Goal: Task Accomplishment & Management: Manage account settings

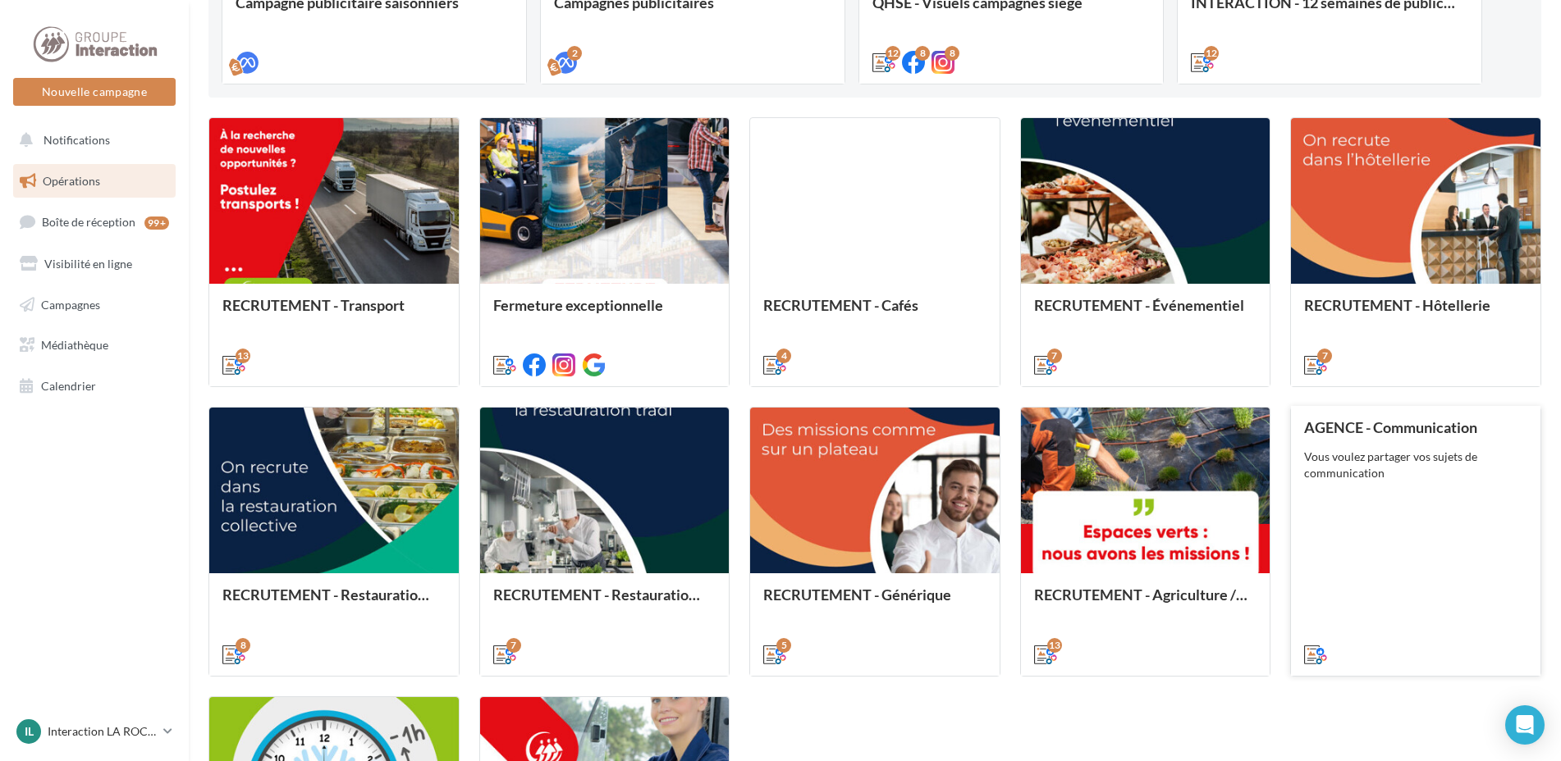
scroll to position [738, 0]
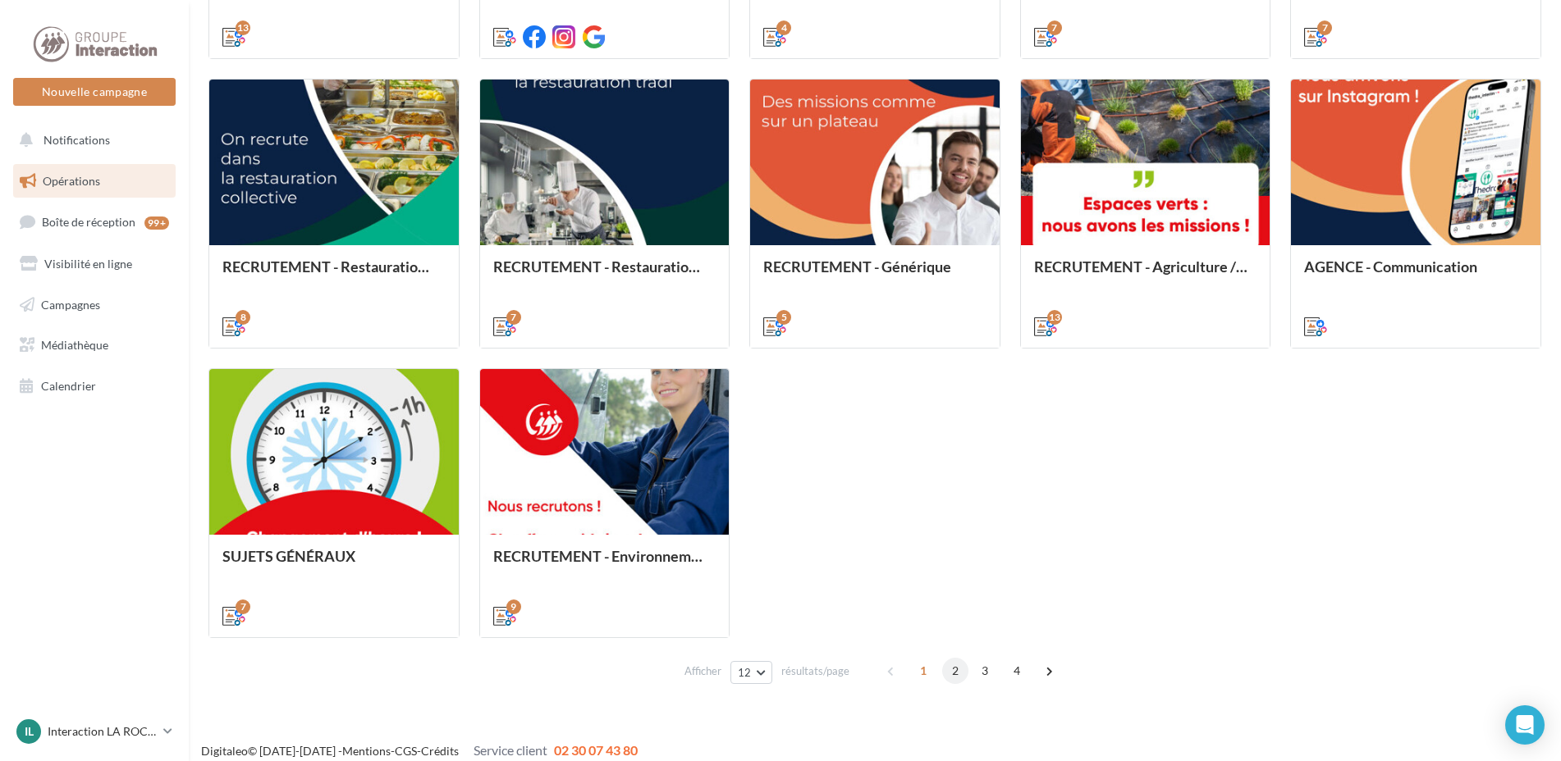
click at [953, 673] on span "2" at bounding box center [955, 671] width 26 height 26
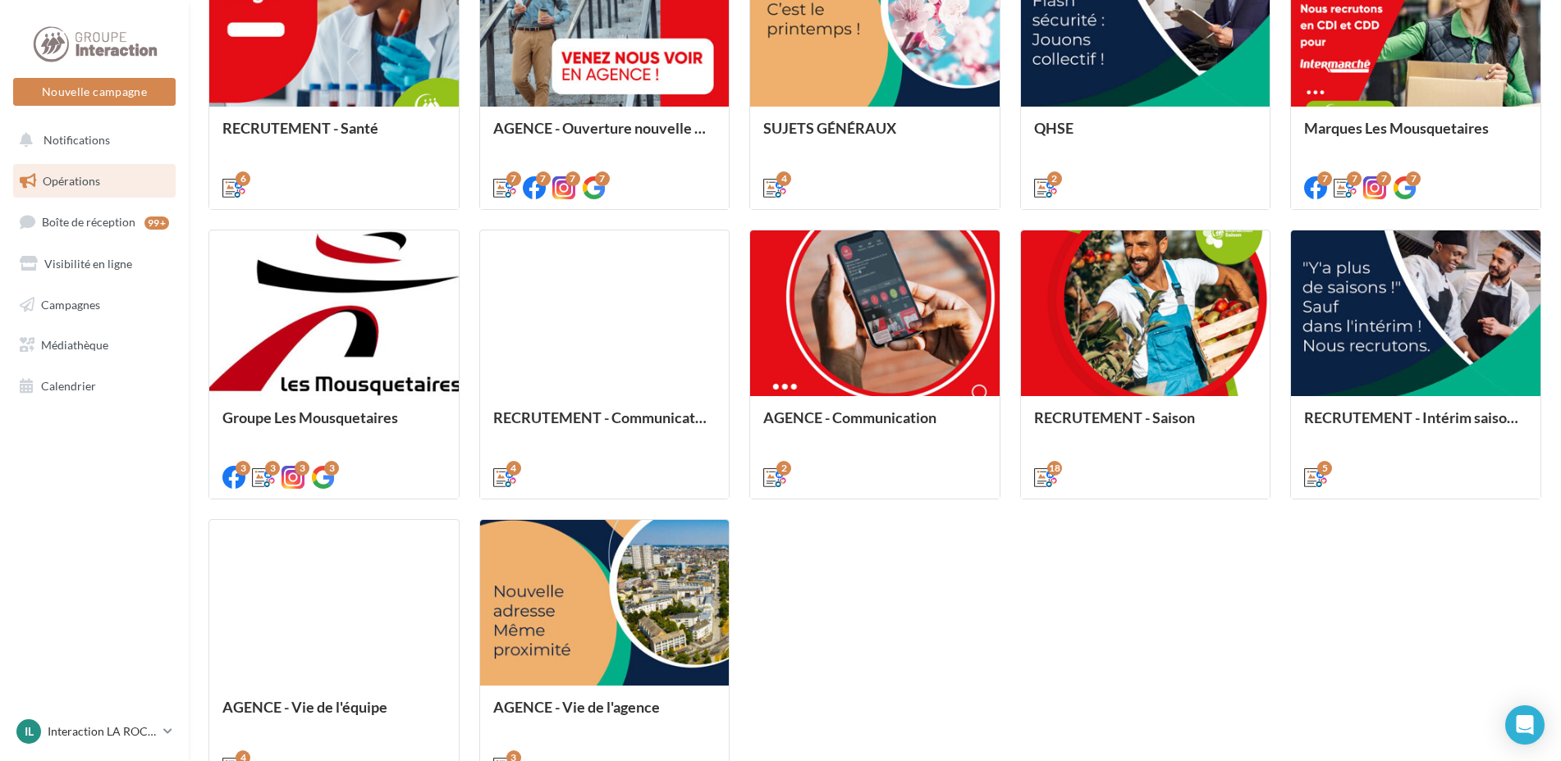
scroll to position [752, 0]
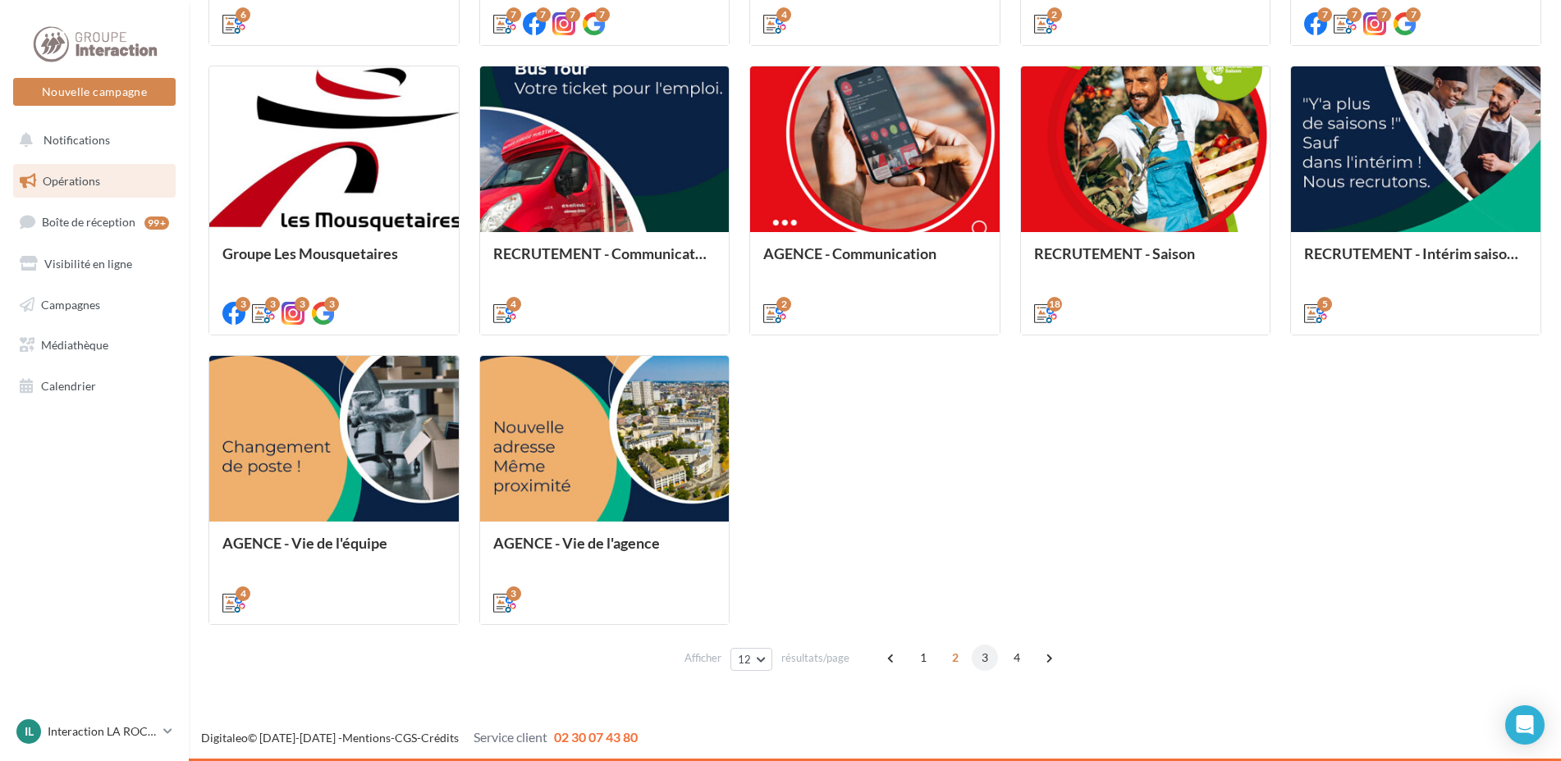
click at [981, 663] on span "3" at bounding box center [984, 658] width 26 height 26
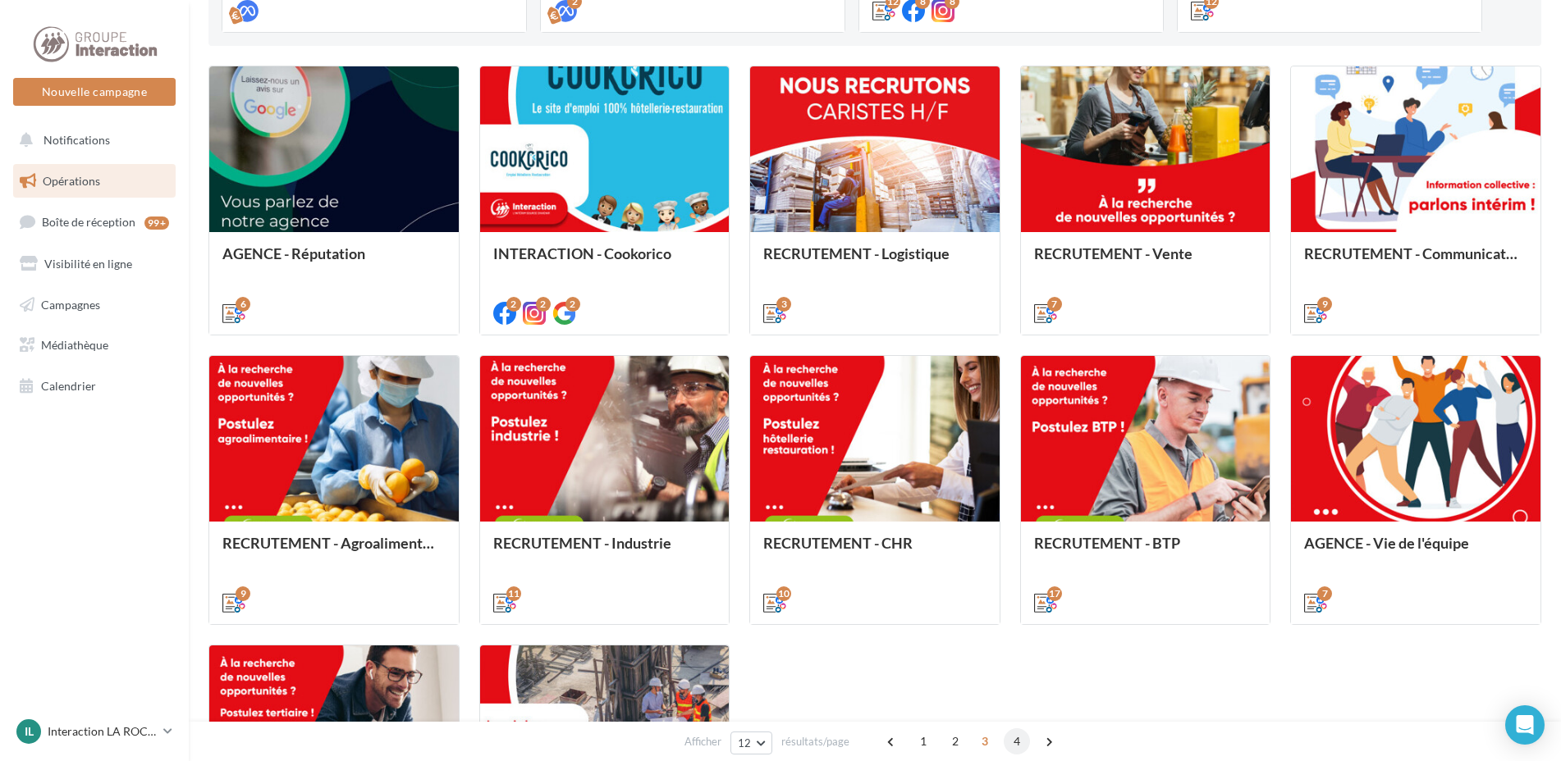
click at [1015, 747] on span "4" at bounding box center [1016, 742] width 26 height 26
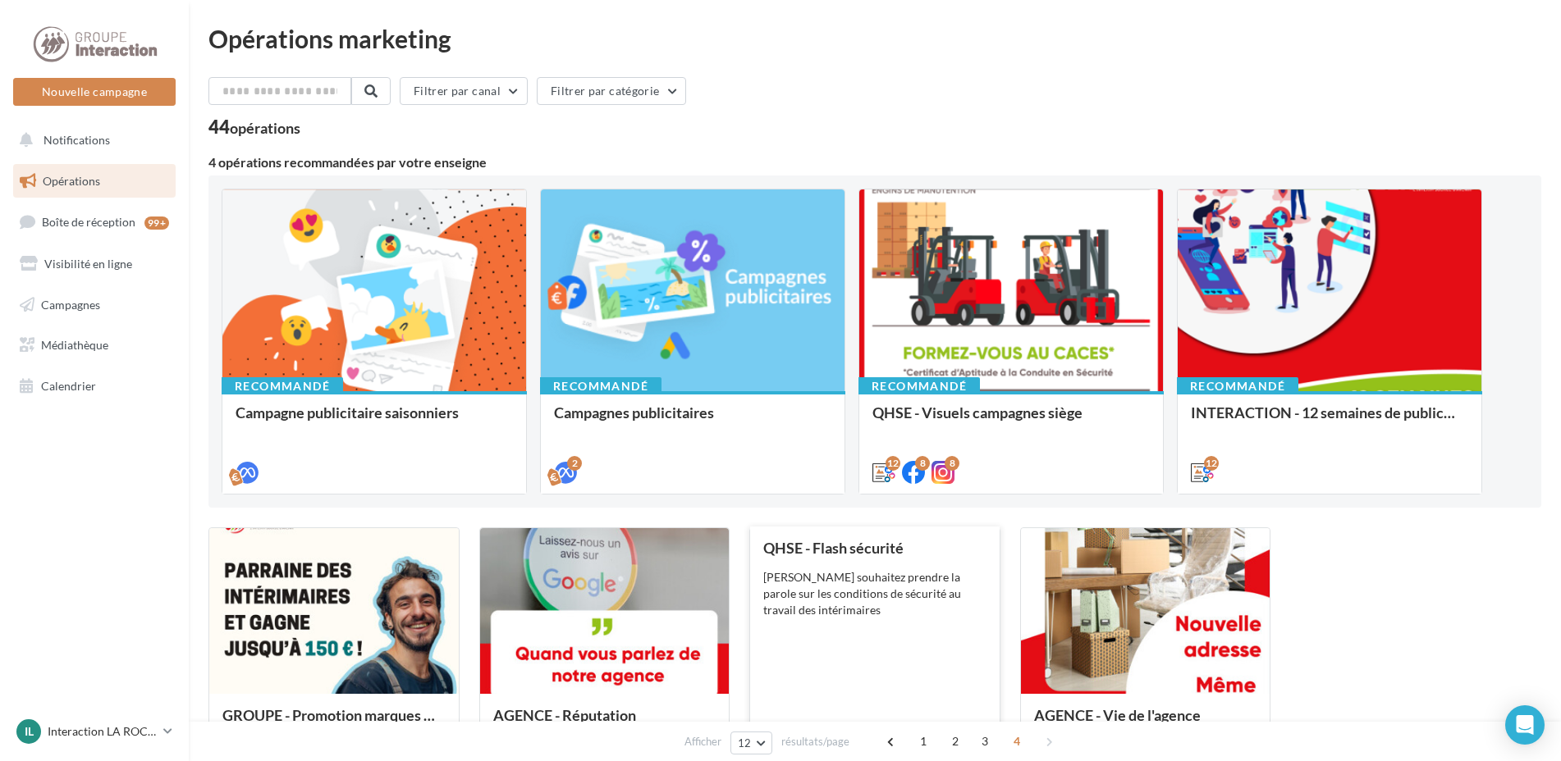
scroll to position [172, 0]
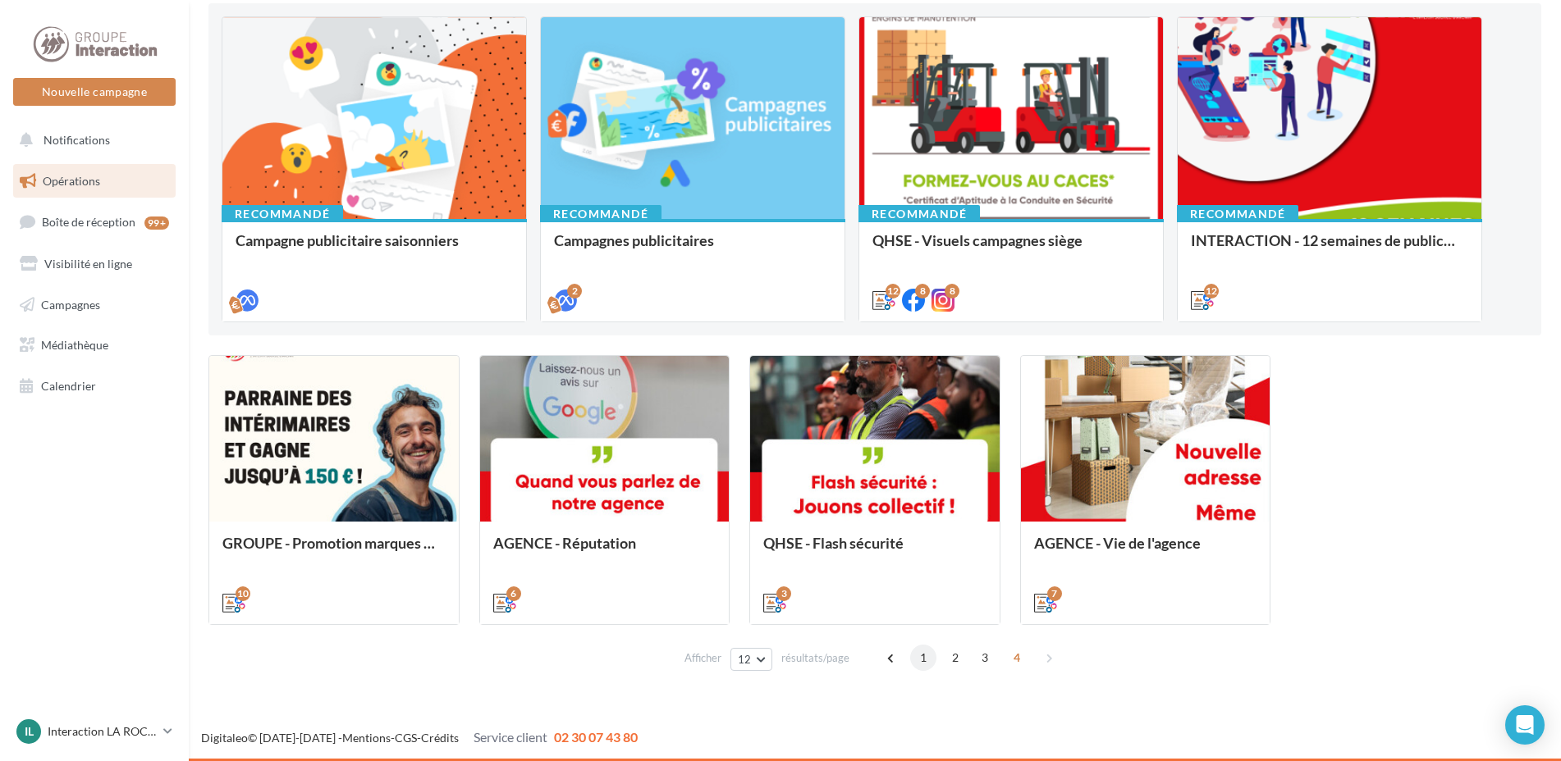
click at [917, 659] on span "1" at bounding box center [923, 658] width 26 height 26
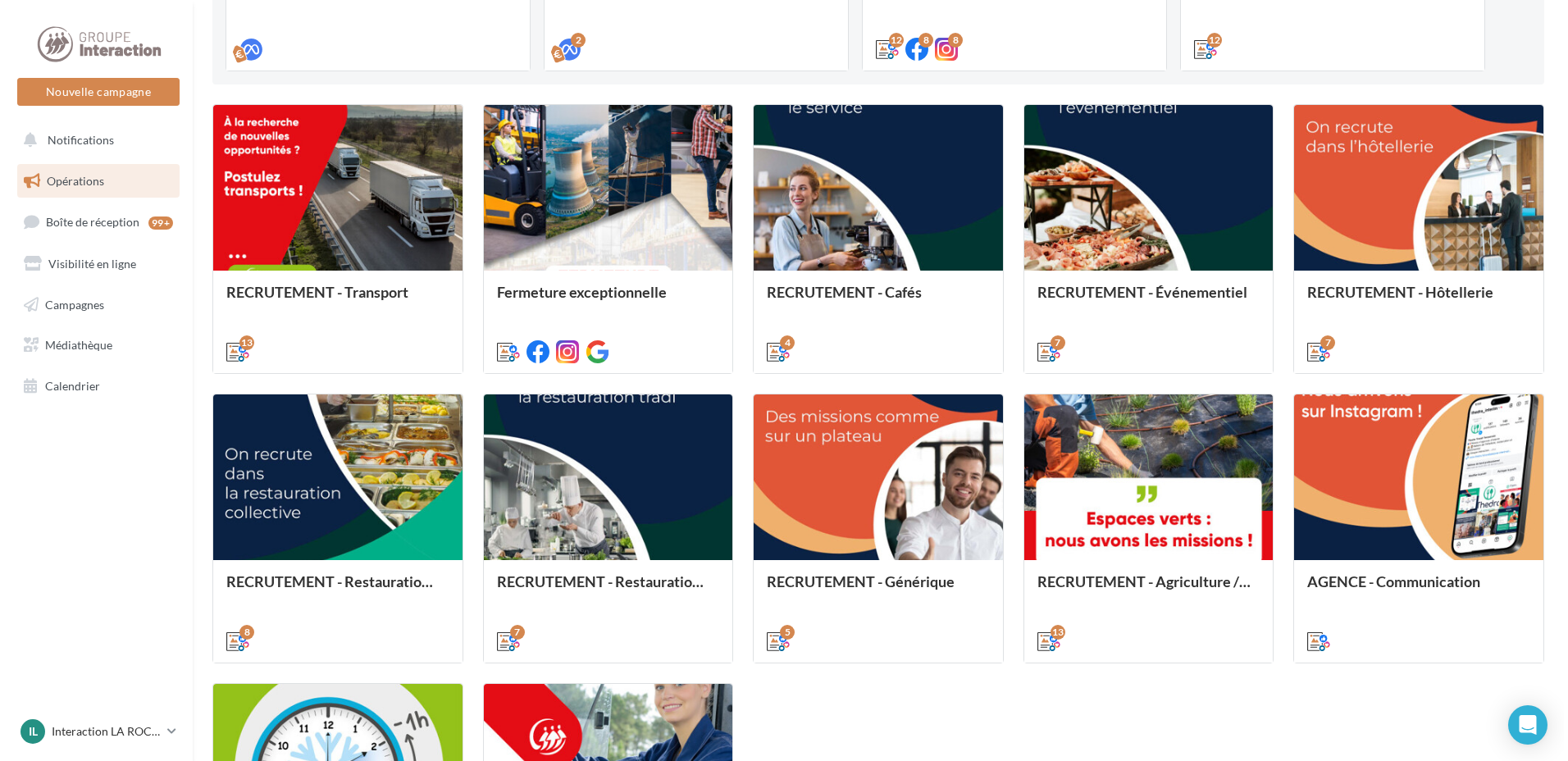
scroll to position [752, 0]
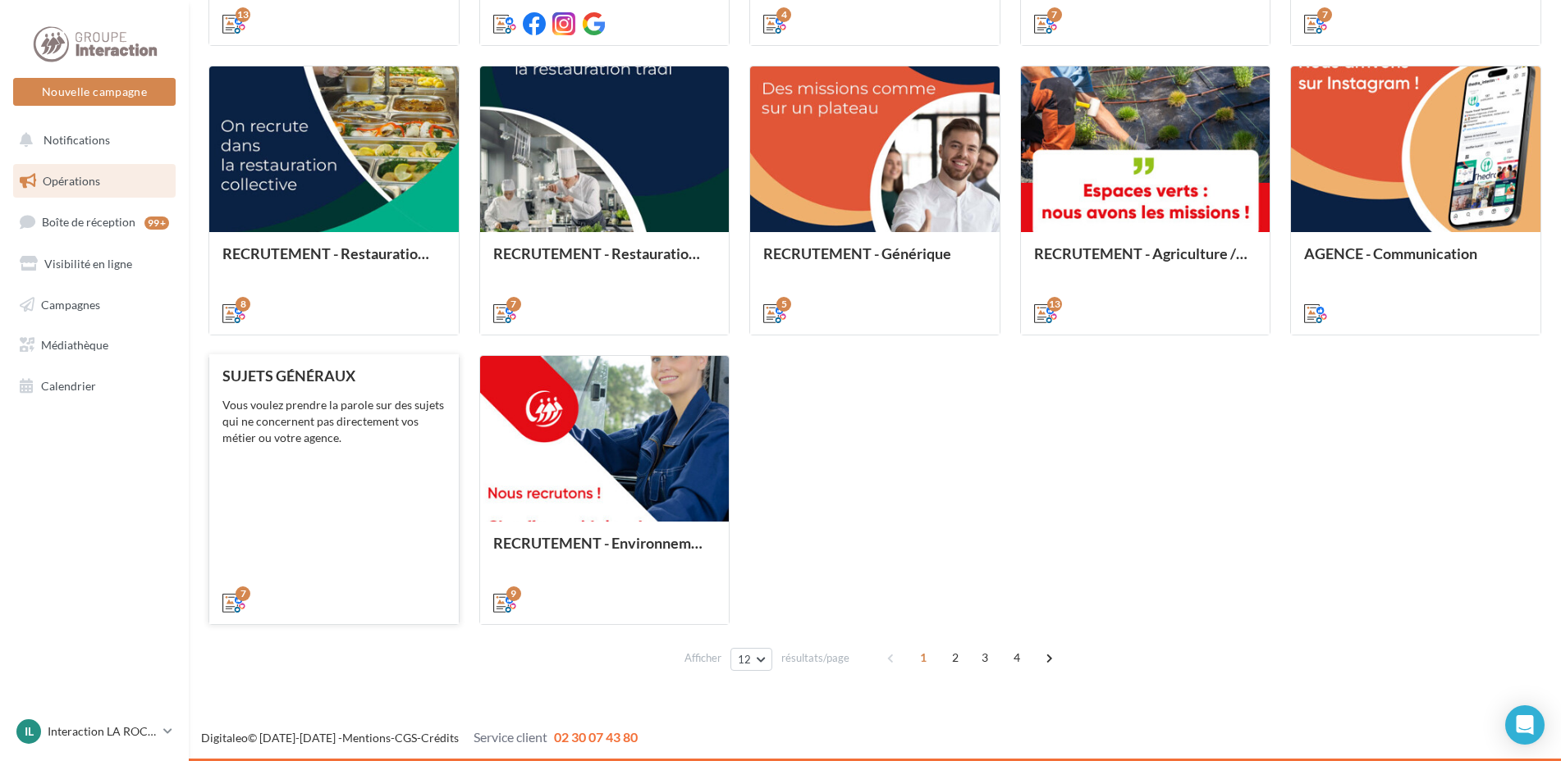
click at [301, 449] on div "SUJETS GÉNÉRAUX Vous voulez prendre la parole sur des sujets qui ne concernent …" at bounding box center [333, 489] width 223 height 242
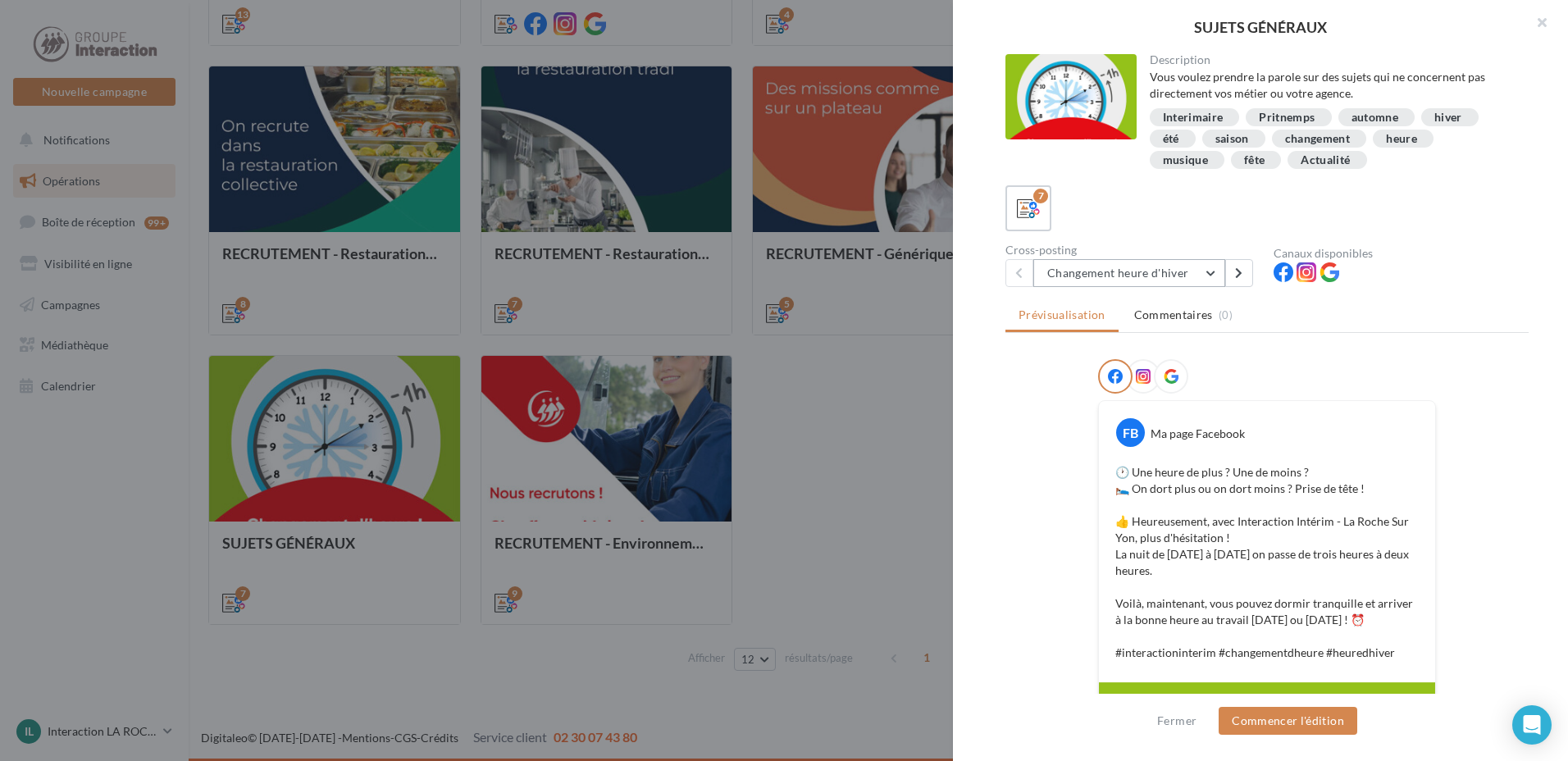
click at [1212, 274] on button "Changement heure d'hiver" at bounding box center [1129, 273] width 192 height 28
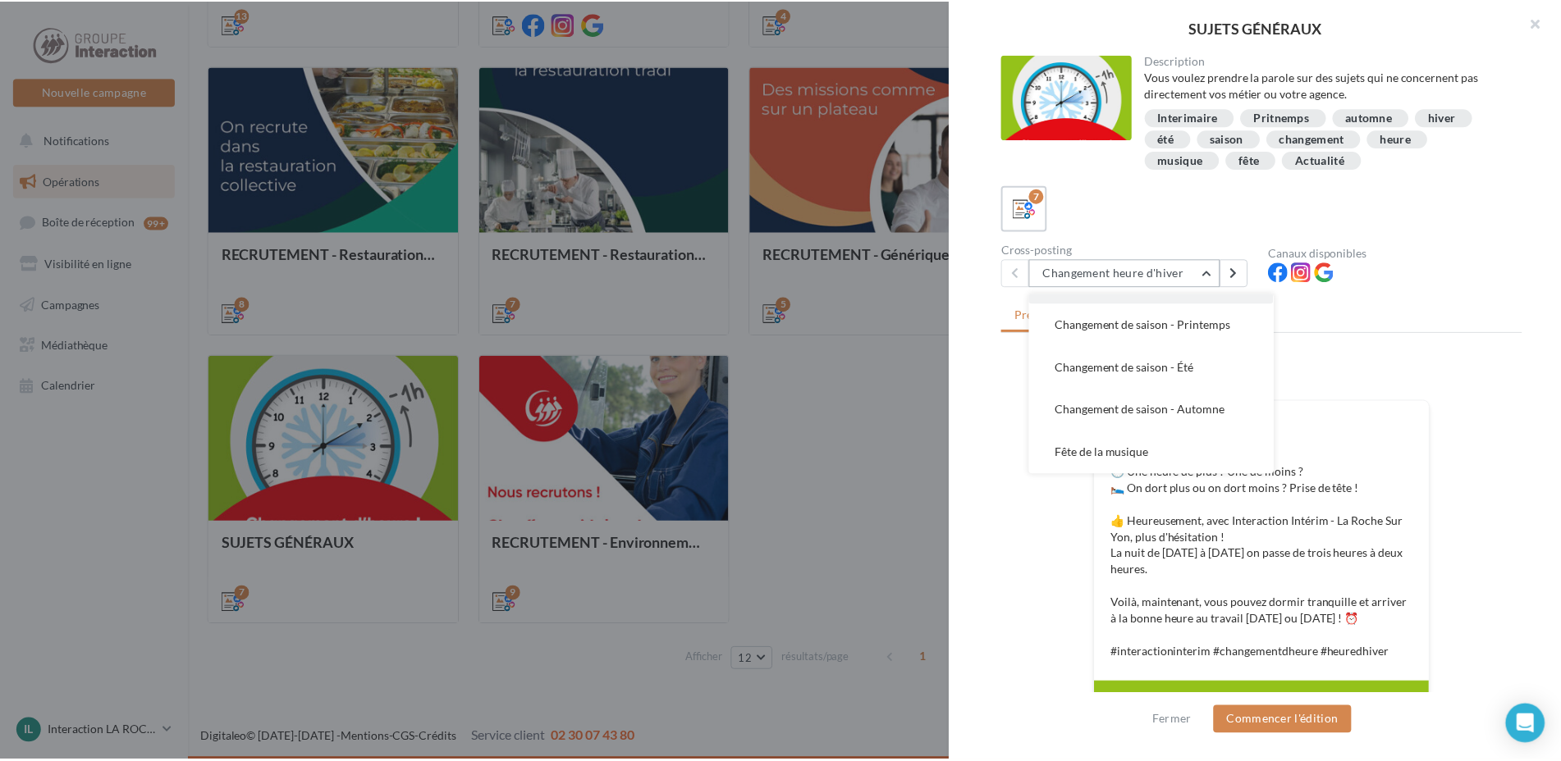
scroll to position [164, 0]
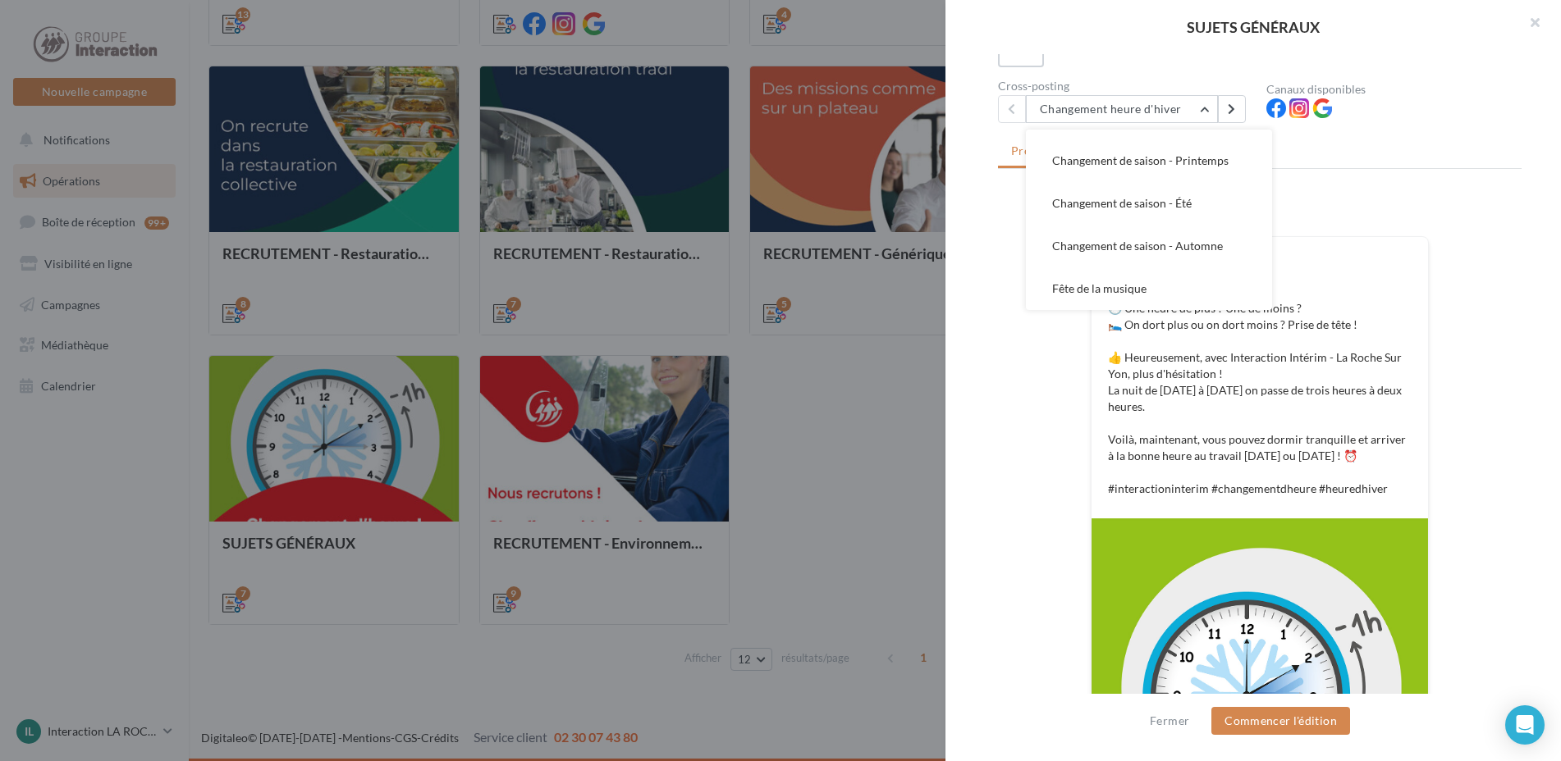
click at [829, 447] on div at bounding box center [780, 380] width 1561 height 761
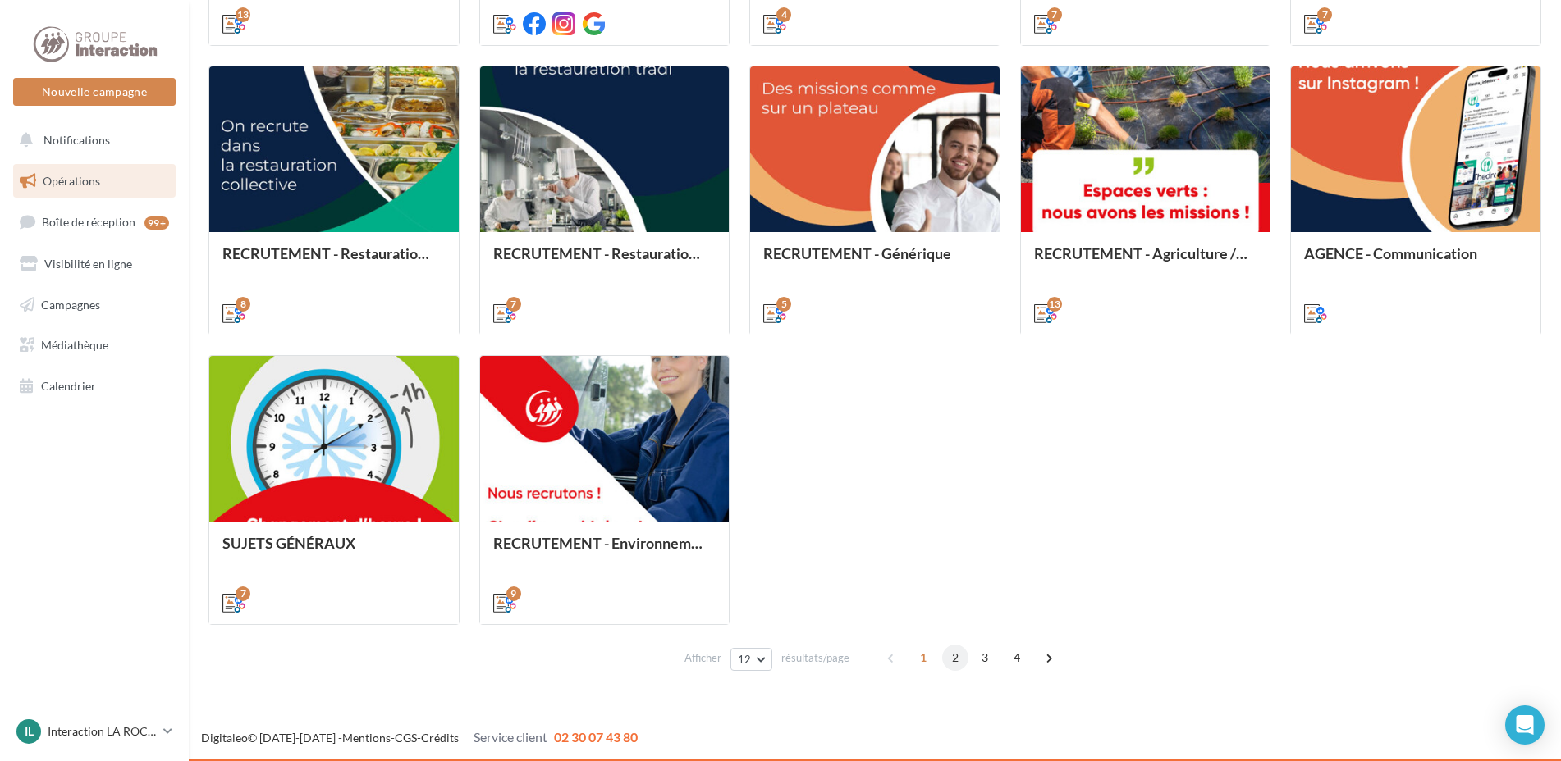
click at [953, 664] on span "2" at bounding box center [955, 658] width 26 height 26
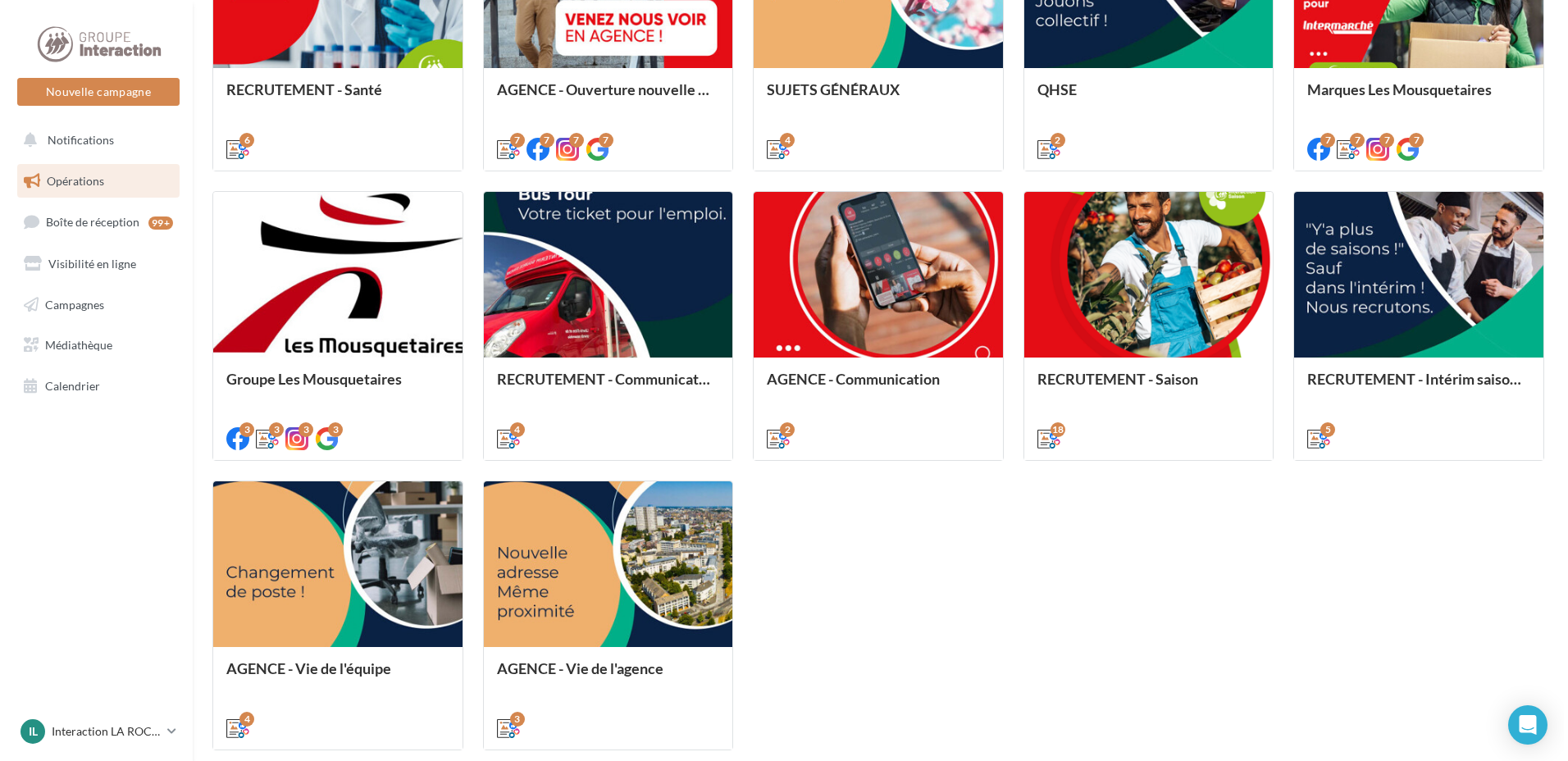
scroll to position [752, 0]
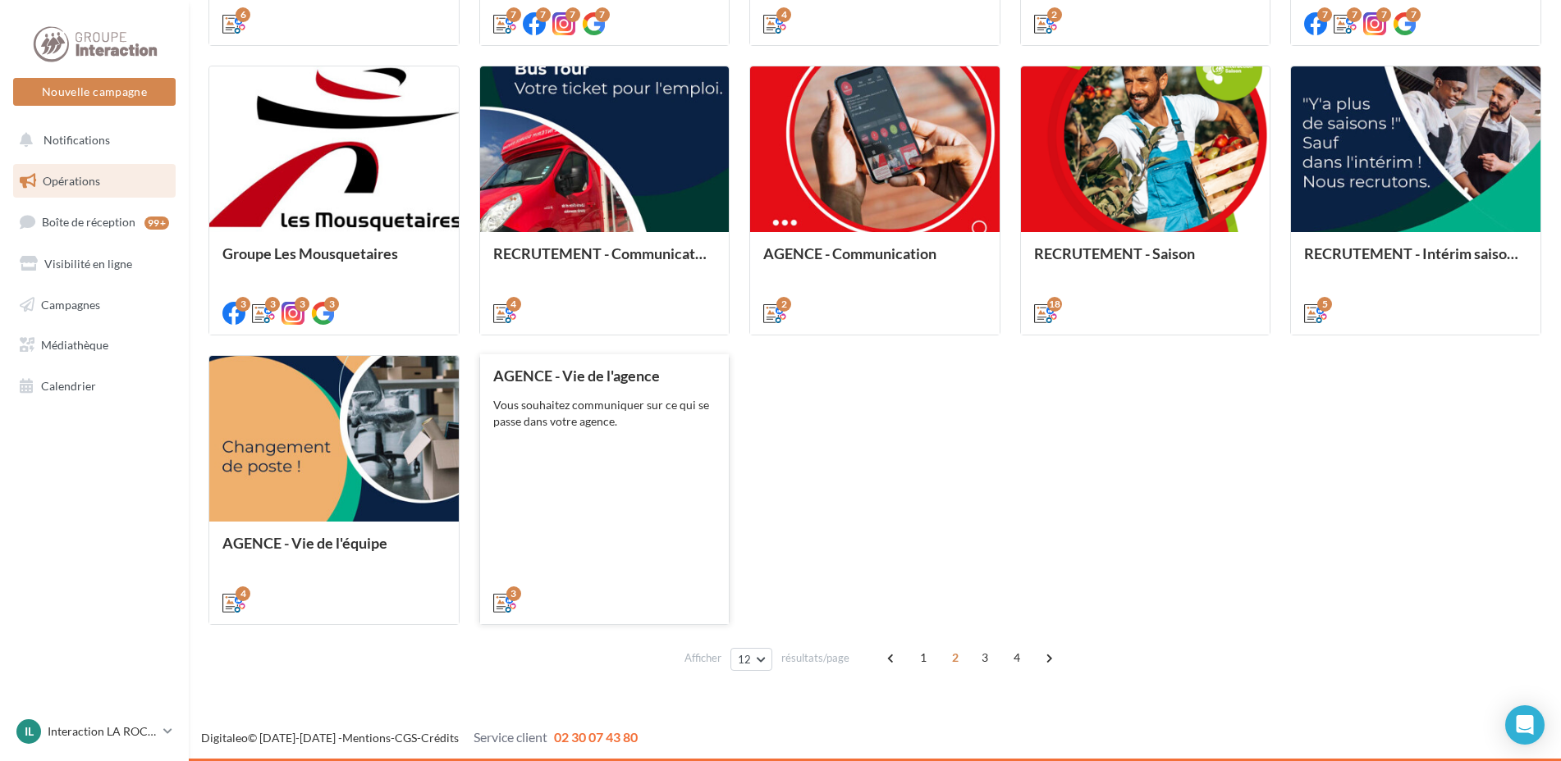
click at [511, 418] on div "Vous souhaitez communiquer sur ce qui se passe dans votre agence." at bounding box center [604, 413] width 223 height 33
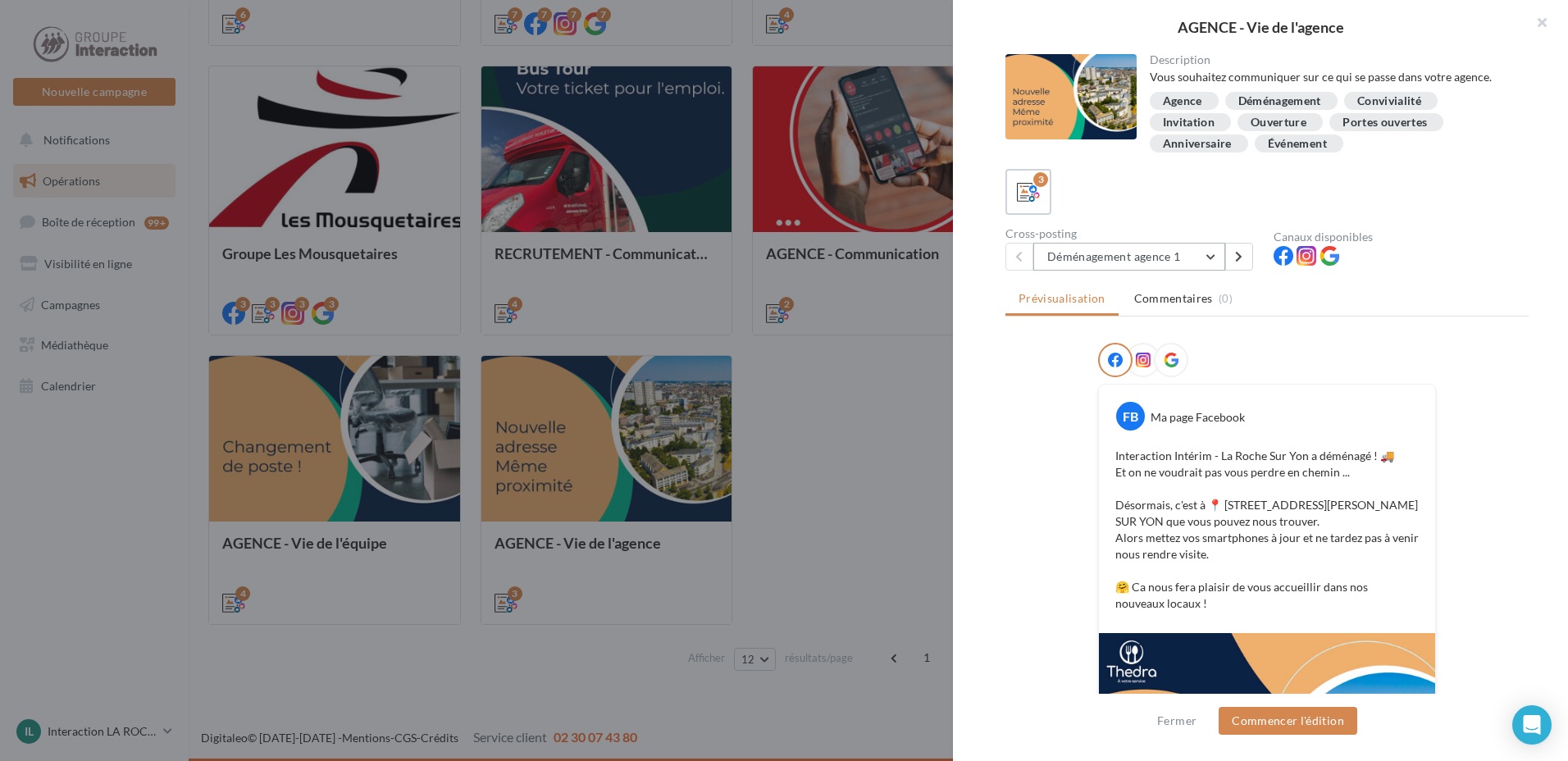
click at [1213, 258] on button "Déménagement agence 1" at bounding box center [1129, 257] width 192 height 28
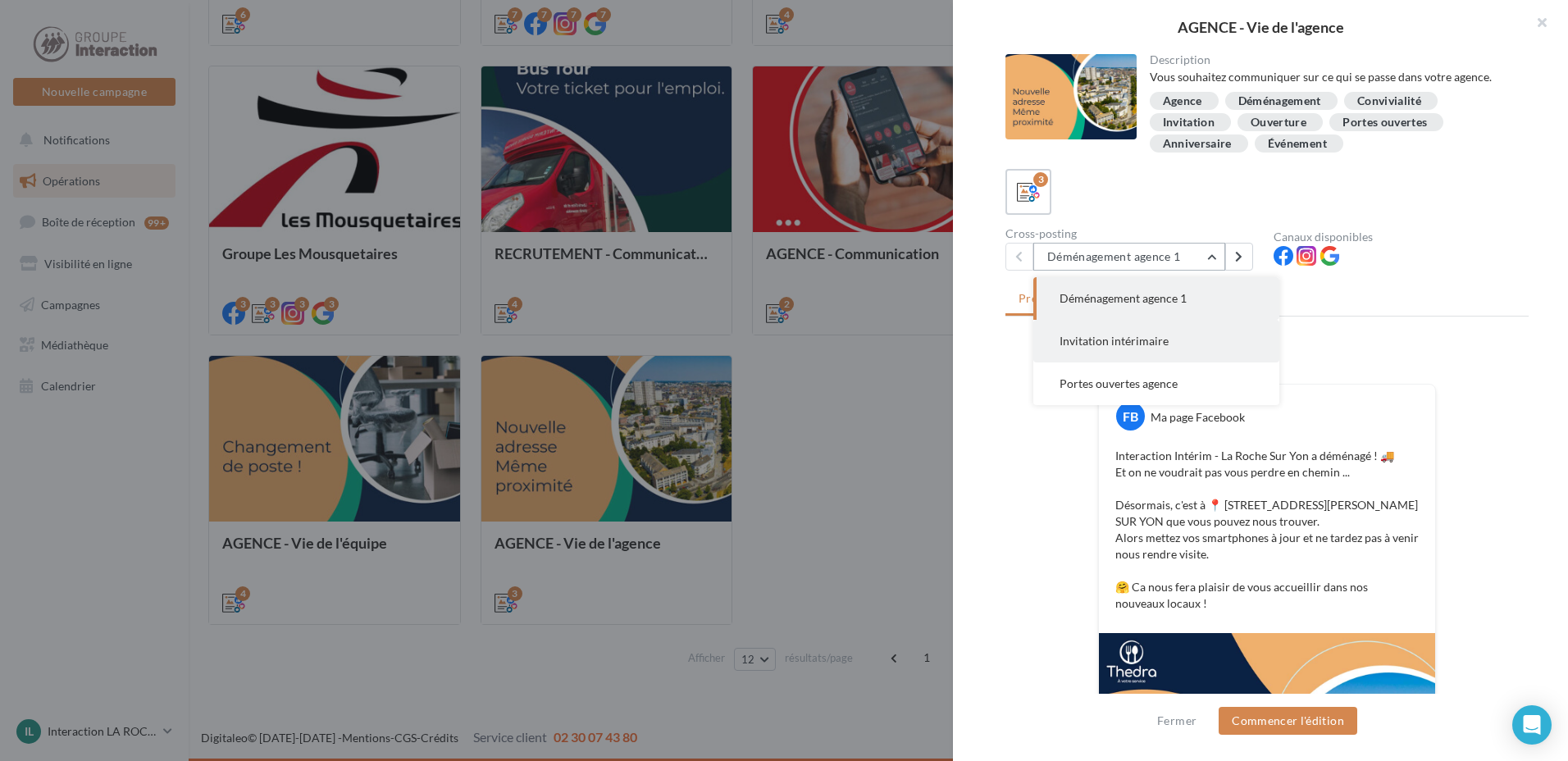
scroll to position [82, 0]
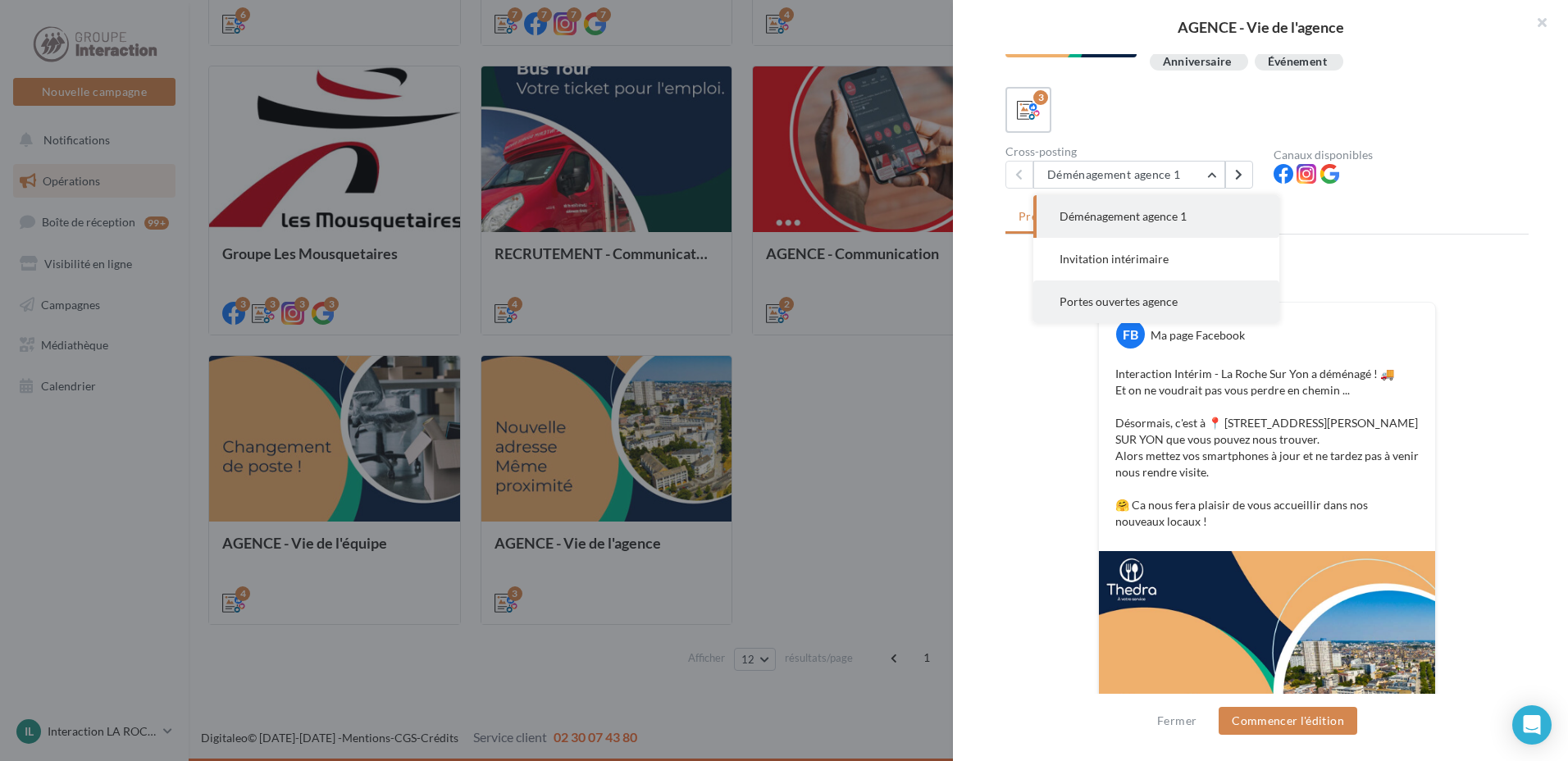
click at [1167, 299] on span "Portes ouvertes agence" at bounding box center [1118, 302] width 118 height 14
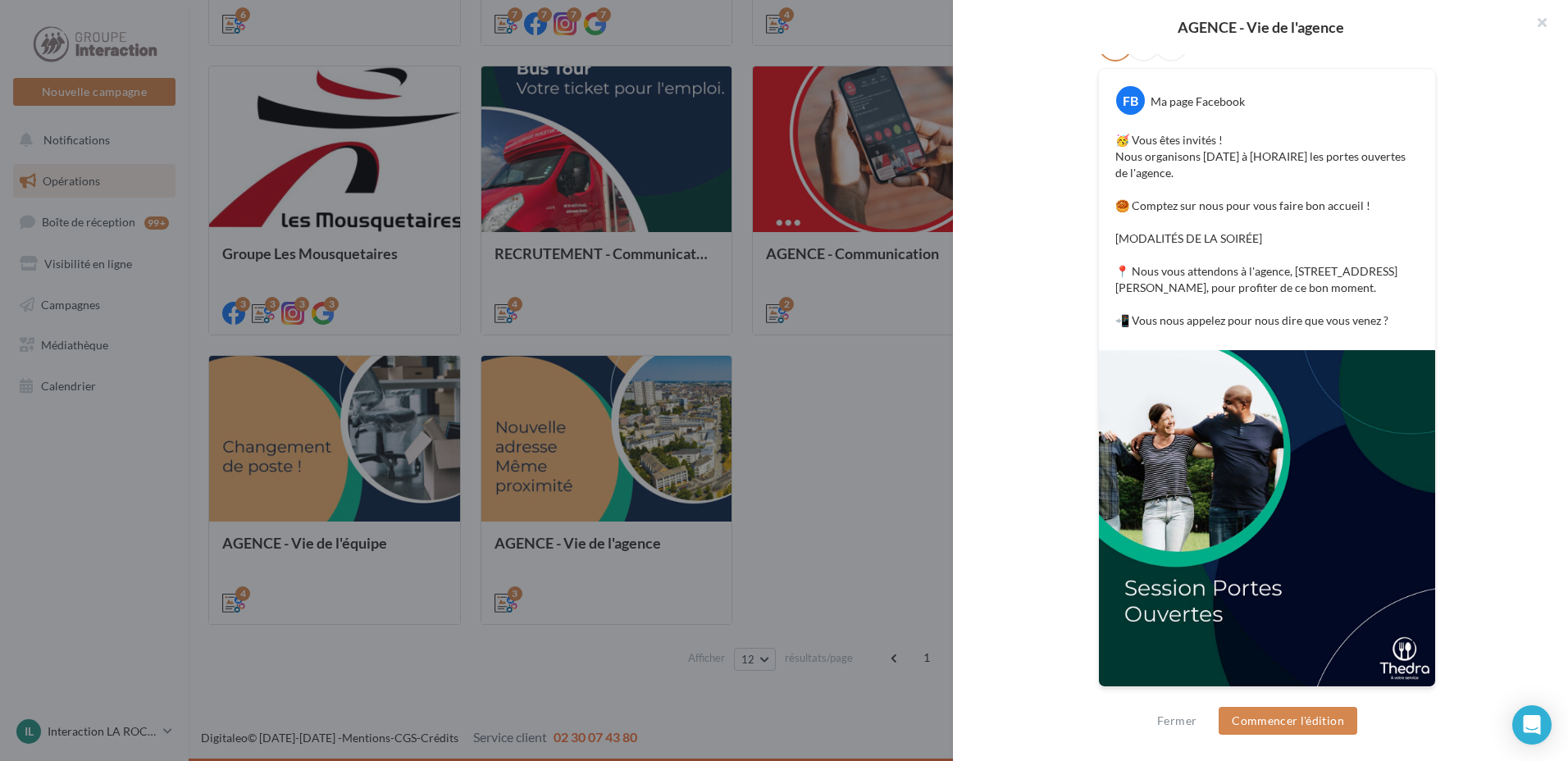
scroll to position [332, 0]
click at [1158, 720] on button "Fermer" at bounding box center [1176, 721] width 53 height 20
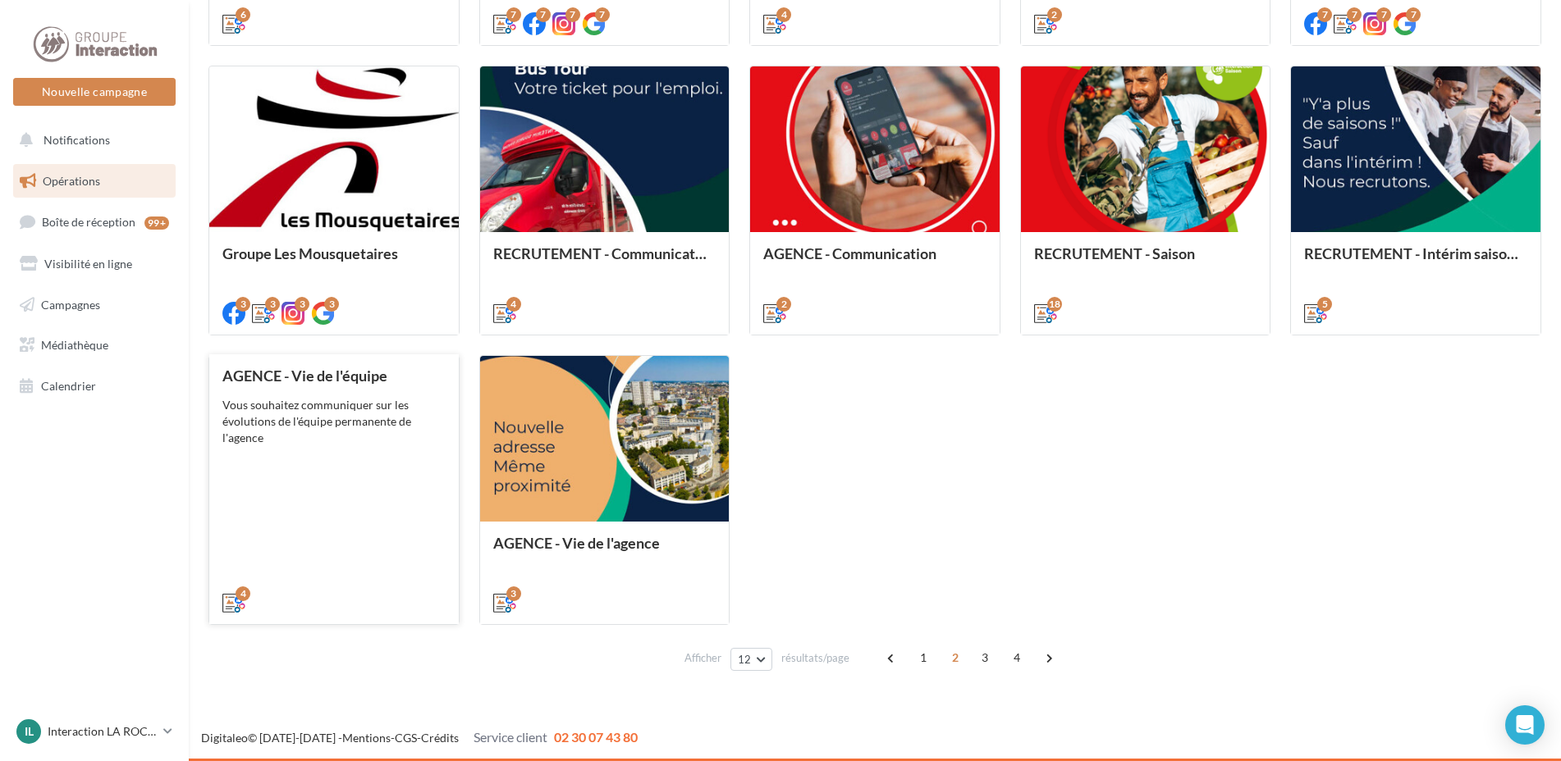
click at [292, 424] on div "Vous souhaitez communiquer sur les évolutions de l'équipe permanente de l'agence" at bounding box center [333, 421] width 223 height 49
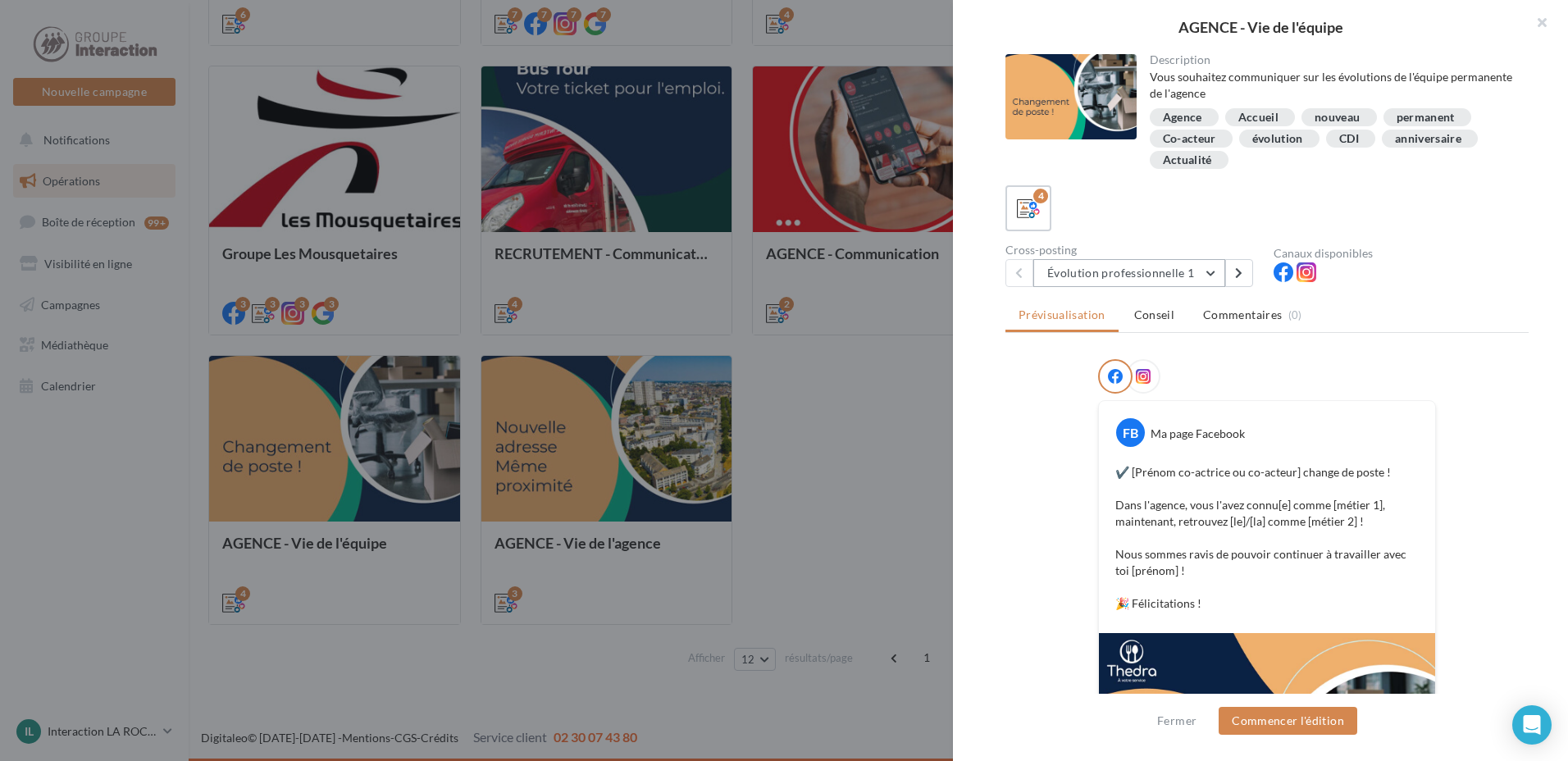
click at [1208, 268] on button "Évolution professionnelle 1" at bounding box center [1129, 273] width 192 height 28
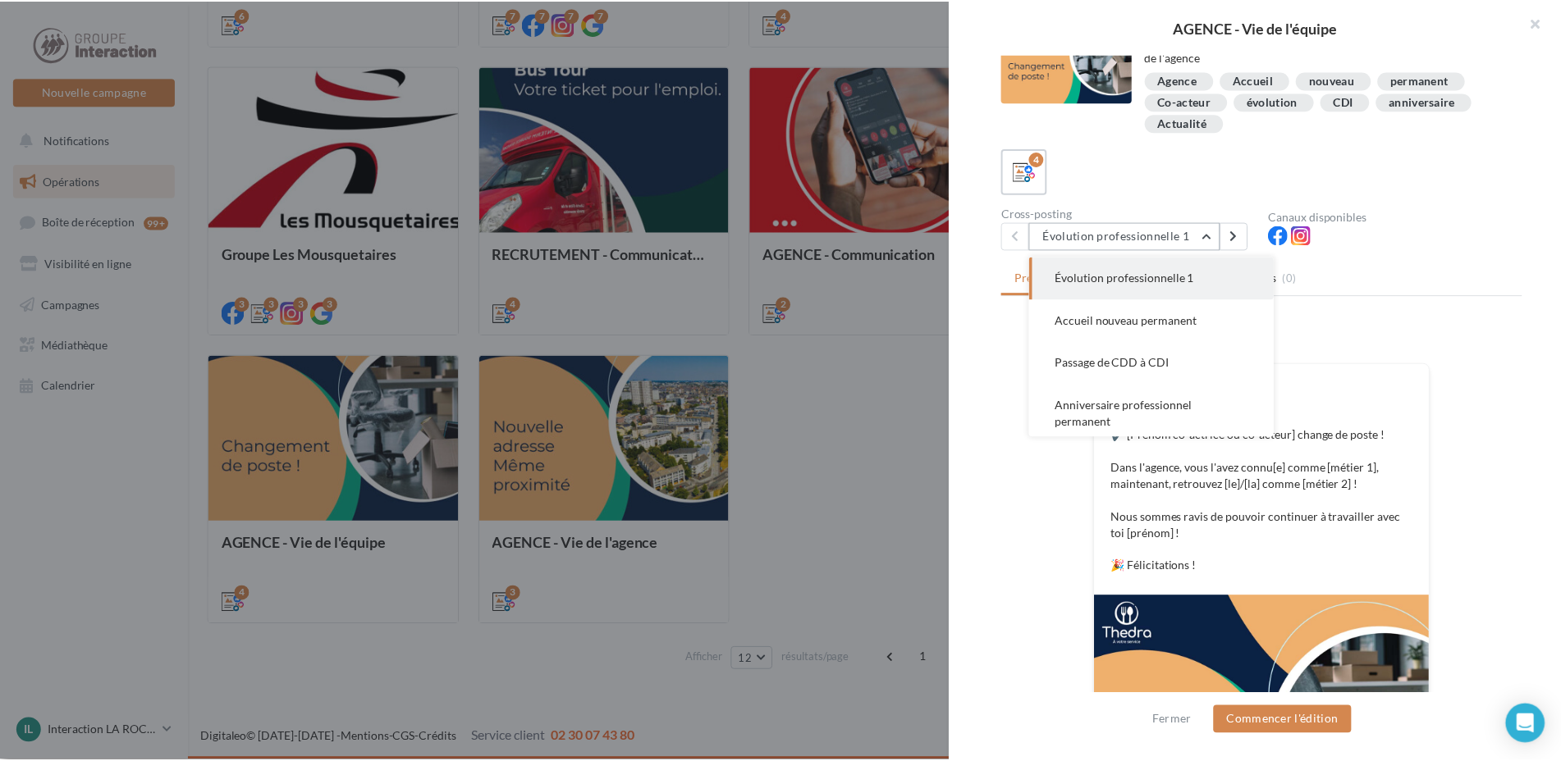
scroll to position [0, 0]
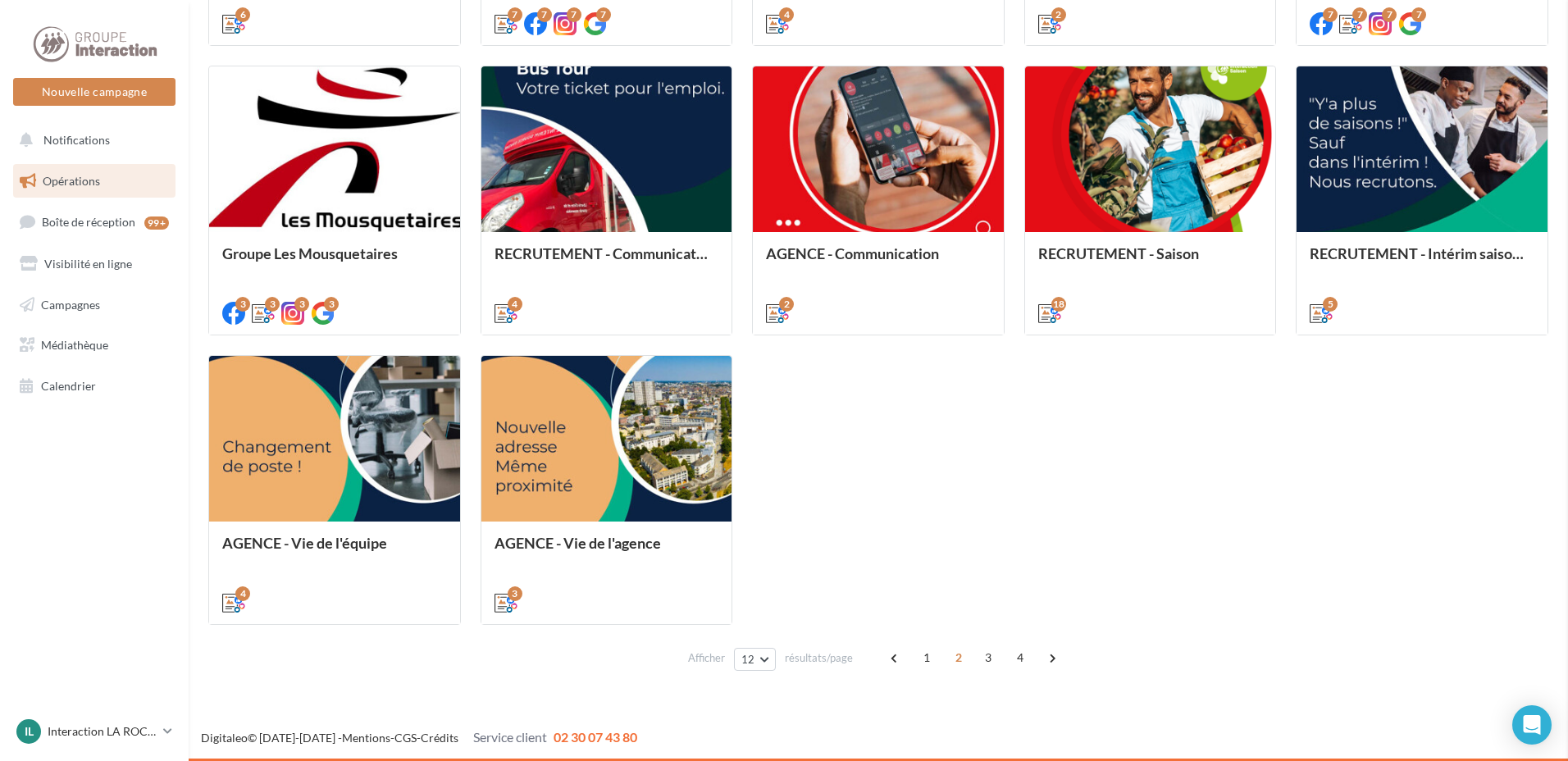
click at [983, 661] on span "3" at bounding box center [983, 658] width 26 height 26
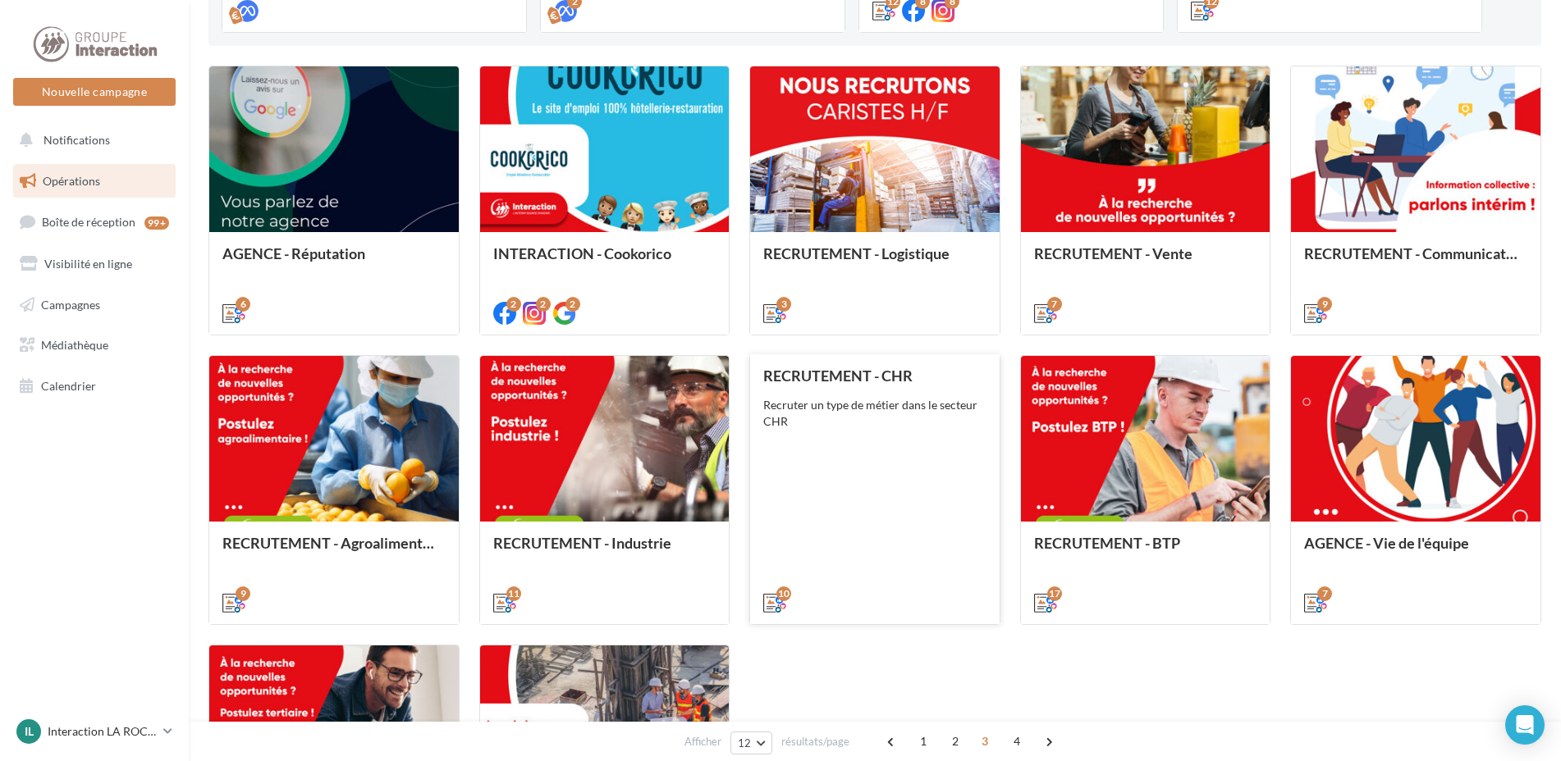
scroll to position [708, 0]
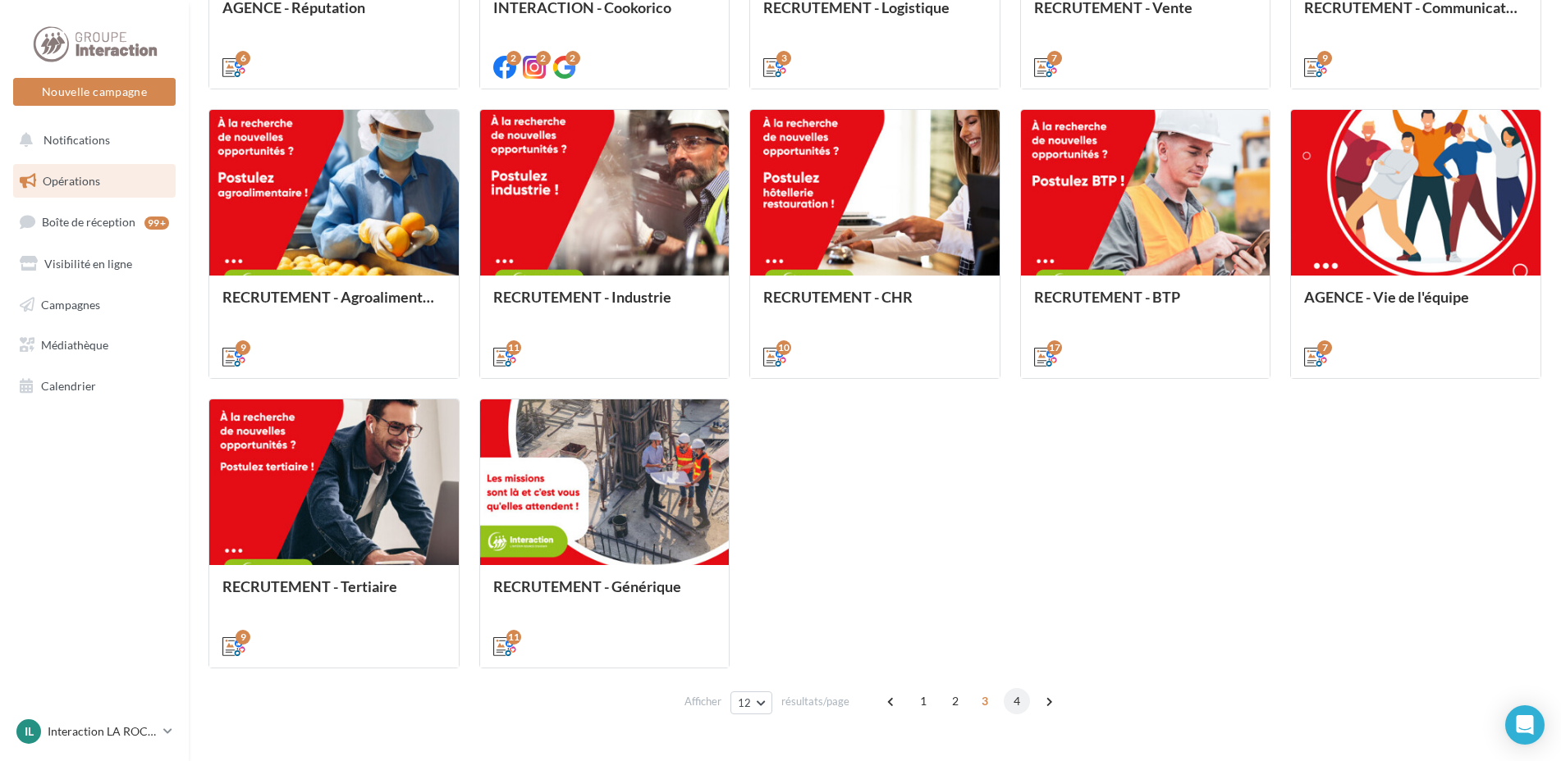
click at [1017, 699] on span "4" at bounding box center [1016, 701] width 26 height 26
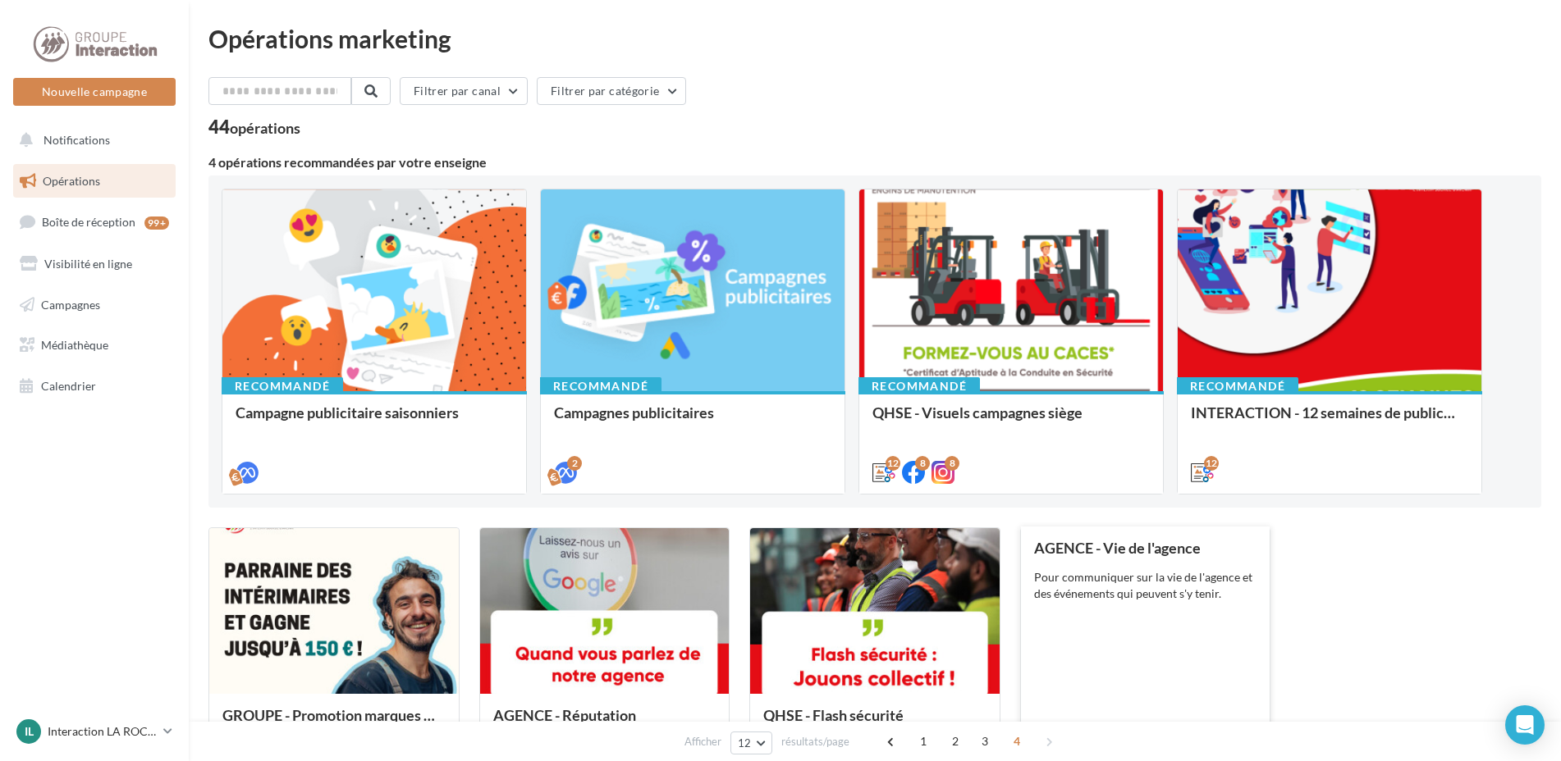
scroll to position [172, 0]
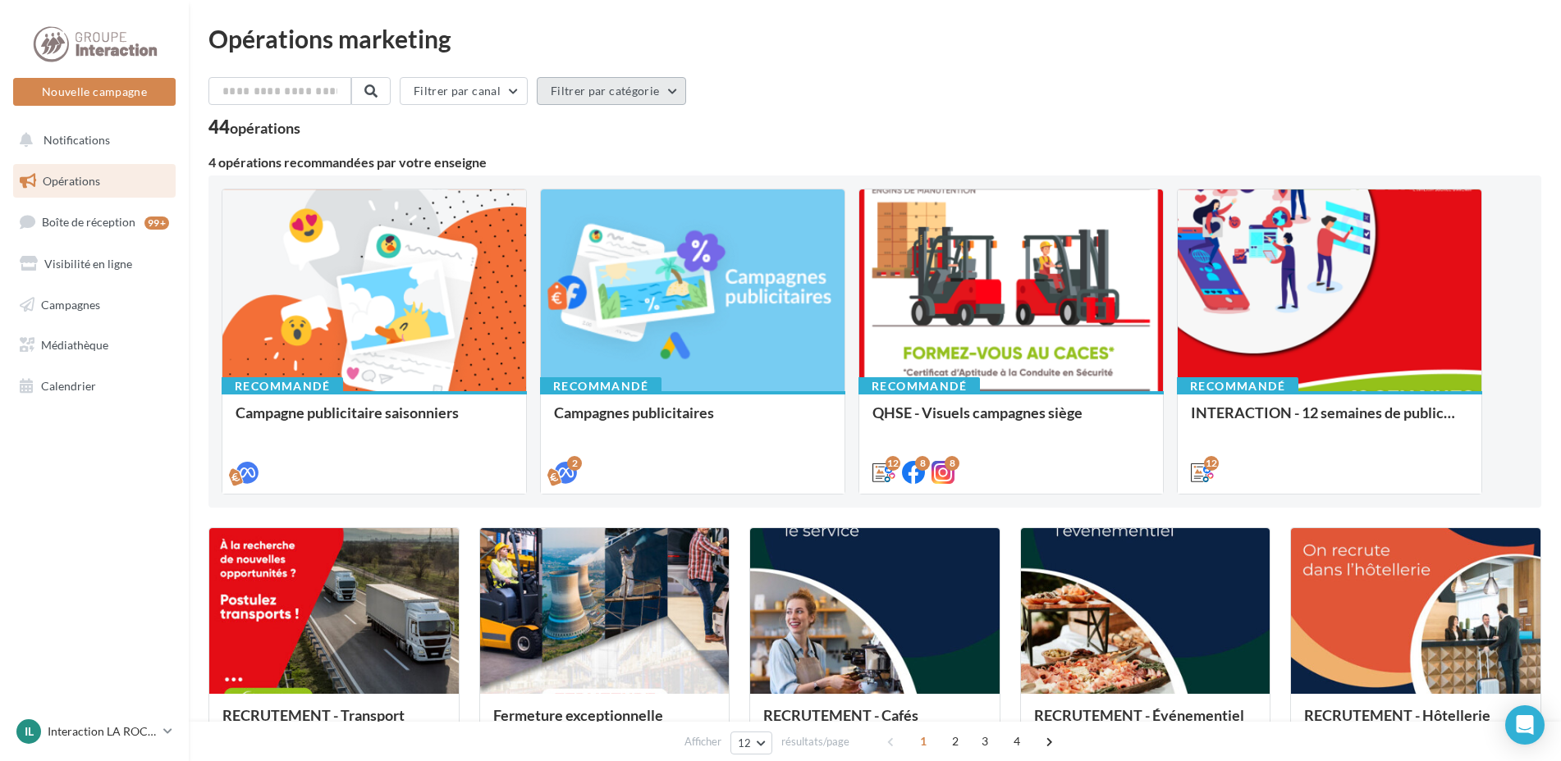
click at [623, 88] on button "Filtrer par catégorie" at bounding box center [611, 91] width 149 height 28
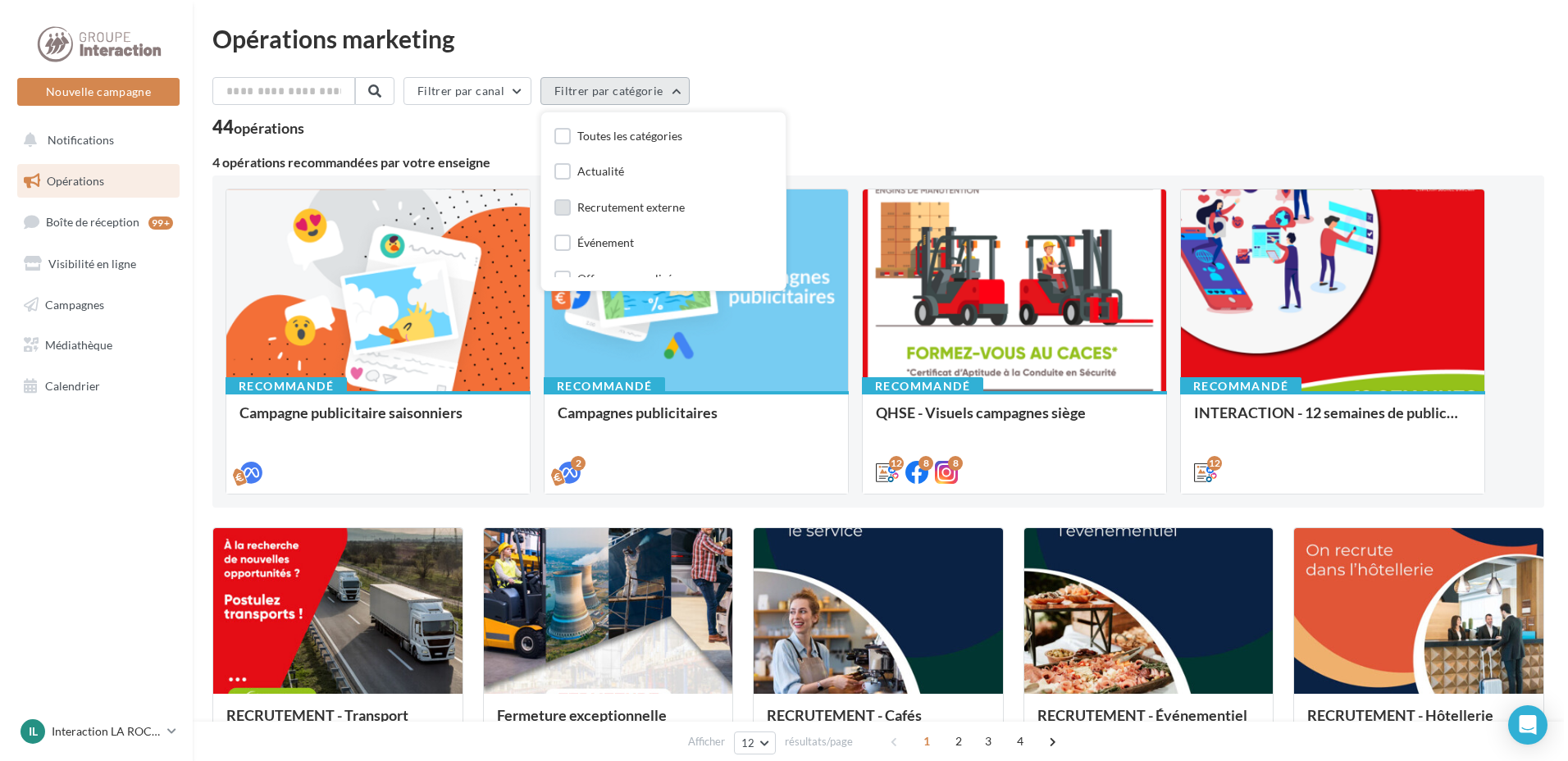
scroll to position [49, 0]
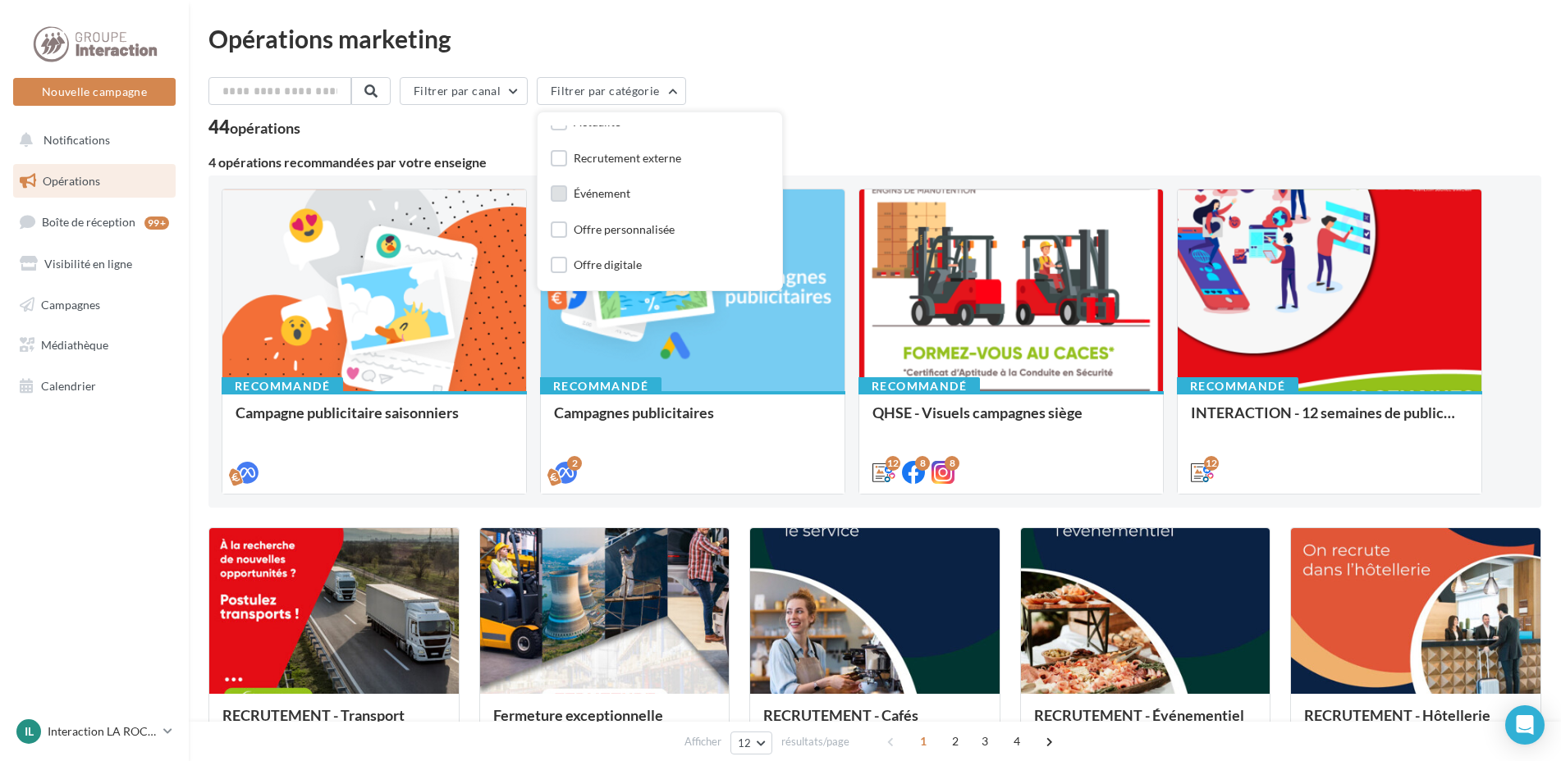
click at [601, 192] on div "Événement" at bounding box center [602, 193] width 57 height 16
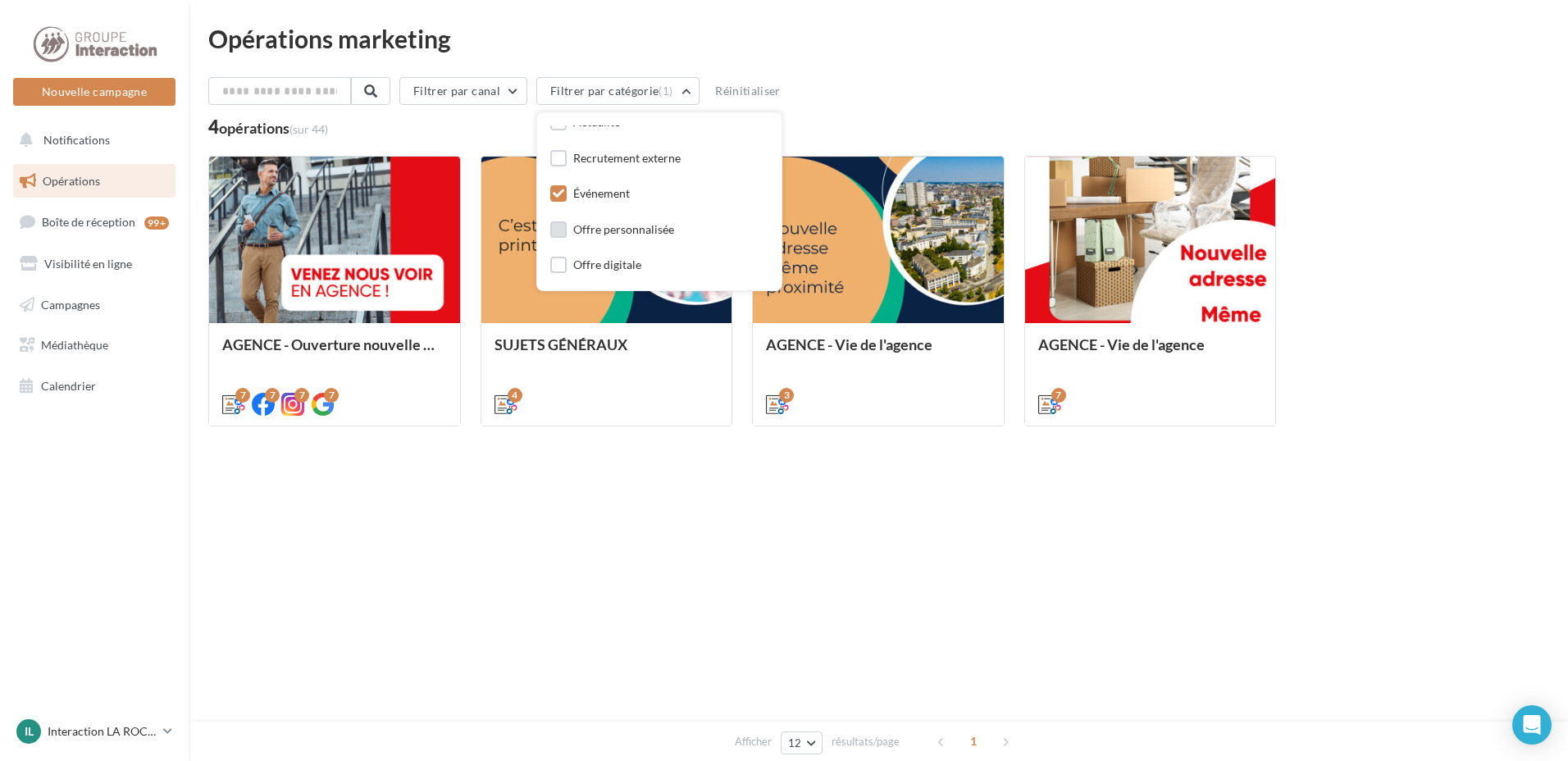
click at [563, 232] on label at bounding box center [559, 230] width 16 height 16
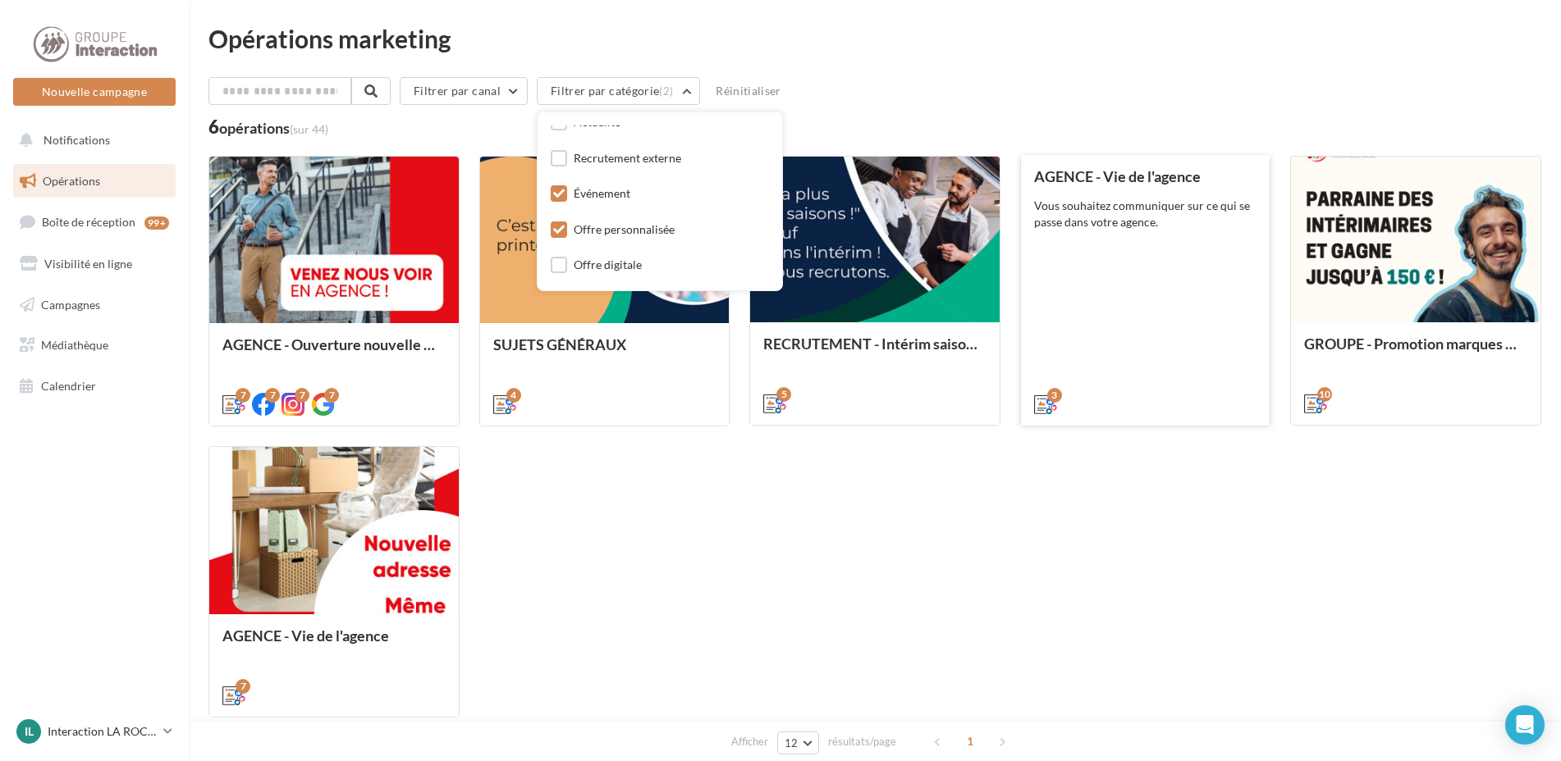
click at [1103, 263] on div "AGENCE - Vie de l'agence Vous souhaitez communiquer sur ce qui se passe dans vo…" at bounding box center [1145, 289] width 223 height 243
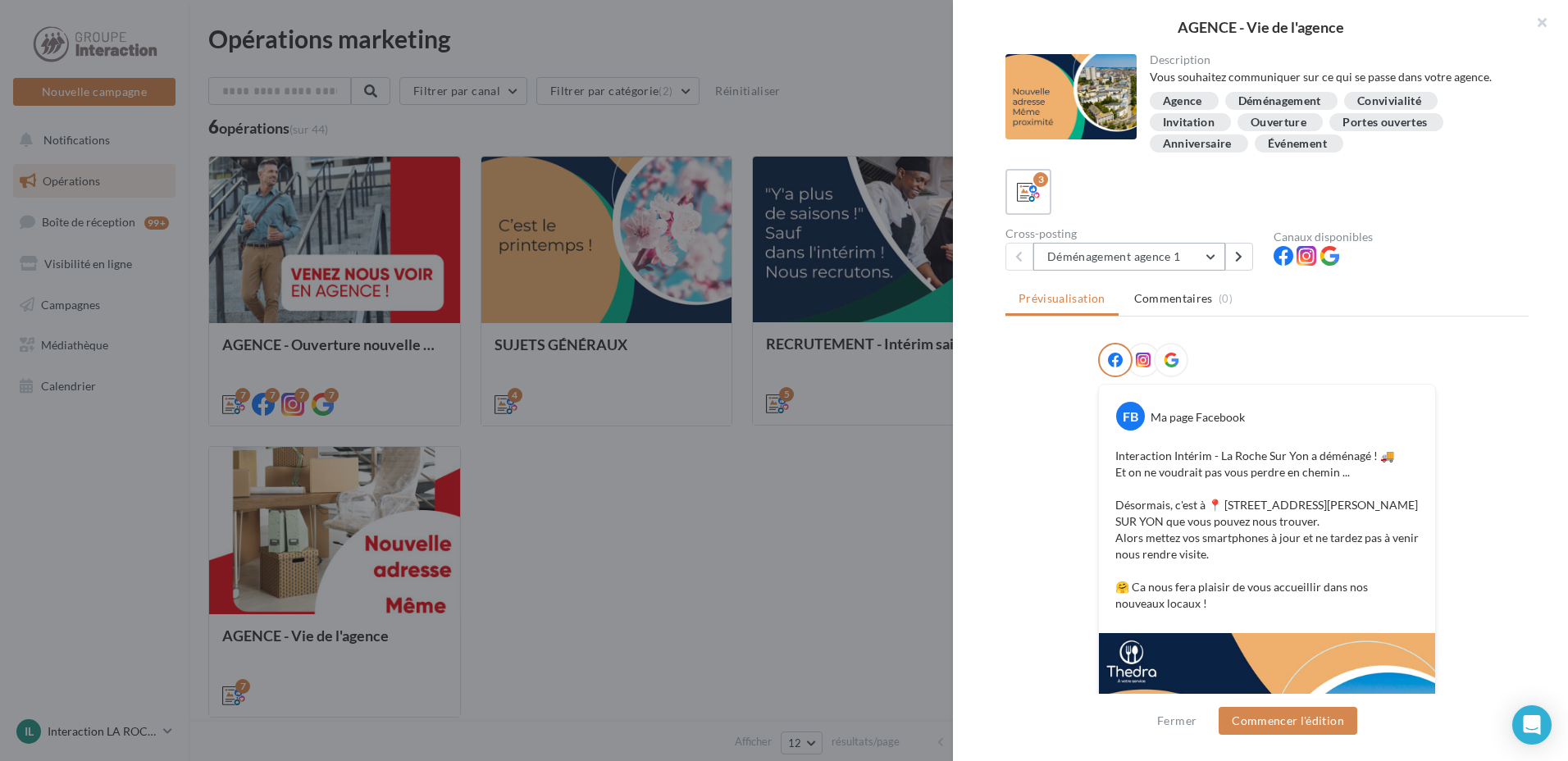
click at [1208, 256] on button "Déménagement agence 1" at bounding box center [1129, 257] width 192 height 28
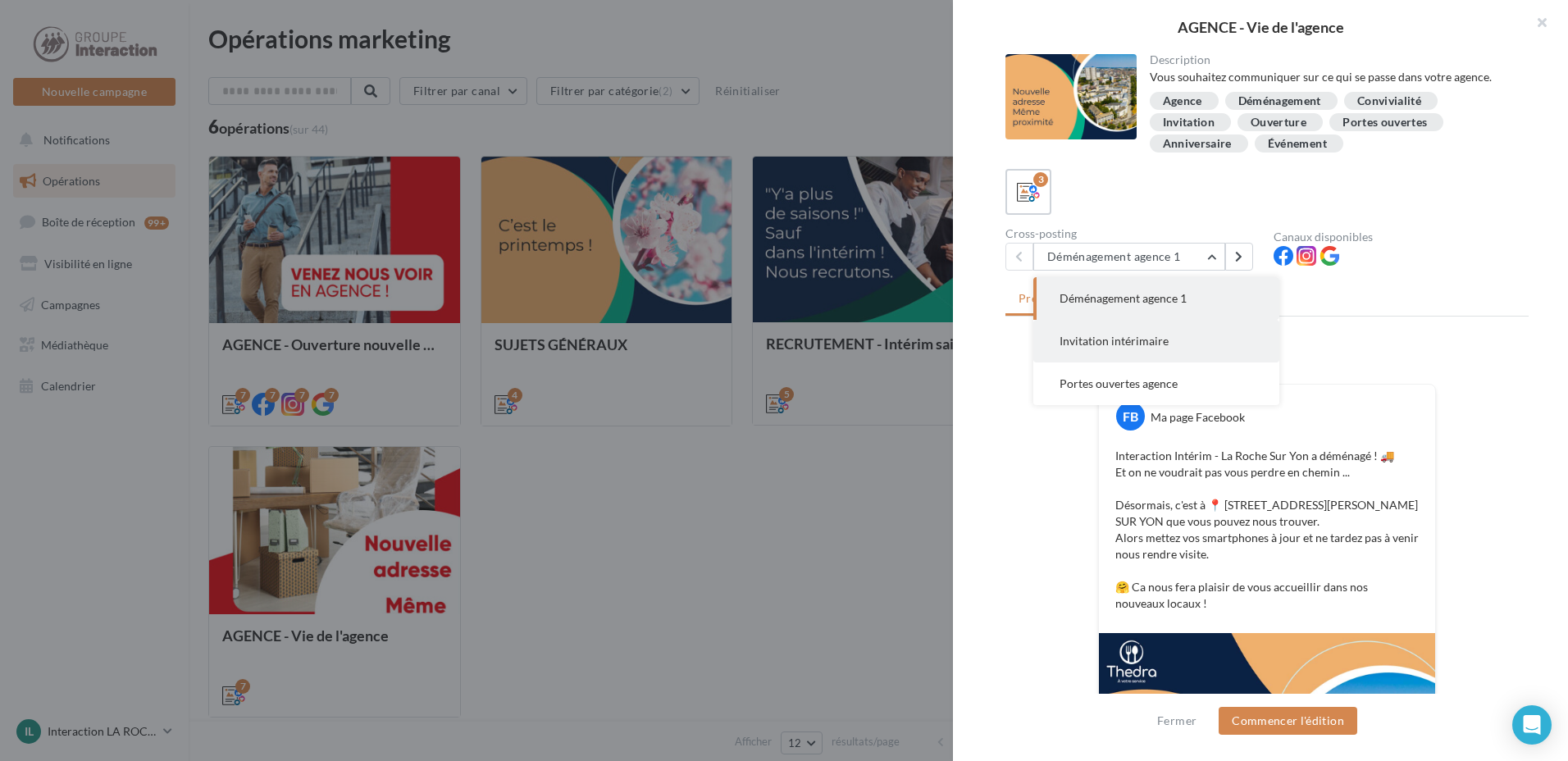
click at [1153, 335] on span "Invitation intérimaire" at bounding box center [1113, 341] width 109 height 14
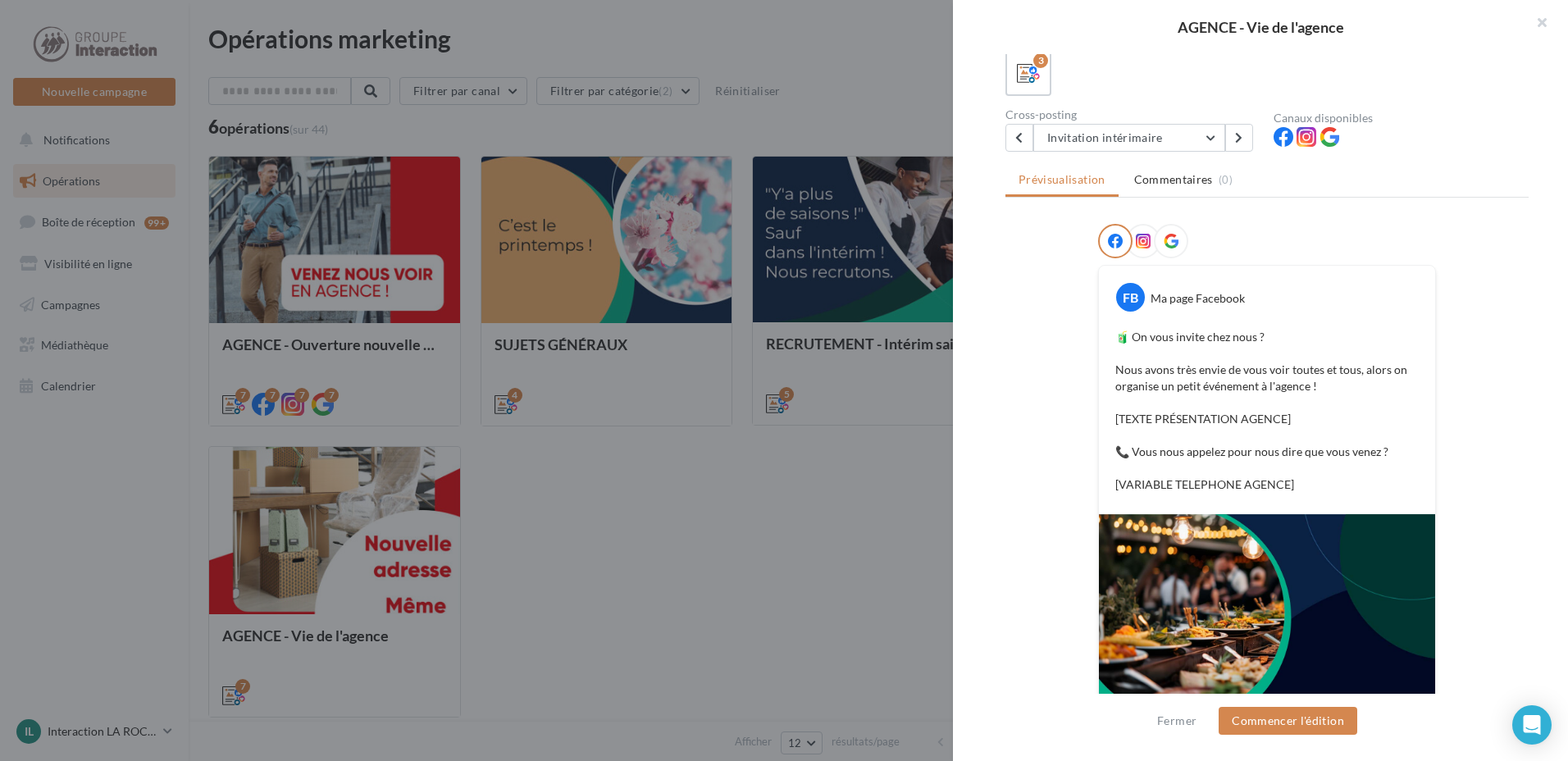
scroll to position [0, 0]
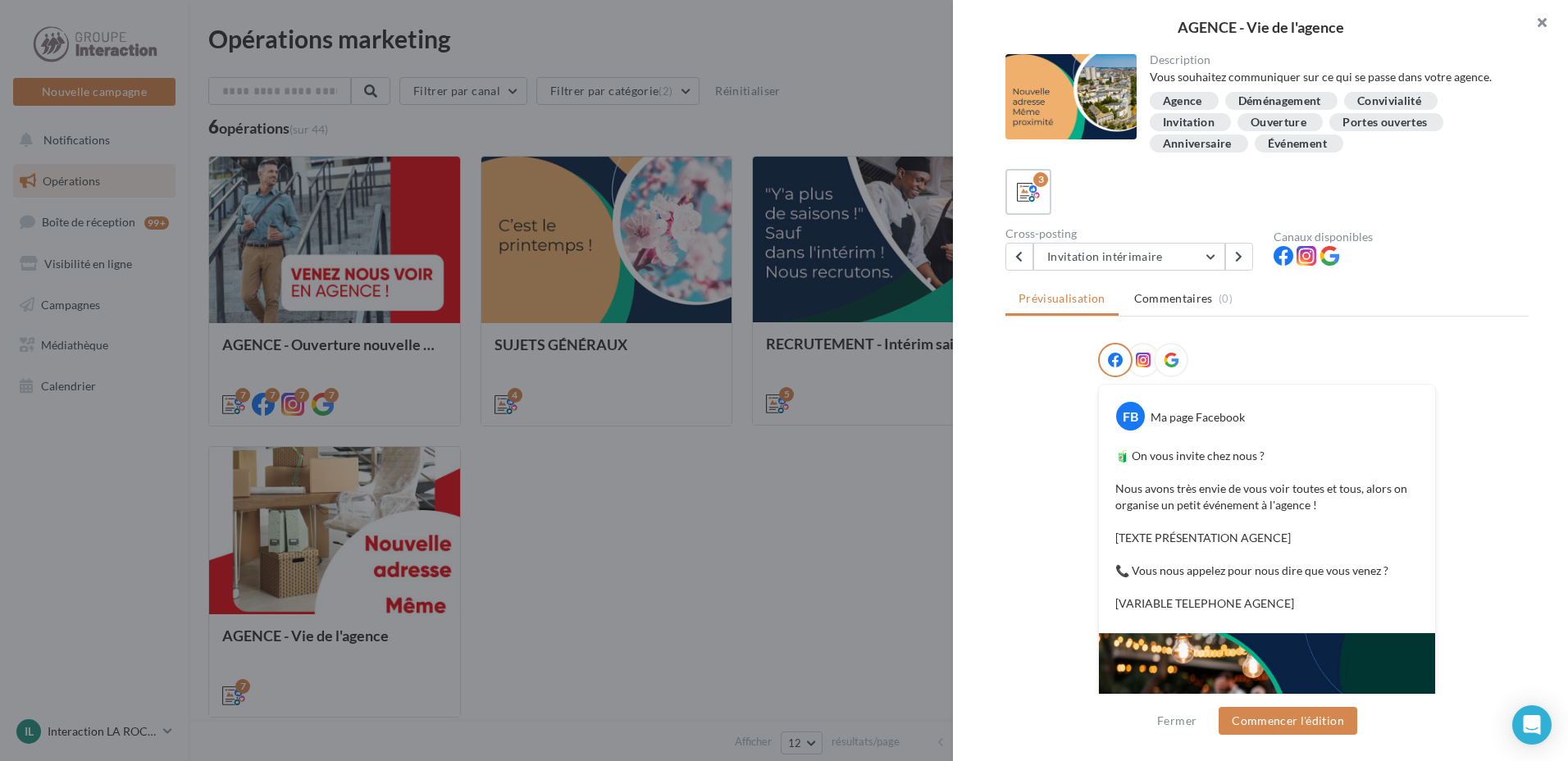
click at [1537, 23] on button "button" at bounding box center [1535, 24] width 66 height 49
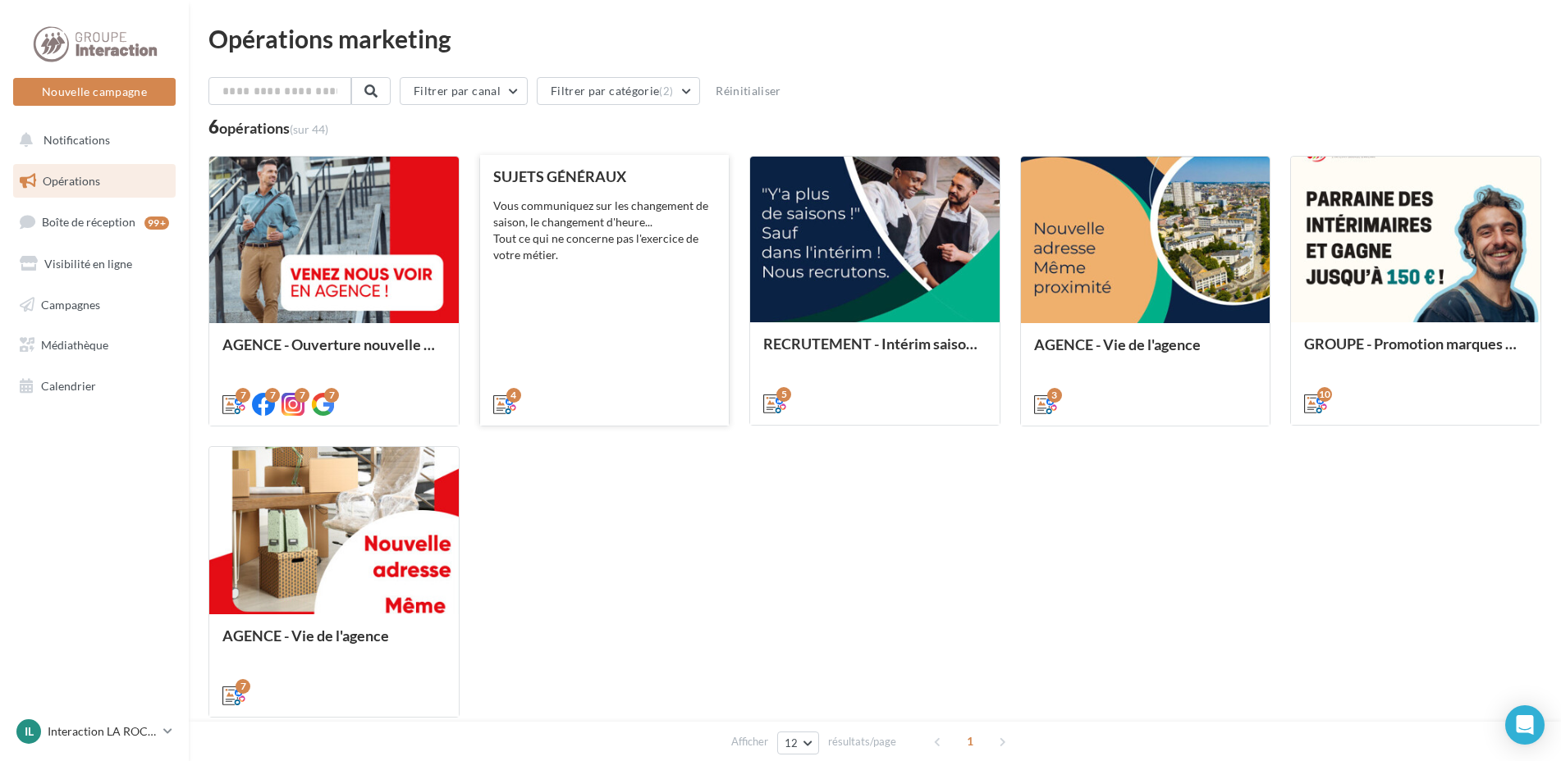
click at [593, 245] on div "Vous communiquez sur les changement de saison, le changement d'heure... Tout ce…" at bounding box center [604, 231] width 223 height 66
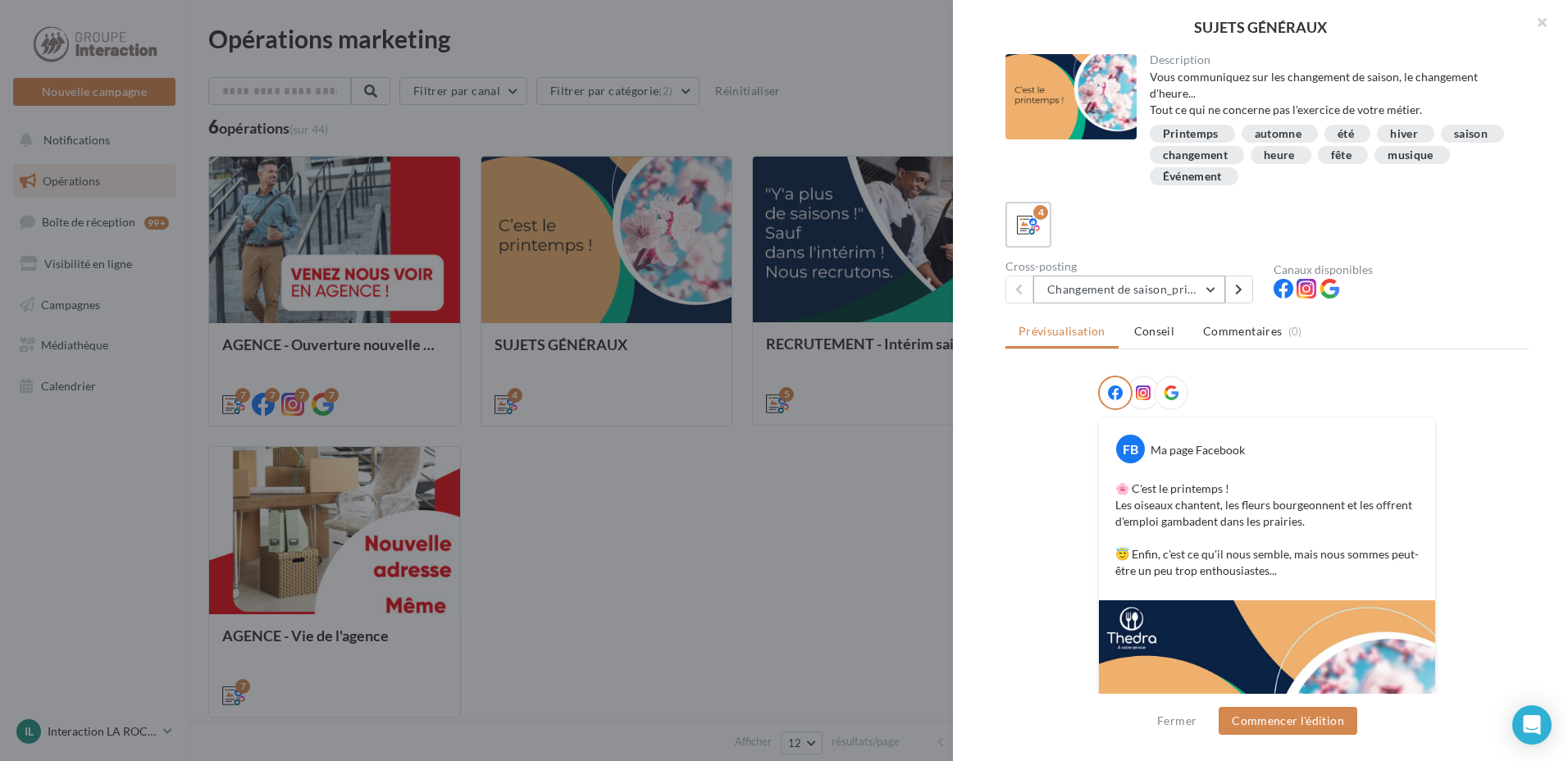
click at [1215, 291] on button "Changement de saison_printemps" at bounding box center [1129, 290] width 192 height 28
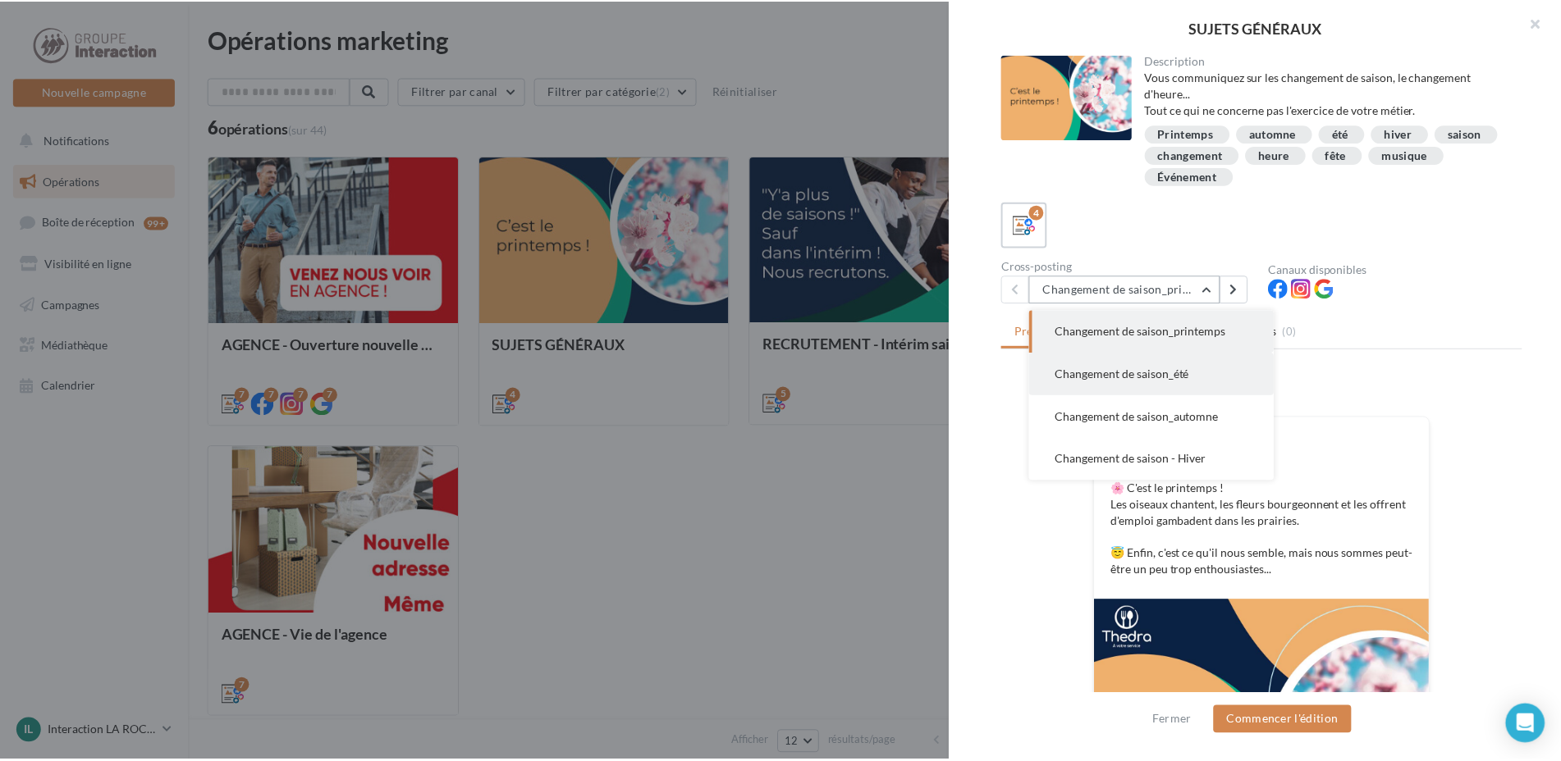
scroll to position [164, 0]
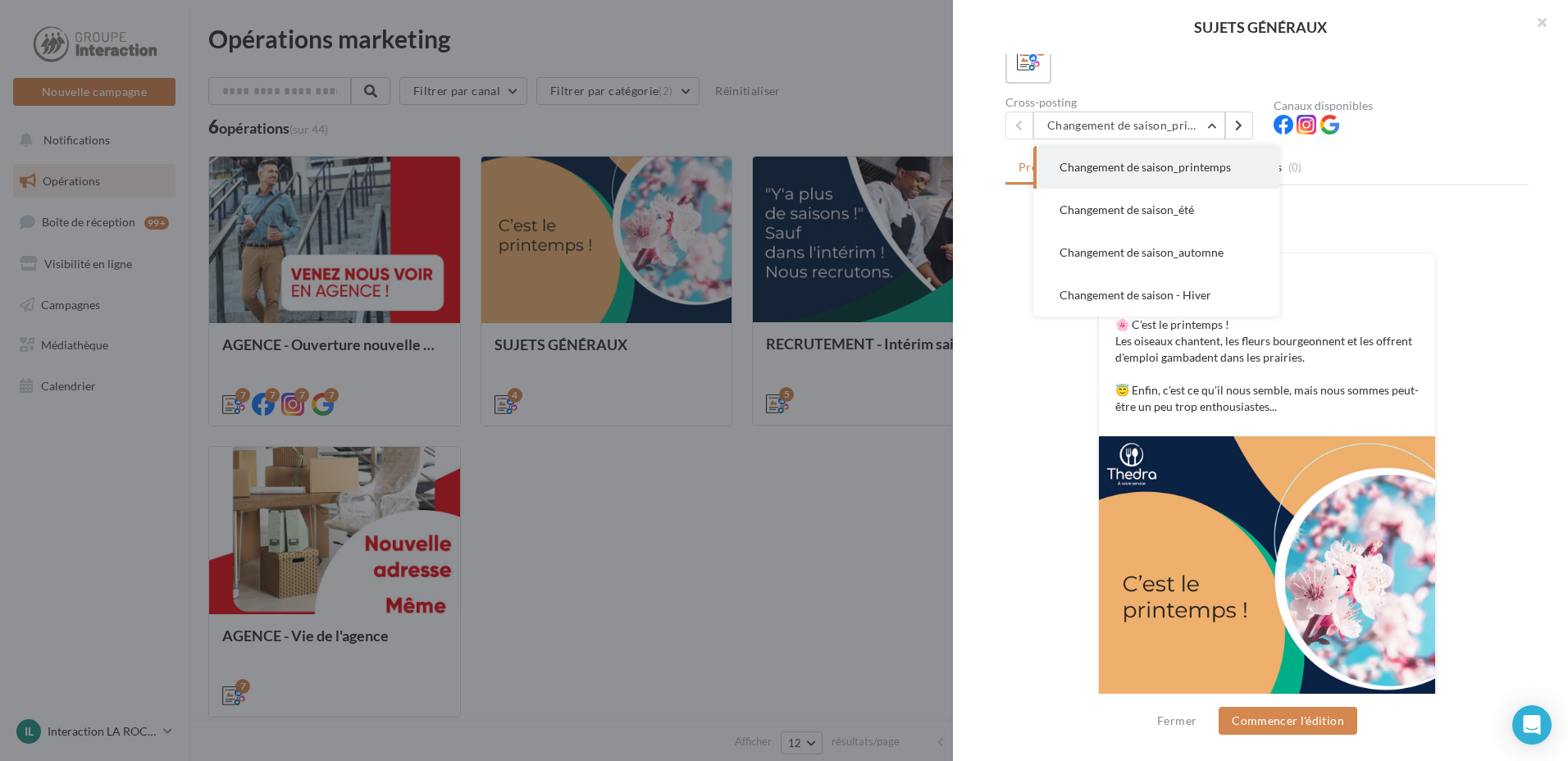
click at [1435, 82] on div "4" at bounding box center [1266, 61] width 523 height 46
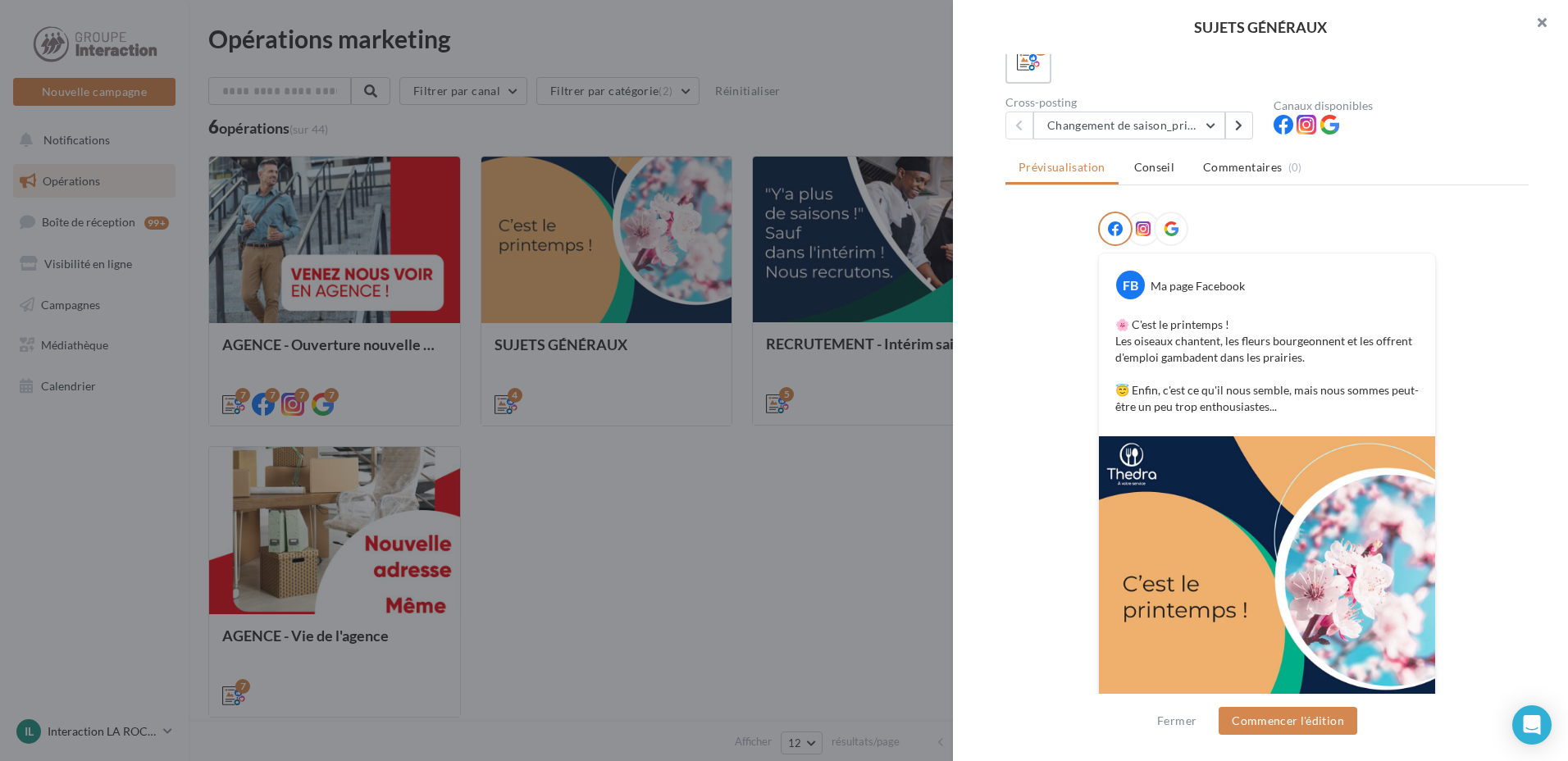
click at [1543, 25] on button "button" at bounding box center [1535, 24] width 66 height 49
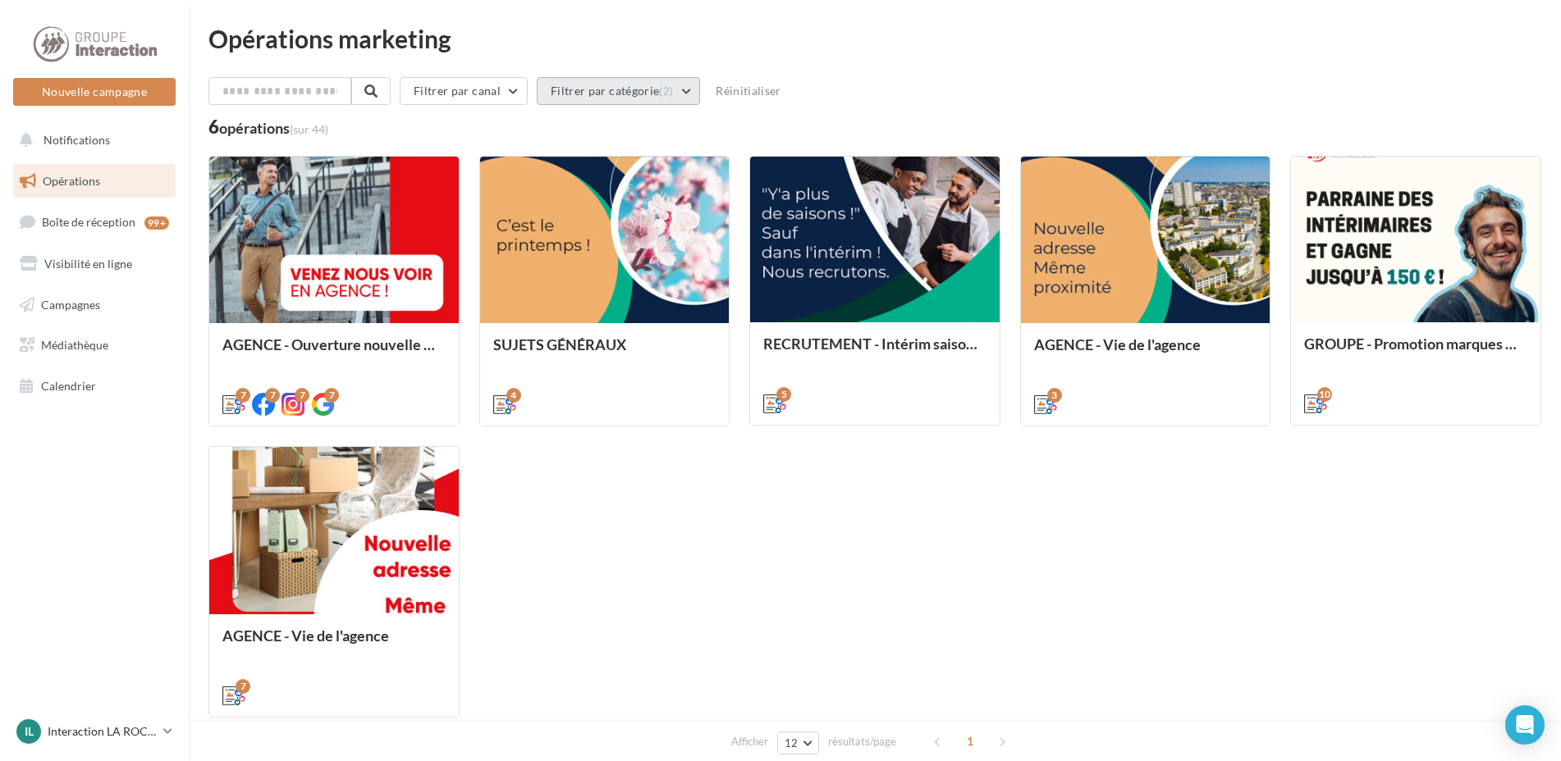
click at [688, 90] on button "Filtrer par catégorie (2)" at bounding box center [618, 91] width 163 height 28
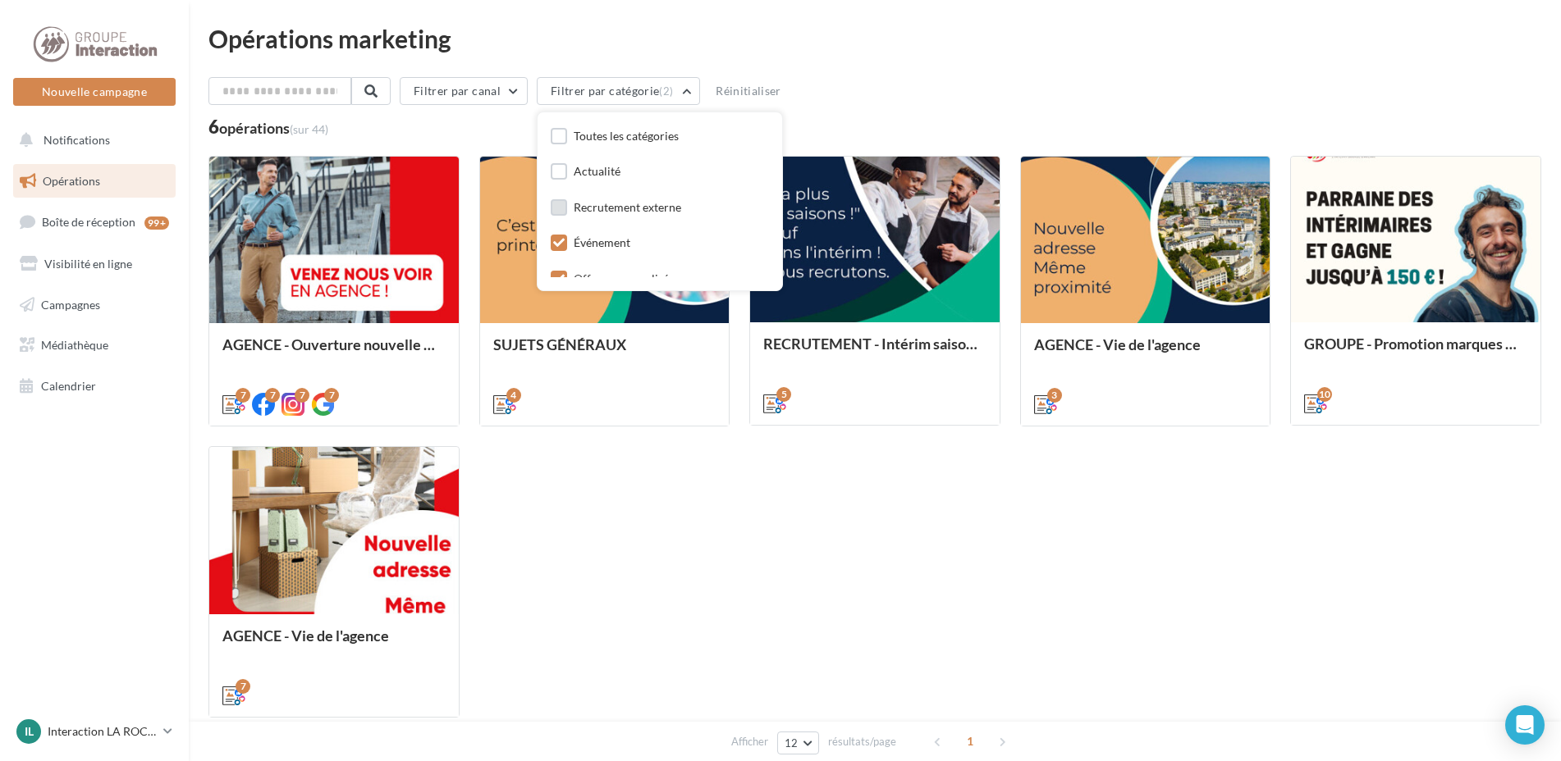
click at [567, 207] on label at bounding box center [559, 207] width 16 height 16
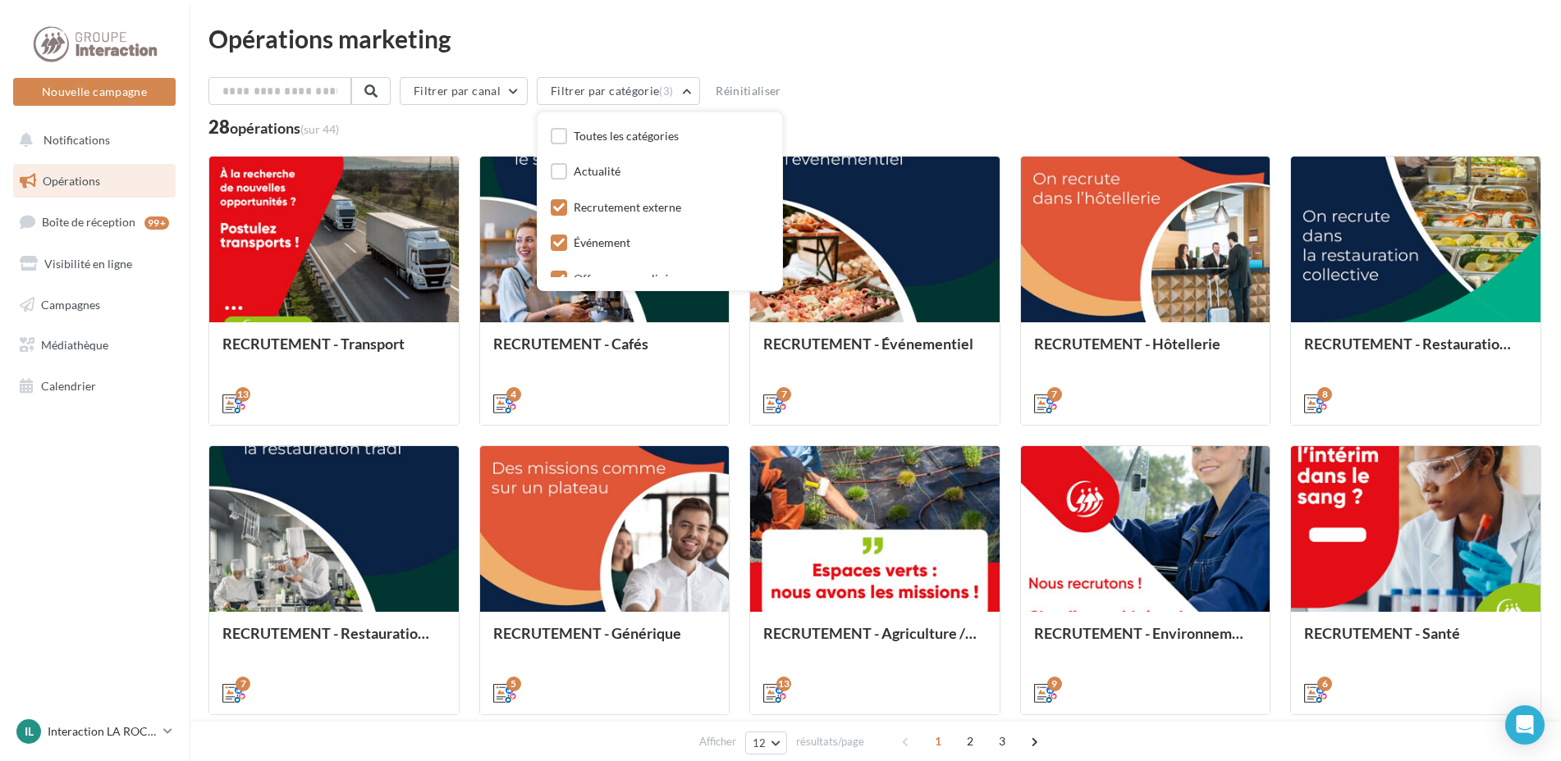
click at [565, 244] on icon at bounding box center [558, 242] width 11 height 11
click at [565, 274] on icon at bounding box center [558, 278] width 11 height 11
drag, startPoint x: 567, startPoint y: 179, endPoint x: 568, endPoint y: 201, distance: 22.2
click at [567, 178] on label at bounding box center [559, 171] width 16 height 16
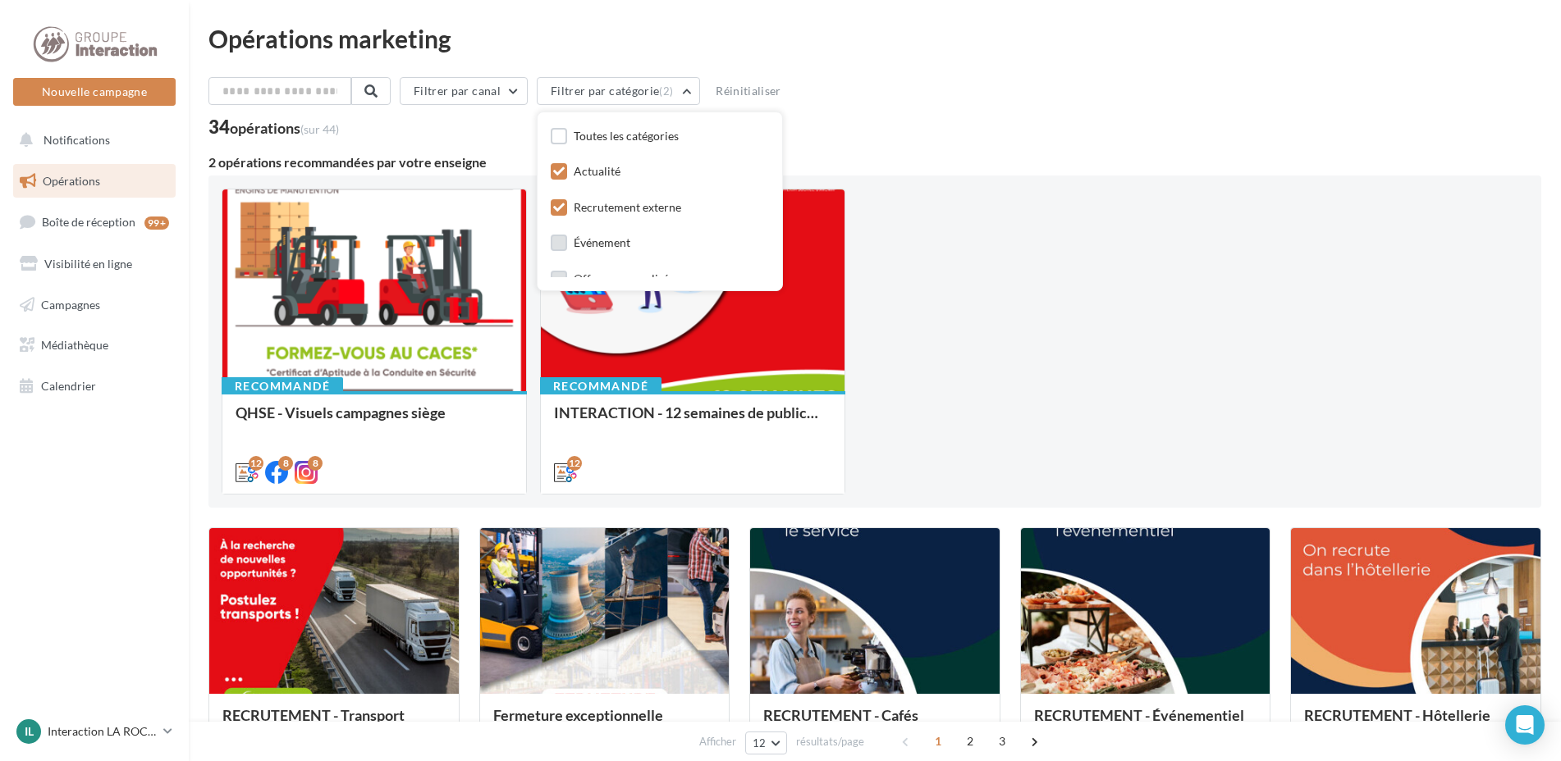
click at [565, 210] on icon at bounding box center [558, 207] width 11 height 11
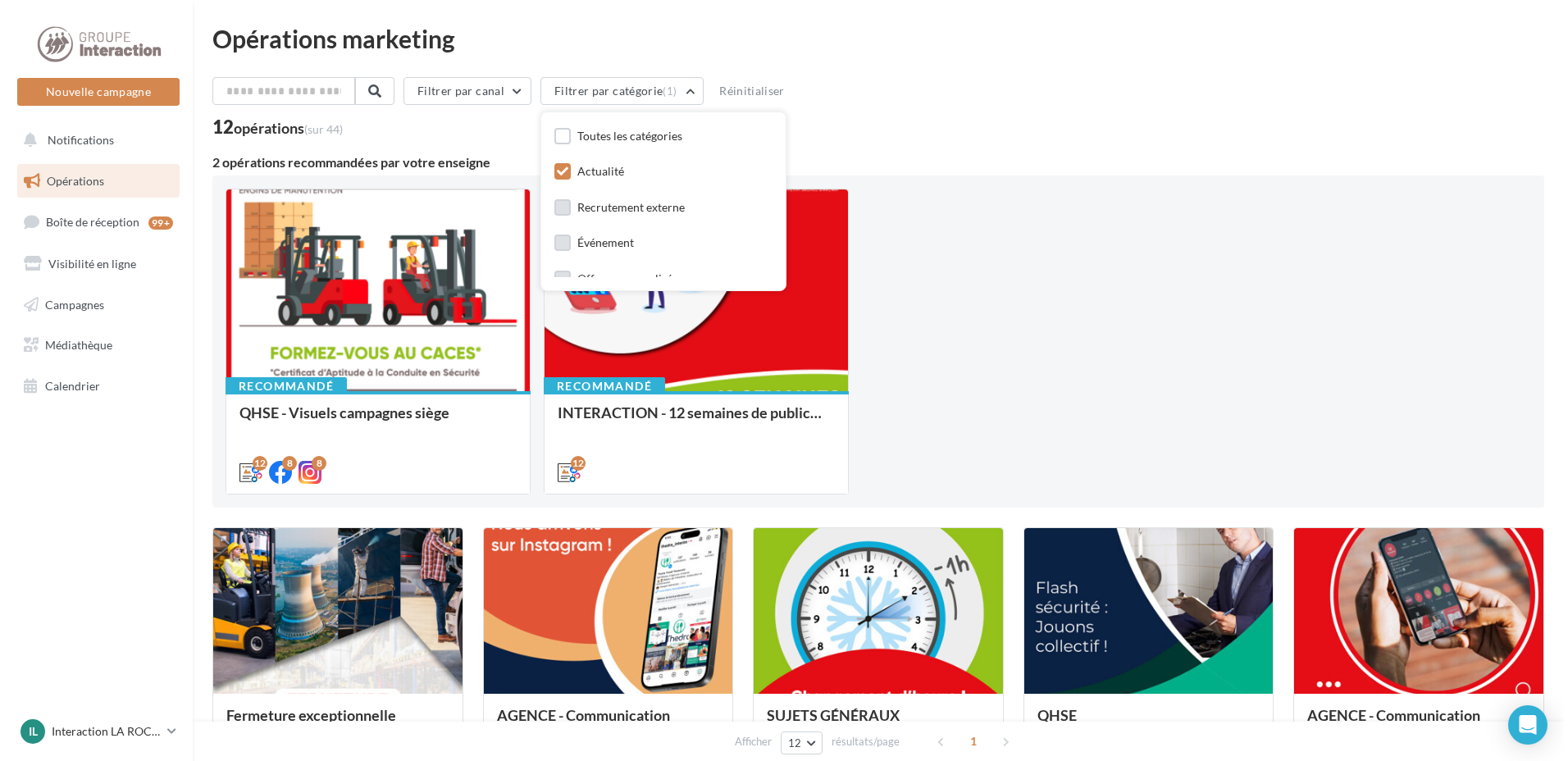
scroll to position [164, 0]
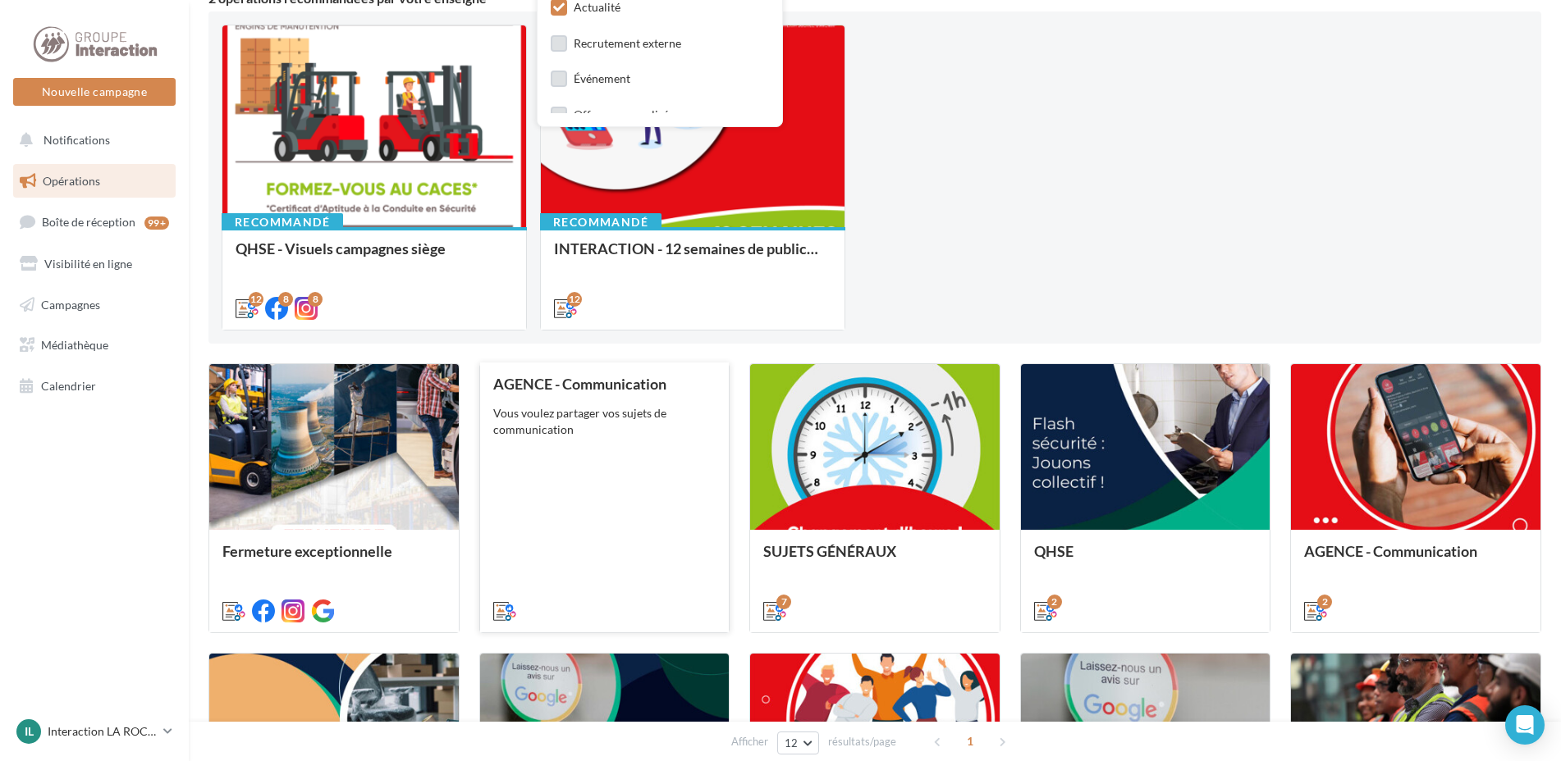
click at [585, 441] on div "AGENCE - Communication Vous voulez partager vos sujets de communication" at bounding box center [604, 497] width 223 height 242
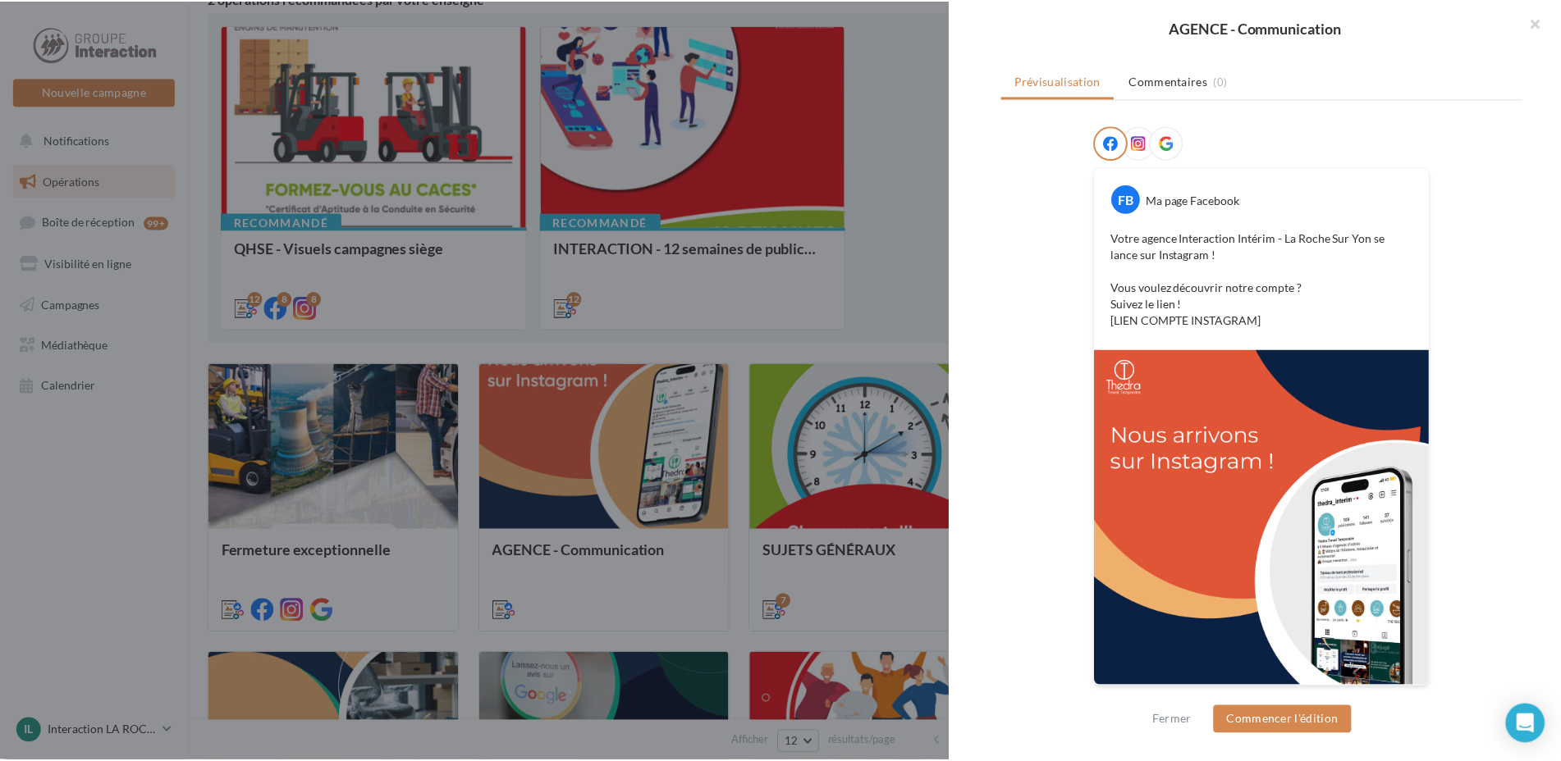
scroll to position [0, 0]
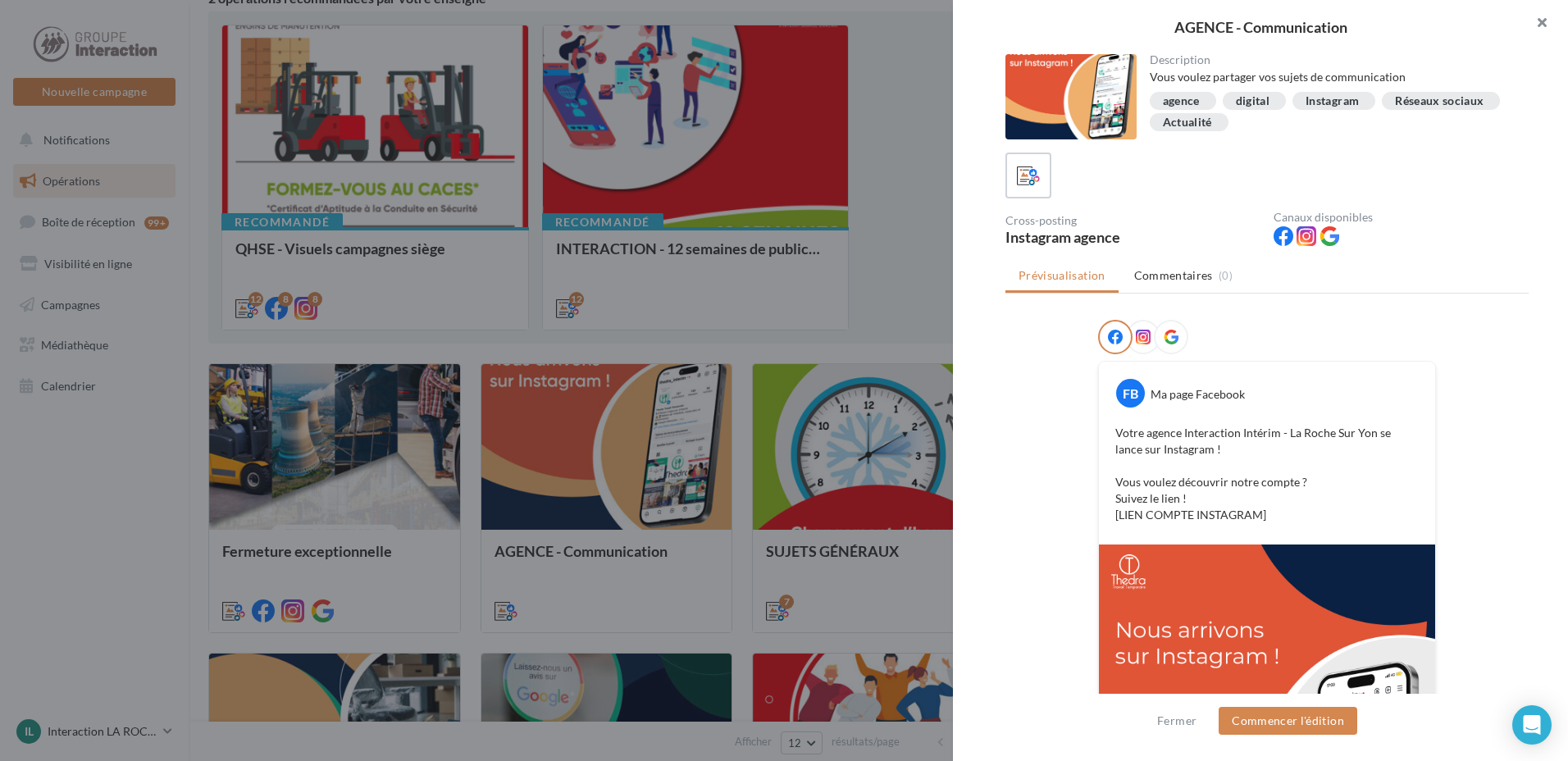
click at [1546, 25] on button "button" at bounding box center [1535, 24] width 66 height 49
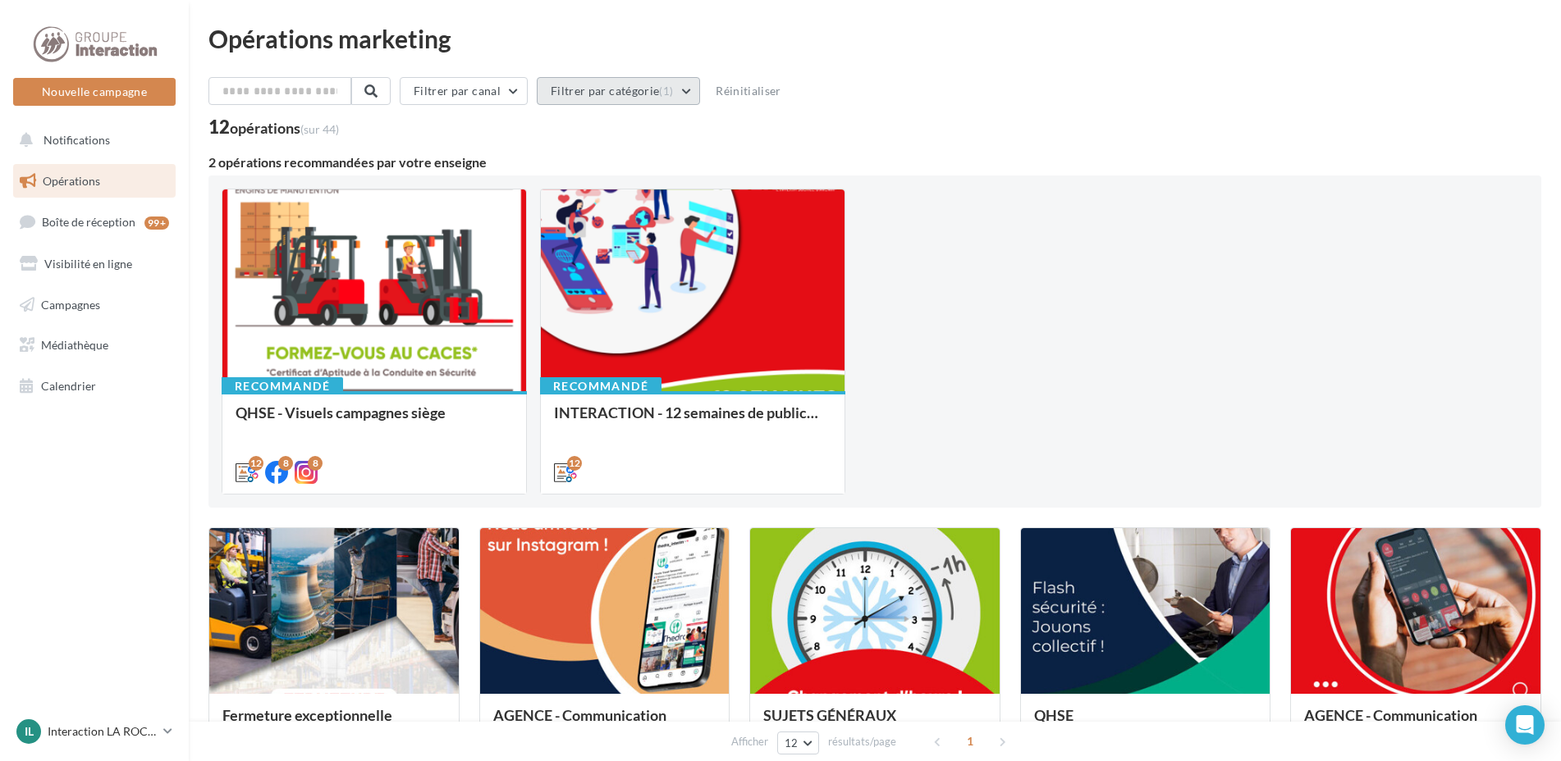
click at [693, 88] on button "Filtrer par catégorie (1)" at bounding box center [618, 91] width 163 height 28
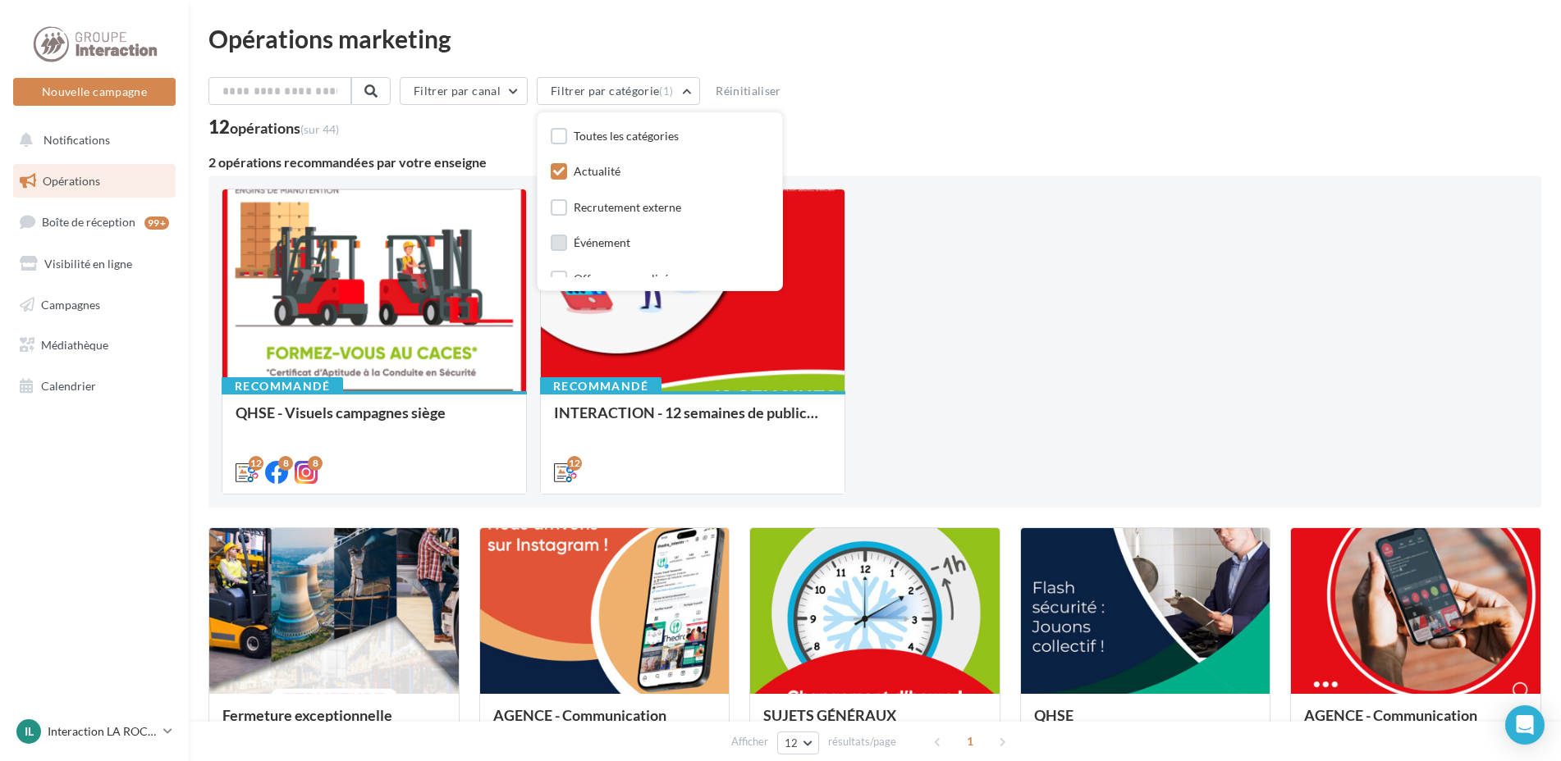
click at [611, 245] on div "Événement" at bounding box center [602, 243] width 57 height 16
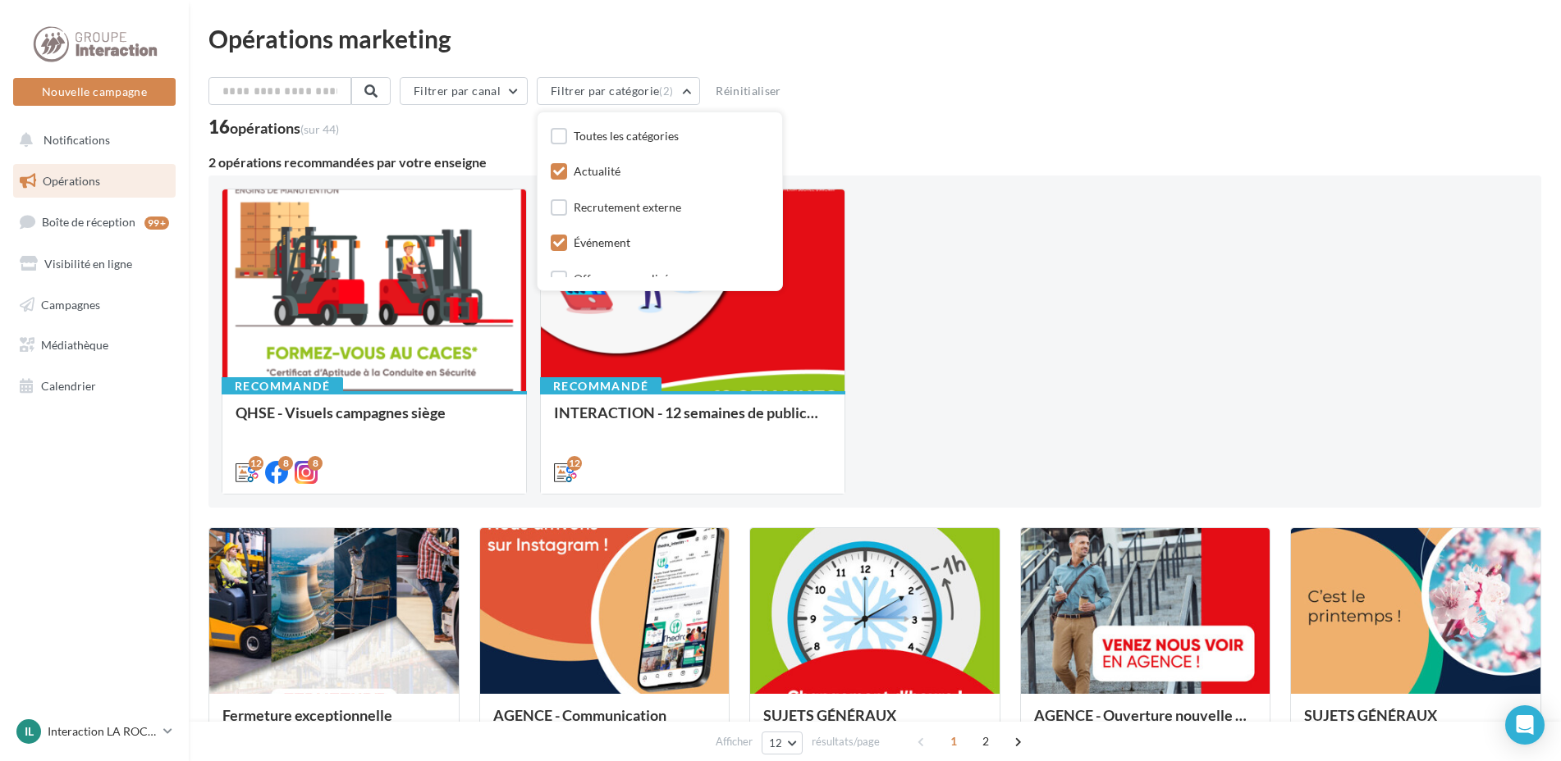
click at [565, 171] on icon at bounding box center [558, 171] width 11 height 11
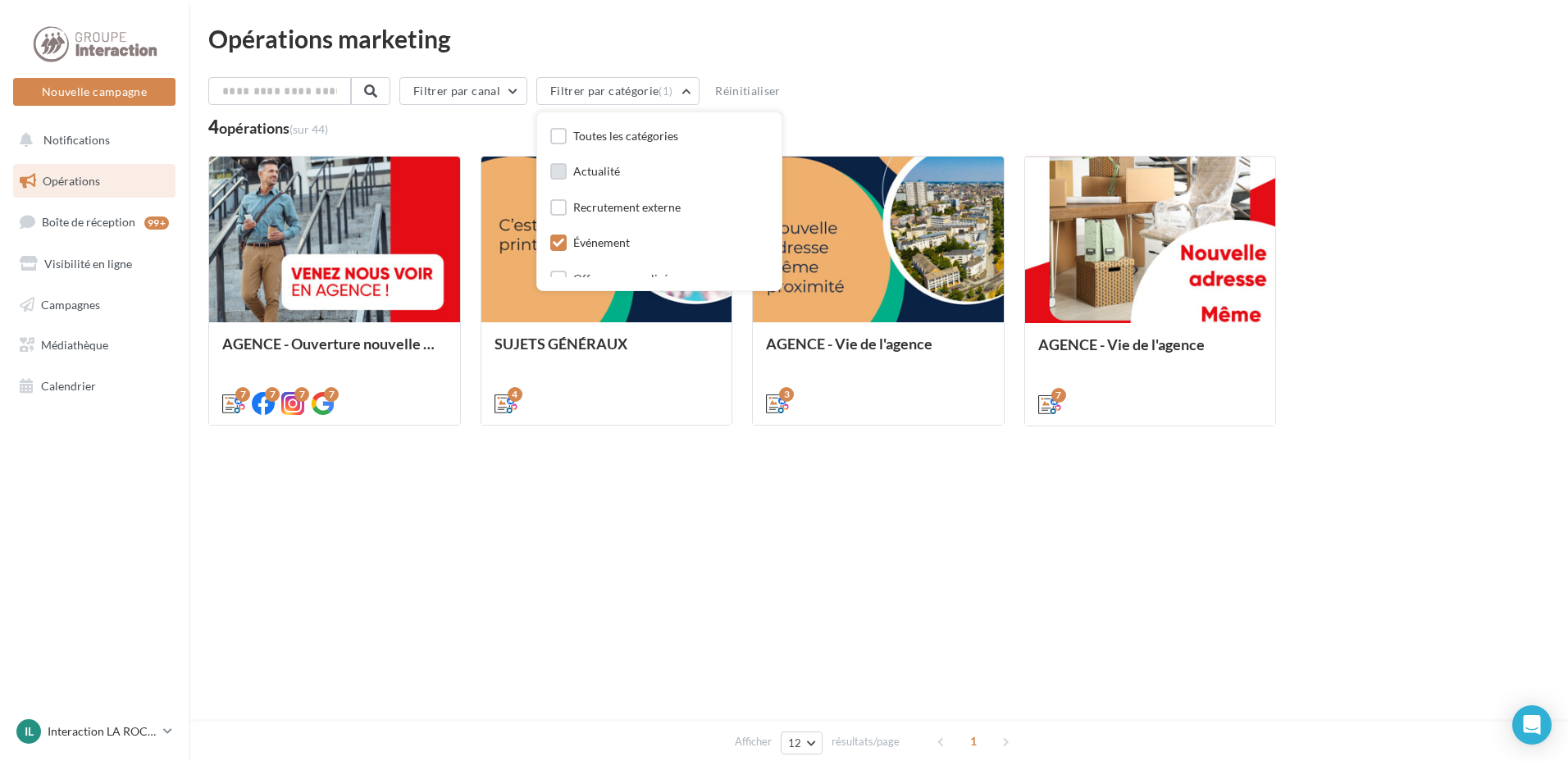
scroll to position [49, 0]
click at [567, 234] on label at bounding box center [559, 230] width 16 height 16
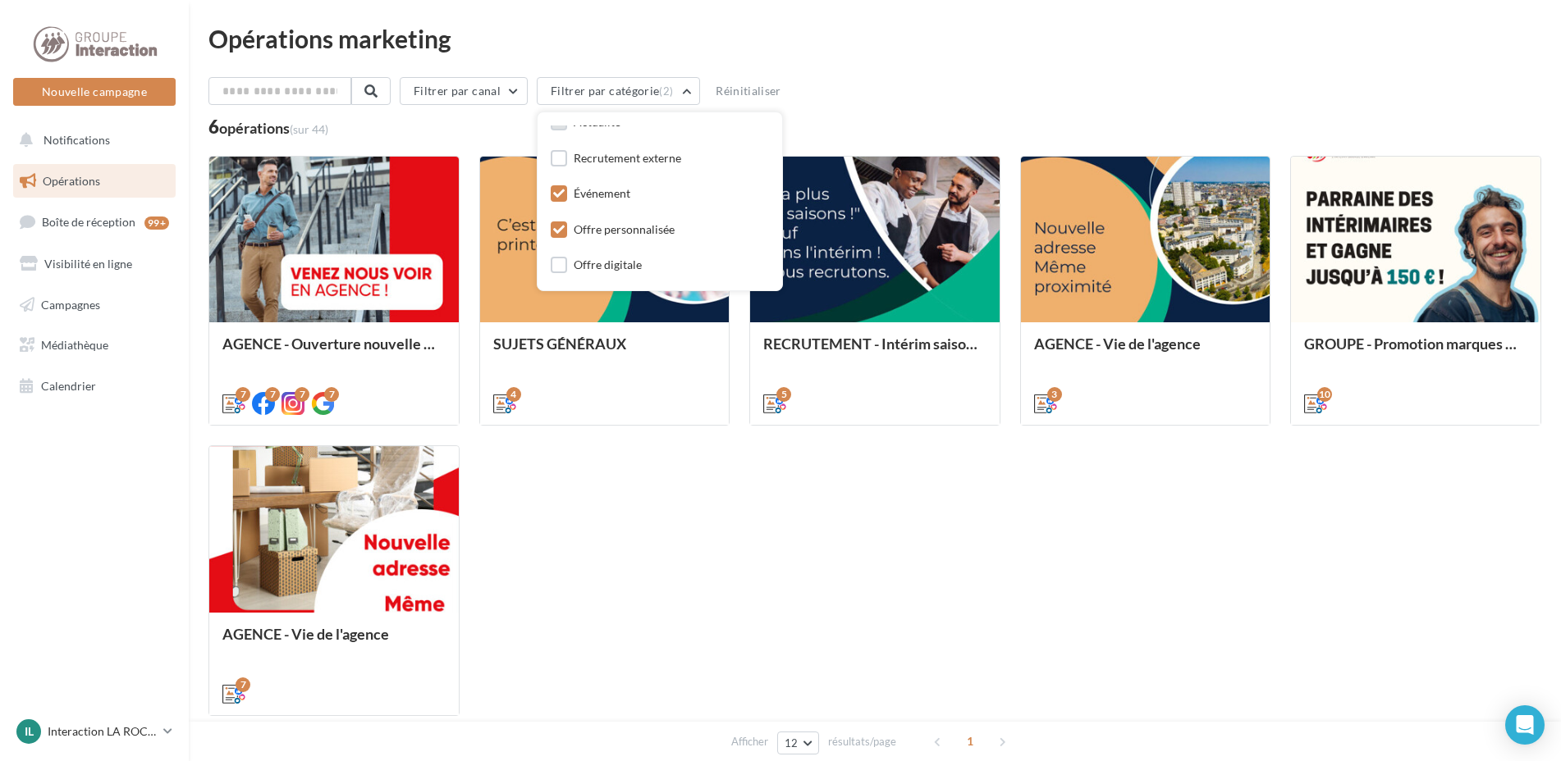
click at [565, 194] on icon at bounding box center [558, 193] width 11 height 11
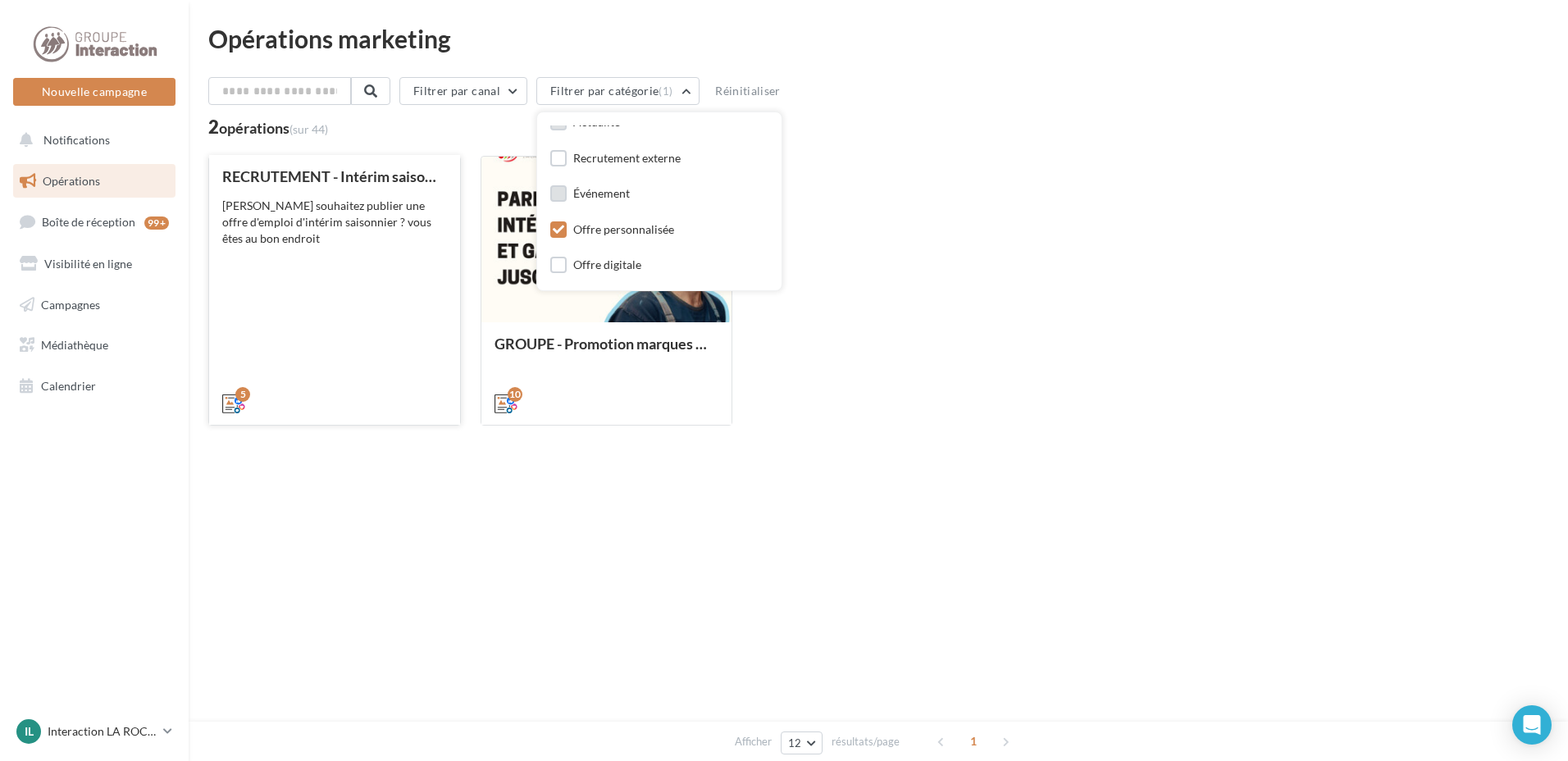
click at [338, 224] on div "Vous souhaitez publier une offre d'emploi d'intérim saisonnier ? vous êtes au b…" at bounding box center [334, 222] width 225 height 49
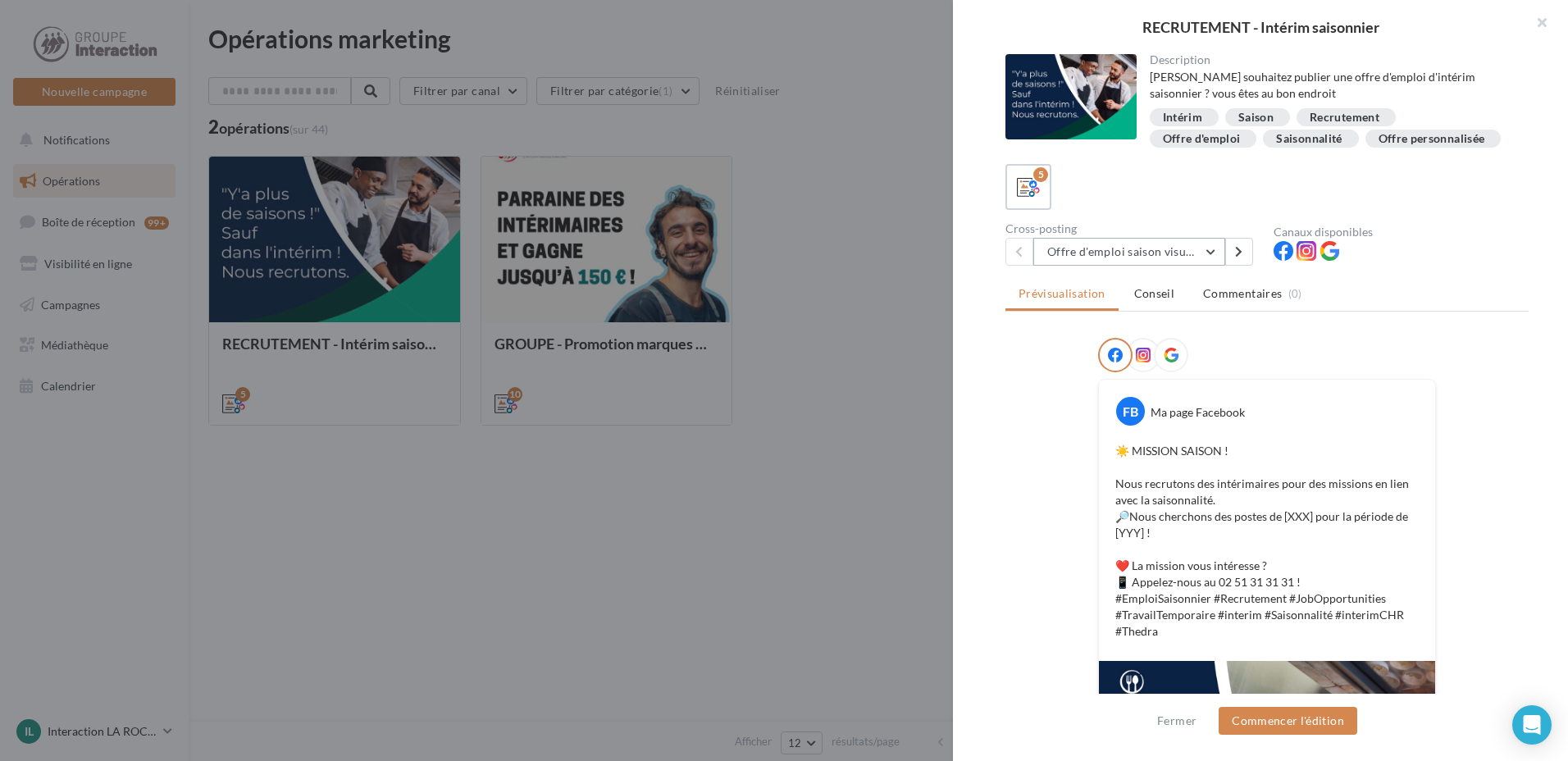
click at [1218, 252] on button "Offre d'emploi saison visuel 1" at bounding box center [1129, 252] width 192 height 28
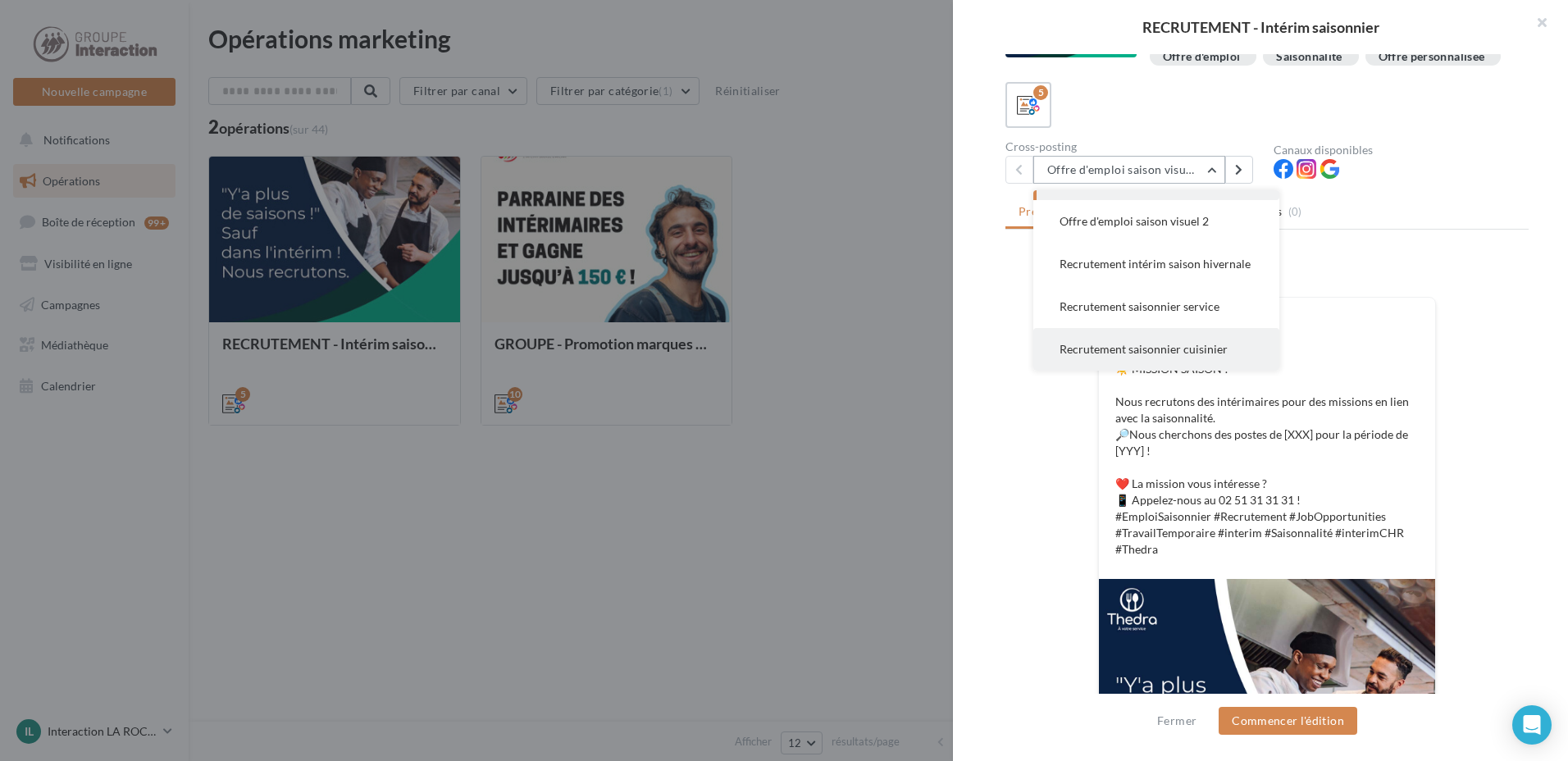
scroll to position [0, 0]
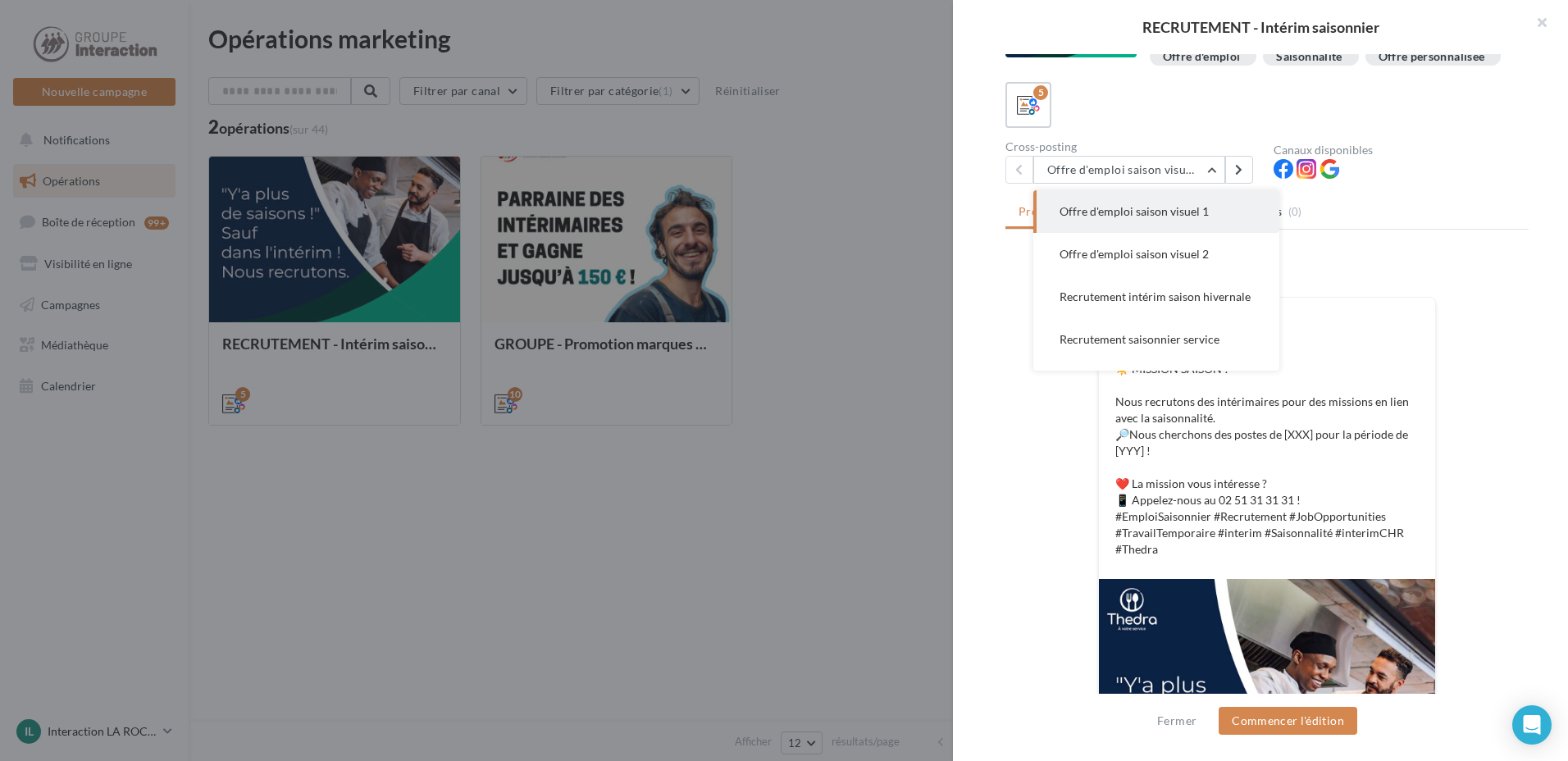
click at [1426, 276] on div at bounding box center [1267, 276] width 338 height 41
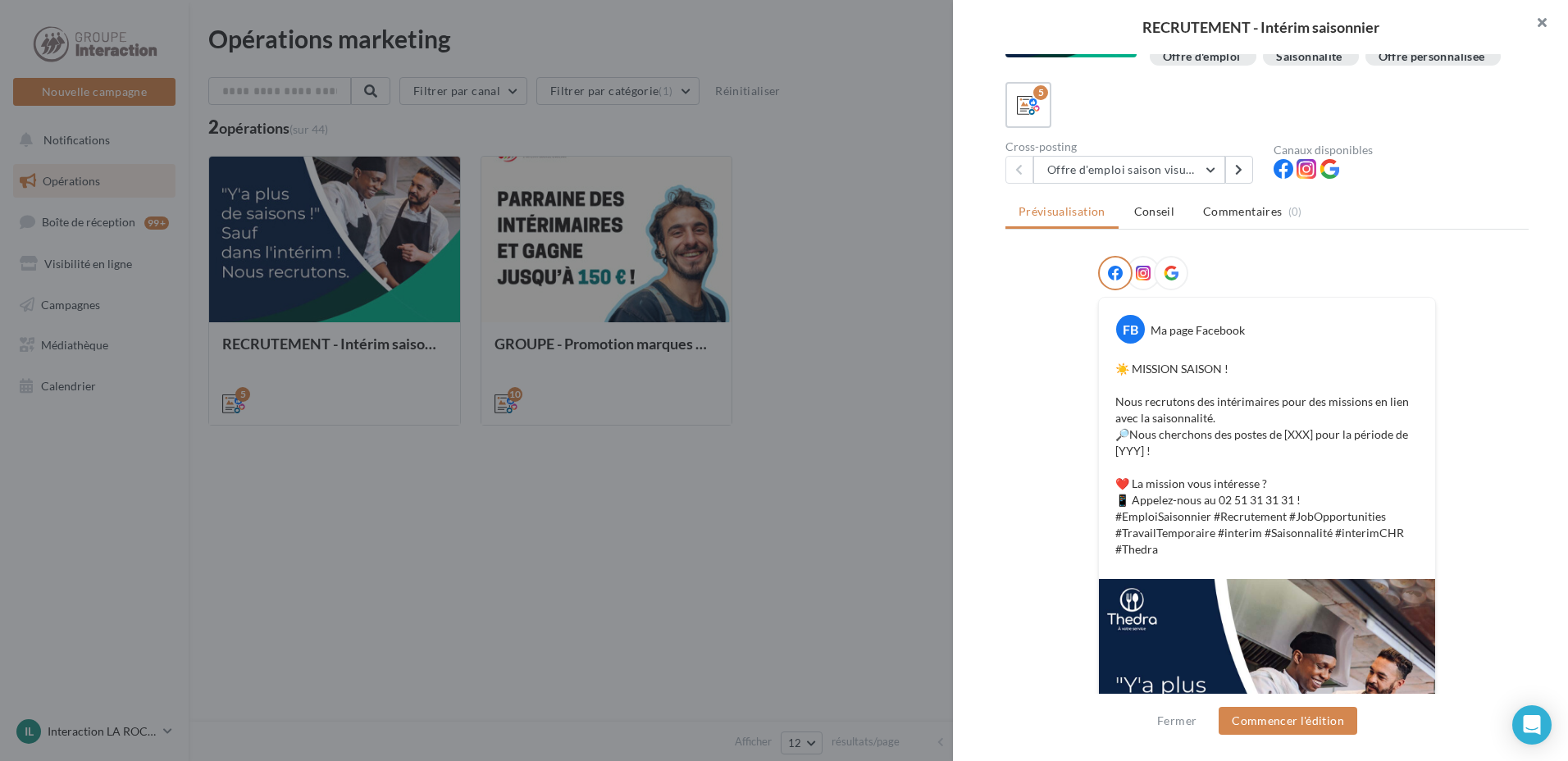
click at [1545, 18] on button "button" at bounding box center [1535, 24] width 66 height 49
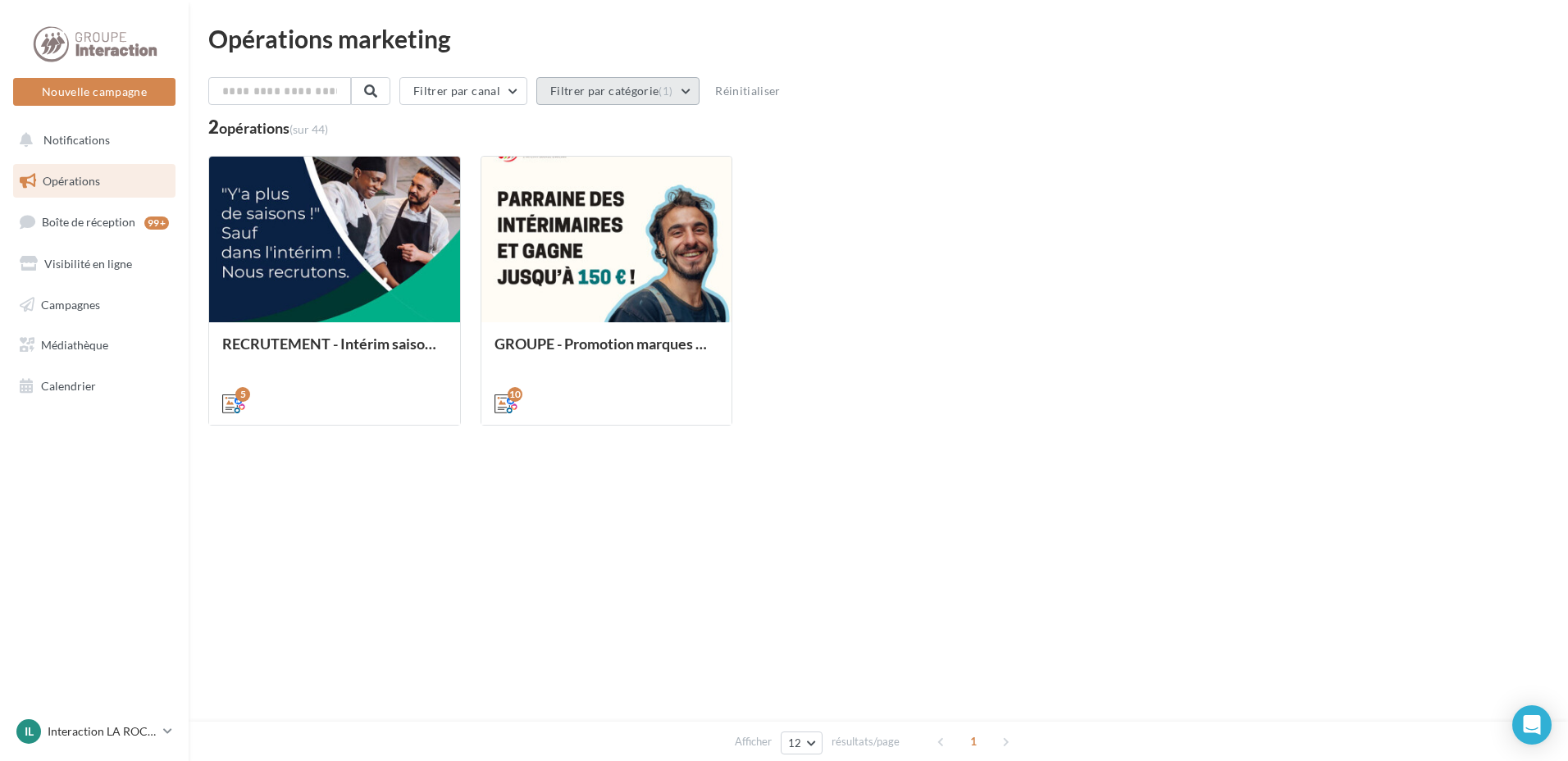
click at [694, 88] on button "Filtrer par catégorie (1)" at bounding box center [618, 91] width 163 height 28
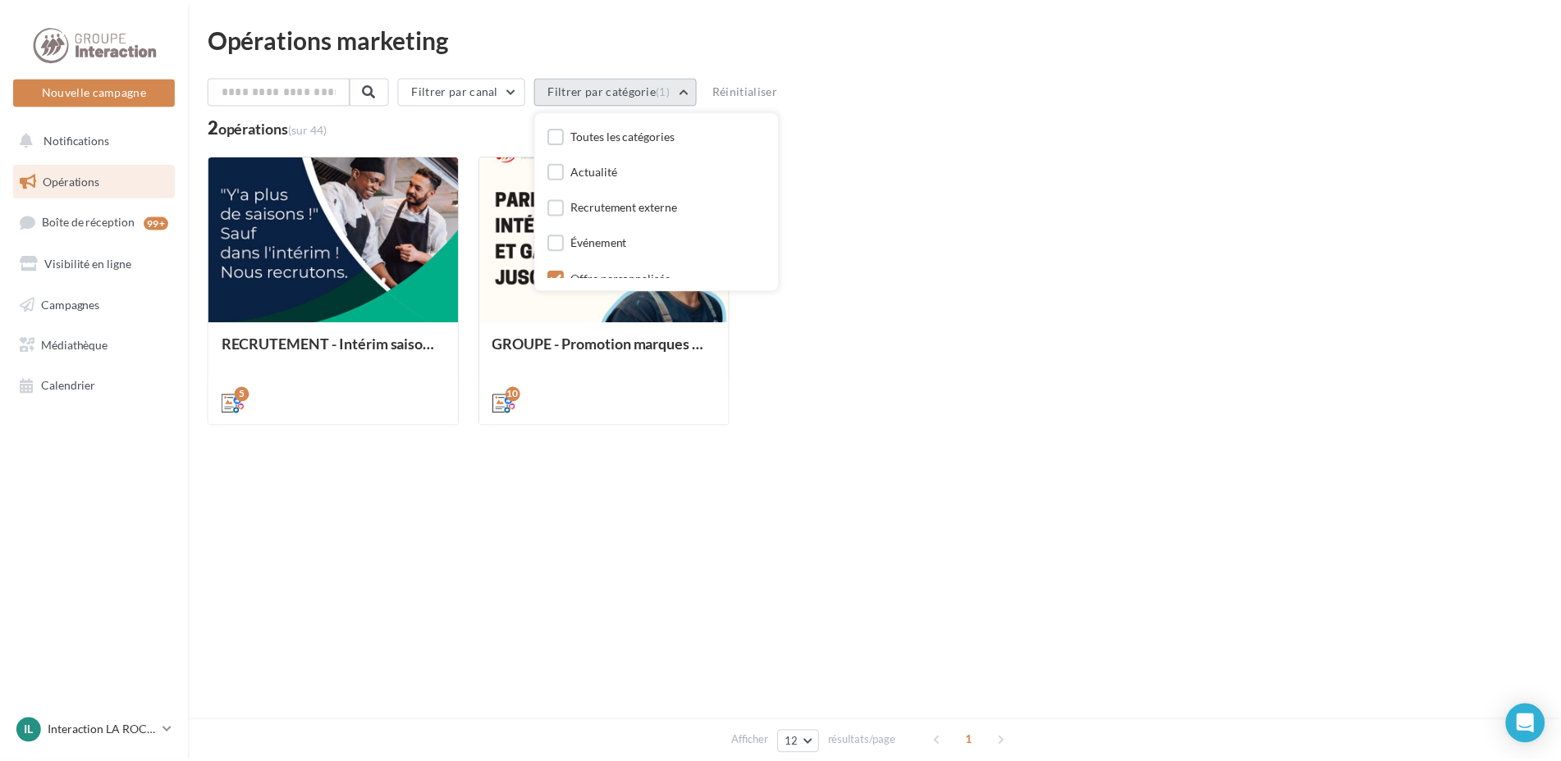
scroll to position [49, 0]
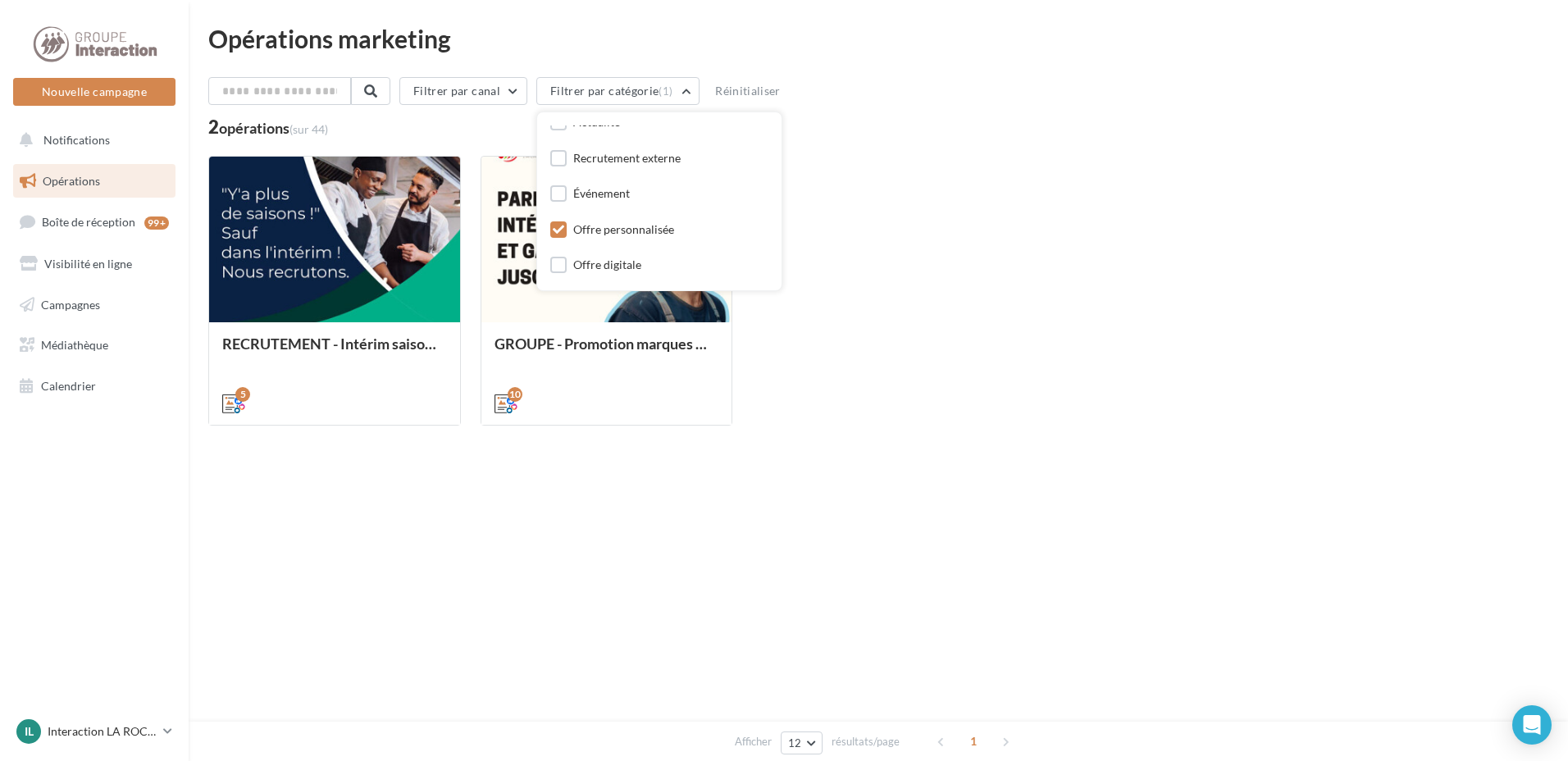
click at [563, 226] on icon at bounding box center [558, 229] width 11 height 11
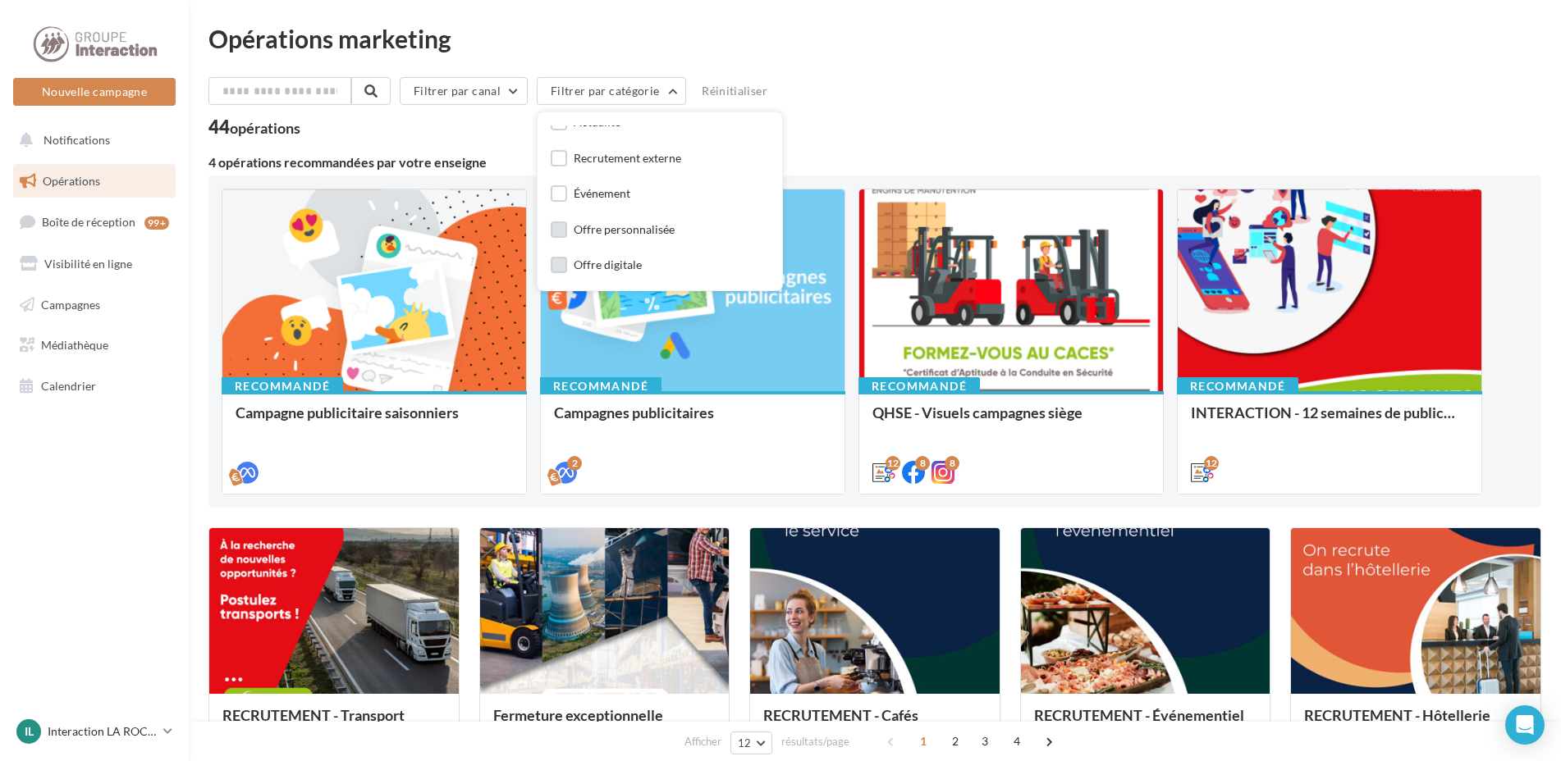
click at [566, 265] on label at bounding box center [559, 265] width 16 height 16
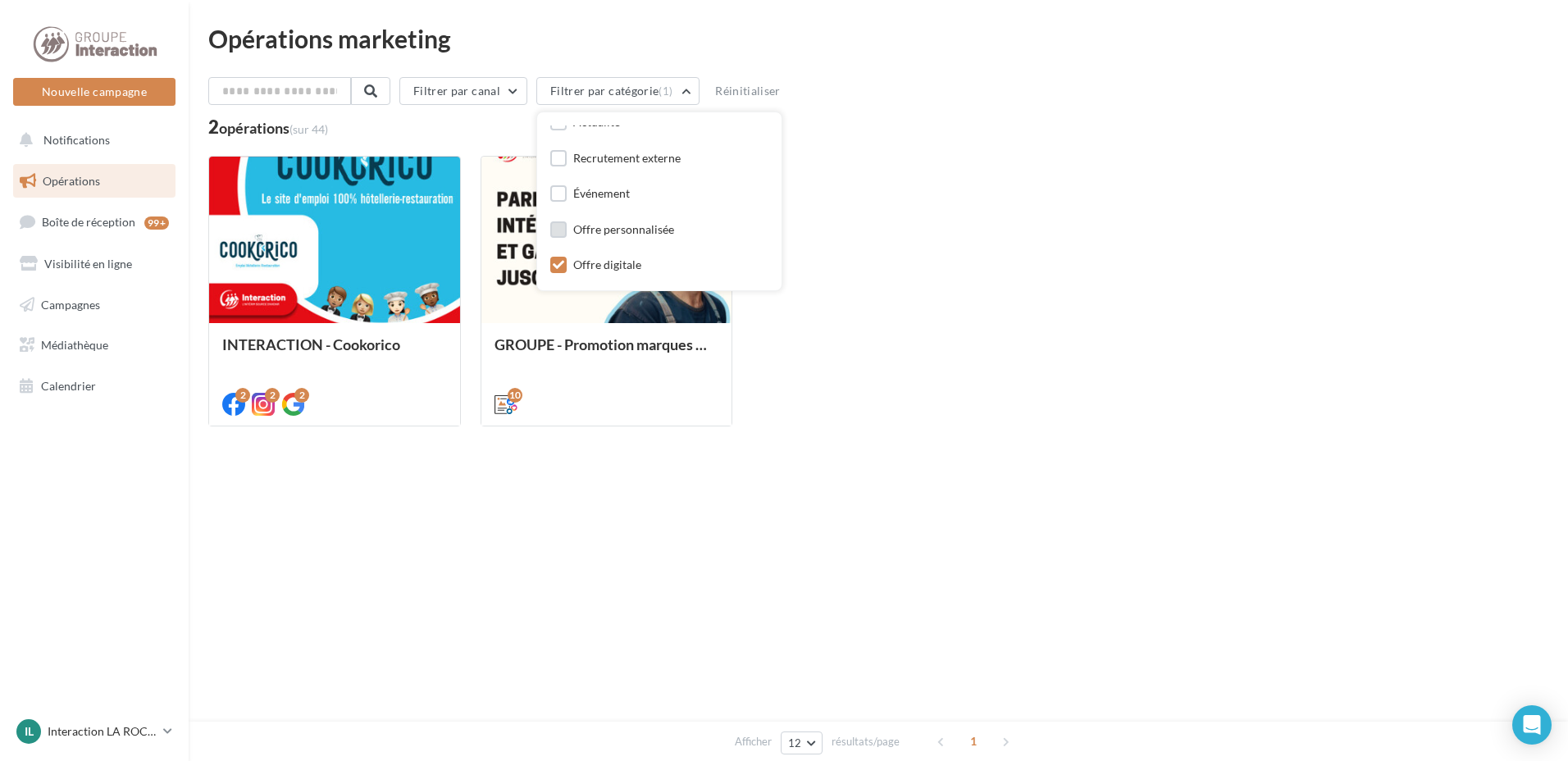
click at [563, 265] on icon at bounding box center [558, 264] width 11 height 11
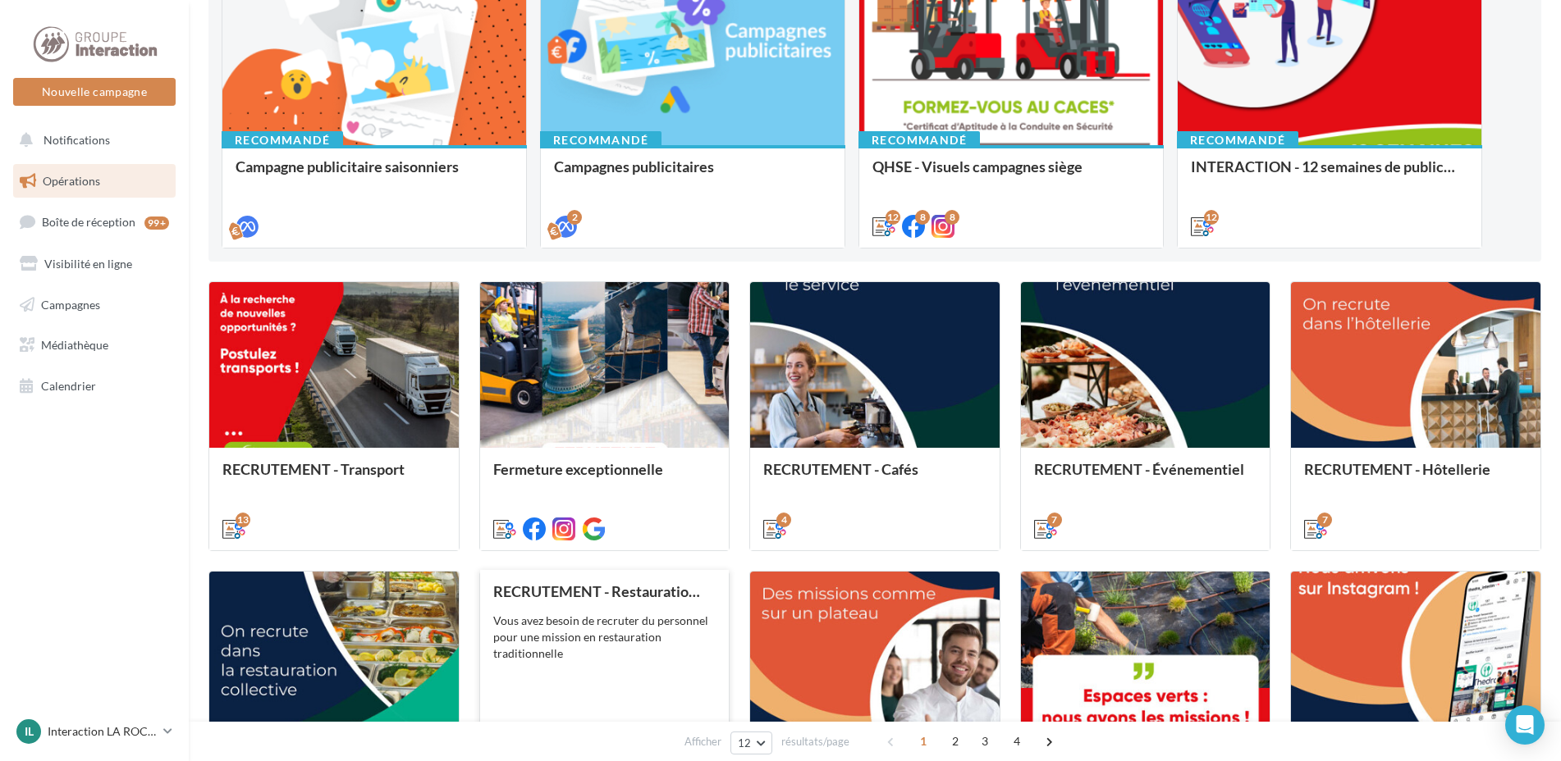
scroll to position [328, 0]
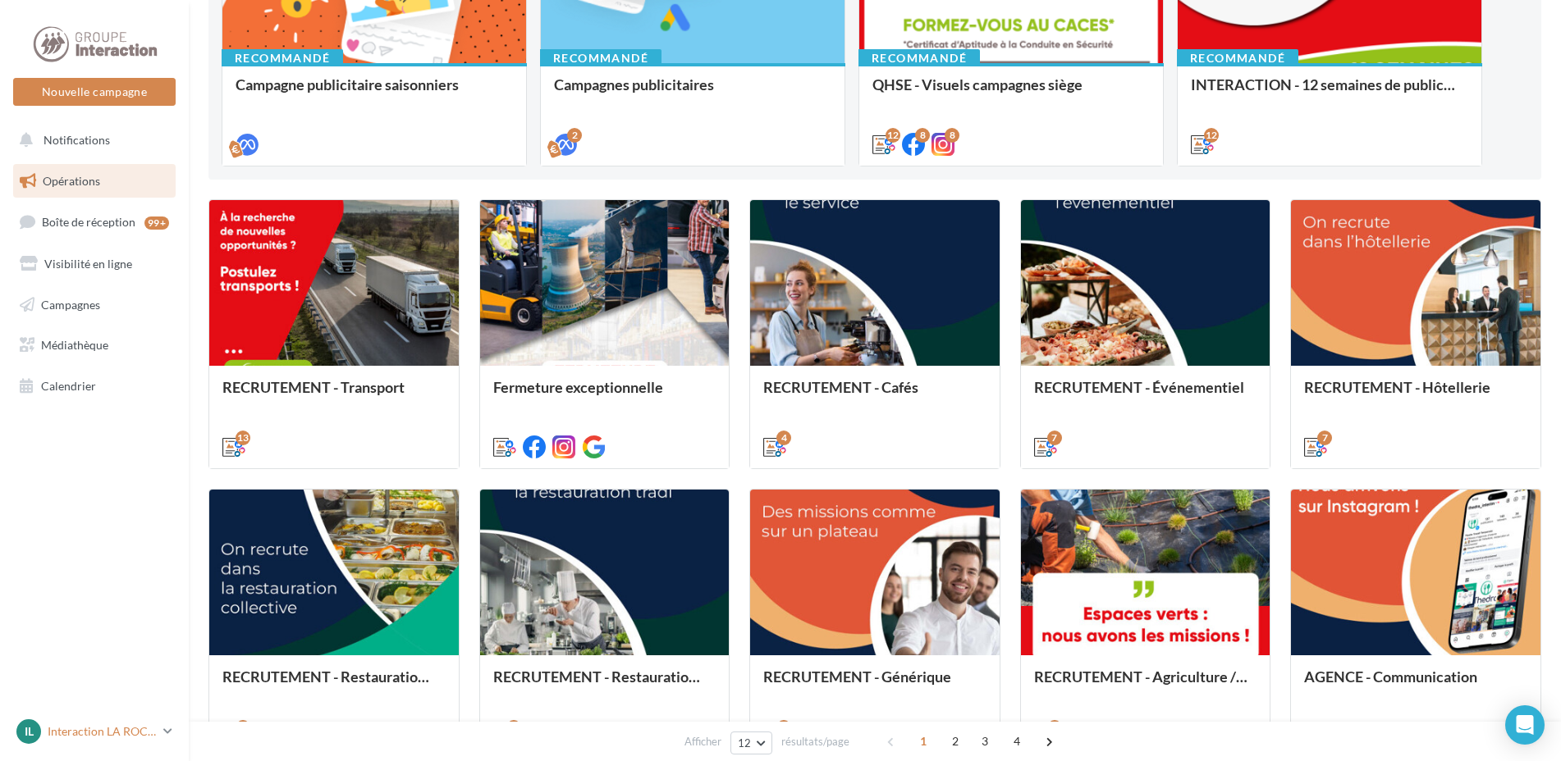
click at [165, 730] on icon at bounding box center [167, 732] width 9 height 14
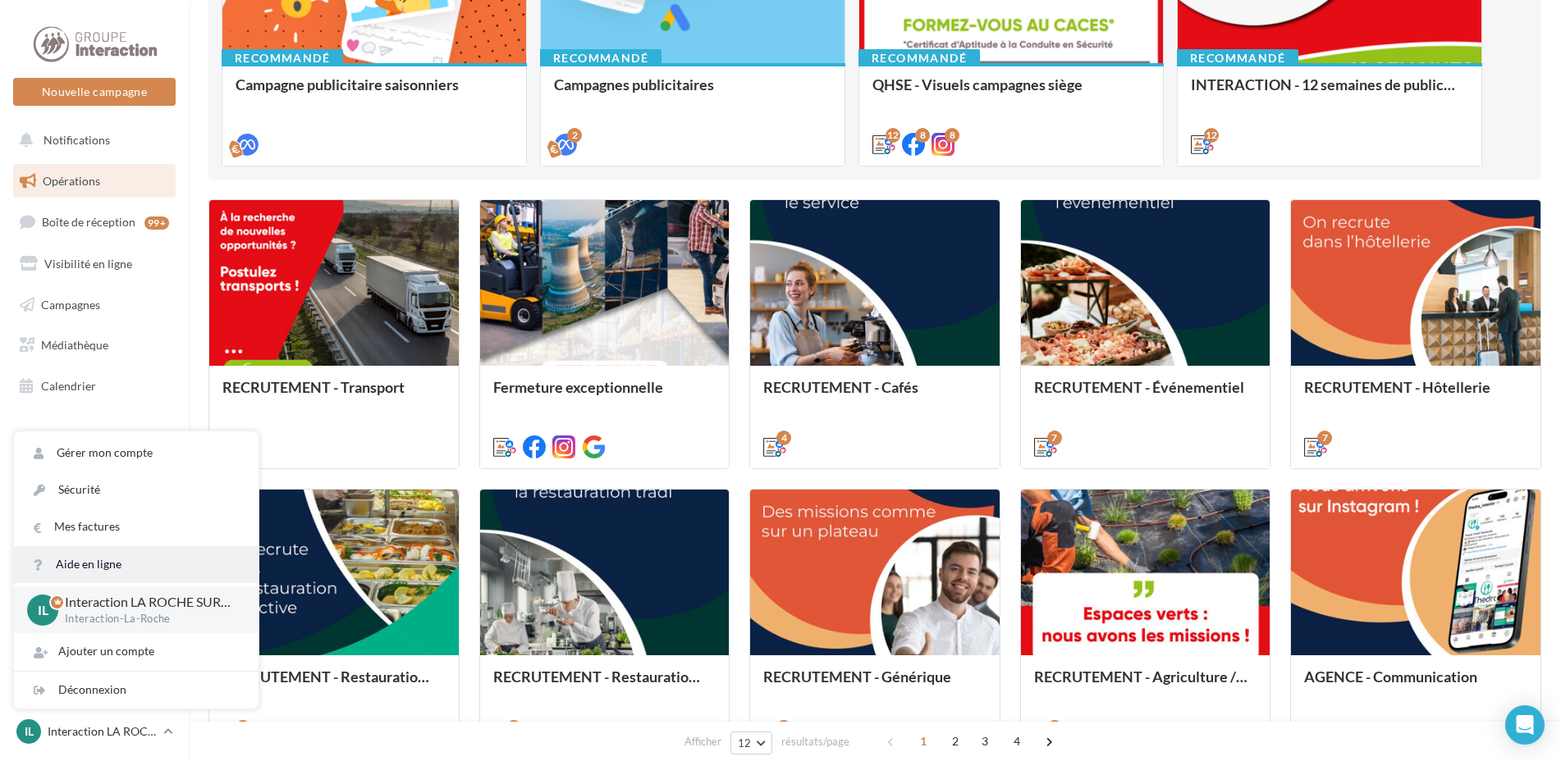
click at [79, 569] on link "Aide en ligne" at bounding box center [136, 564] width 245 height 37
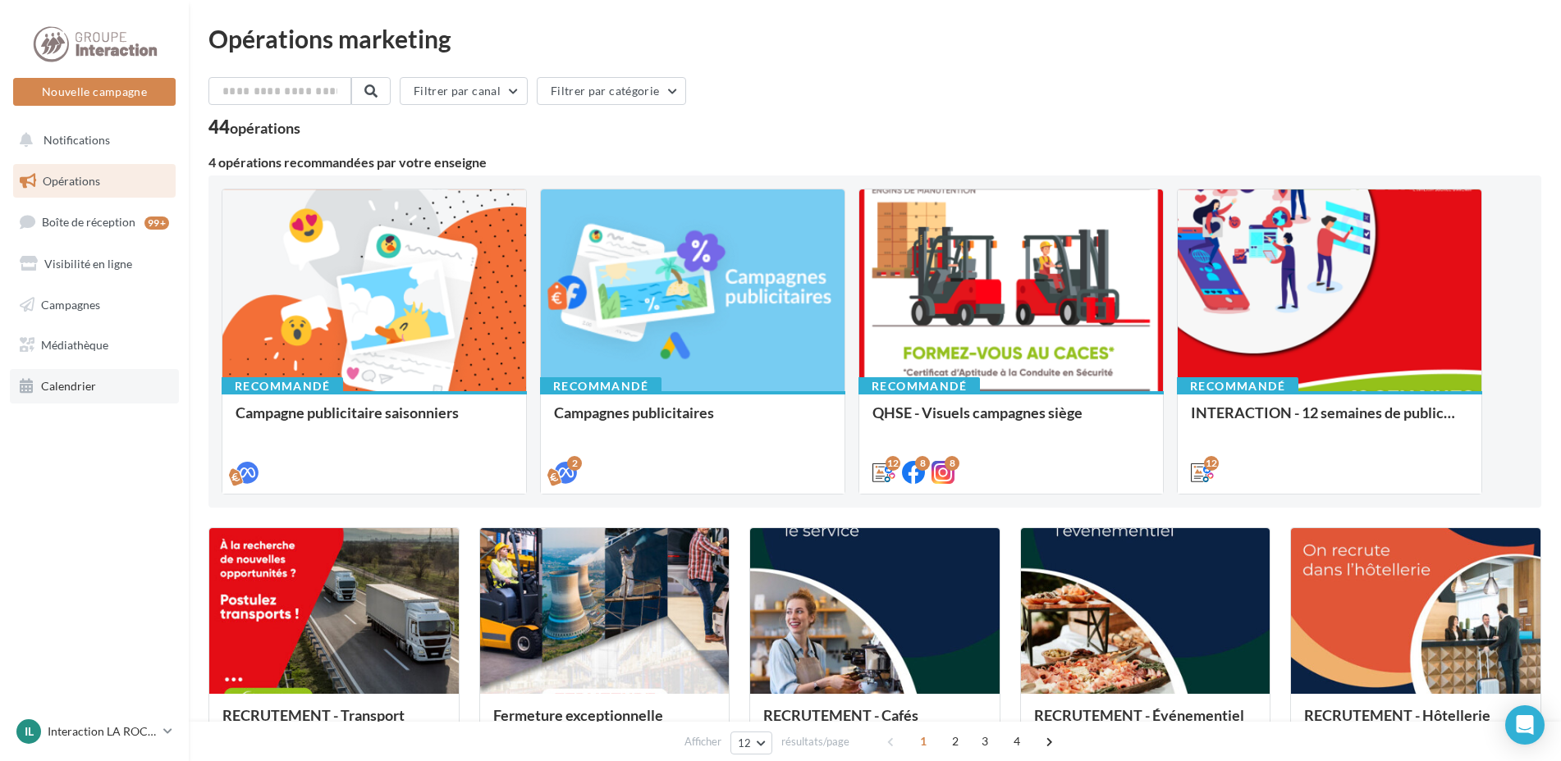
click at [48, 387] on span "Calendrier" at bounding box center [68, 386] width 55 height 14
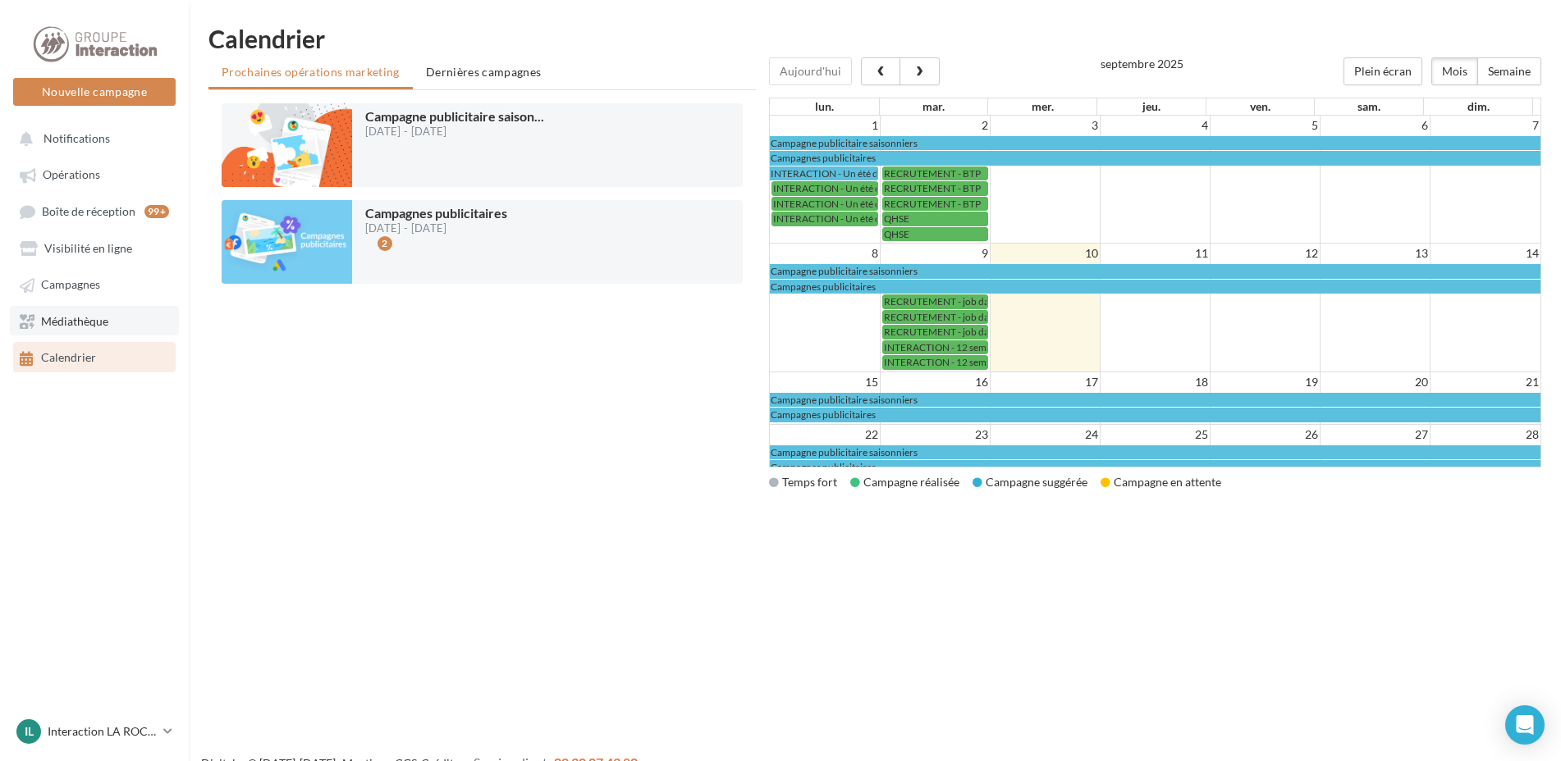
click at [60, 320] on span "Médiathèque" at bounding box center [74, 321] width 67 height 14
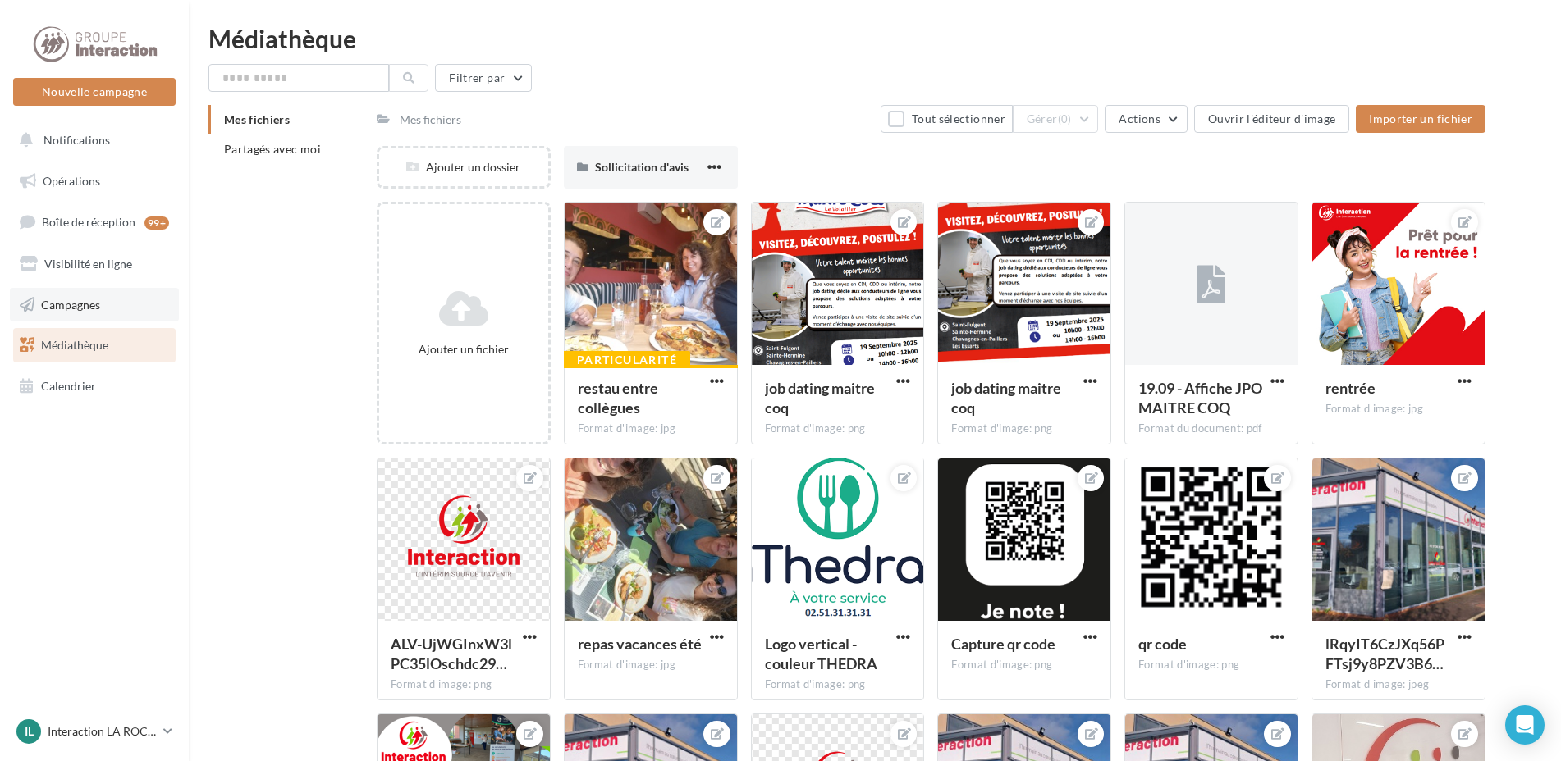
click at [63, 297] on span "Campagnes" at bounding box center [70, 304] width 59 height 14
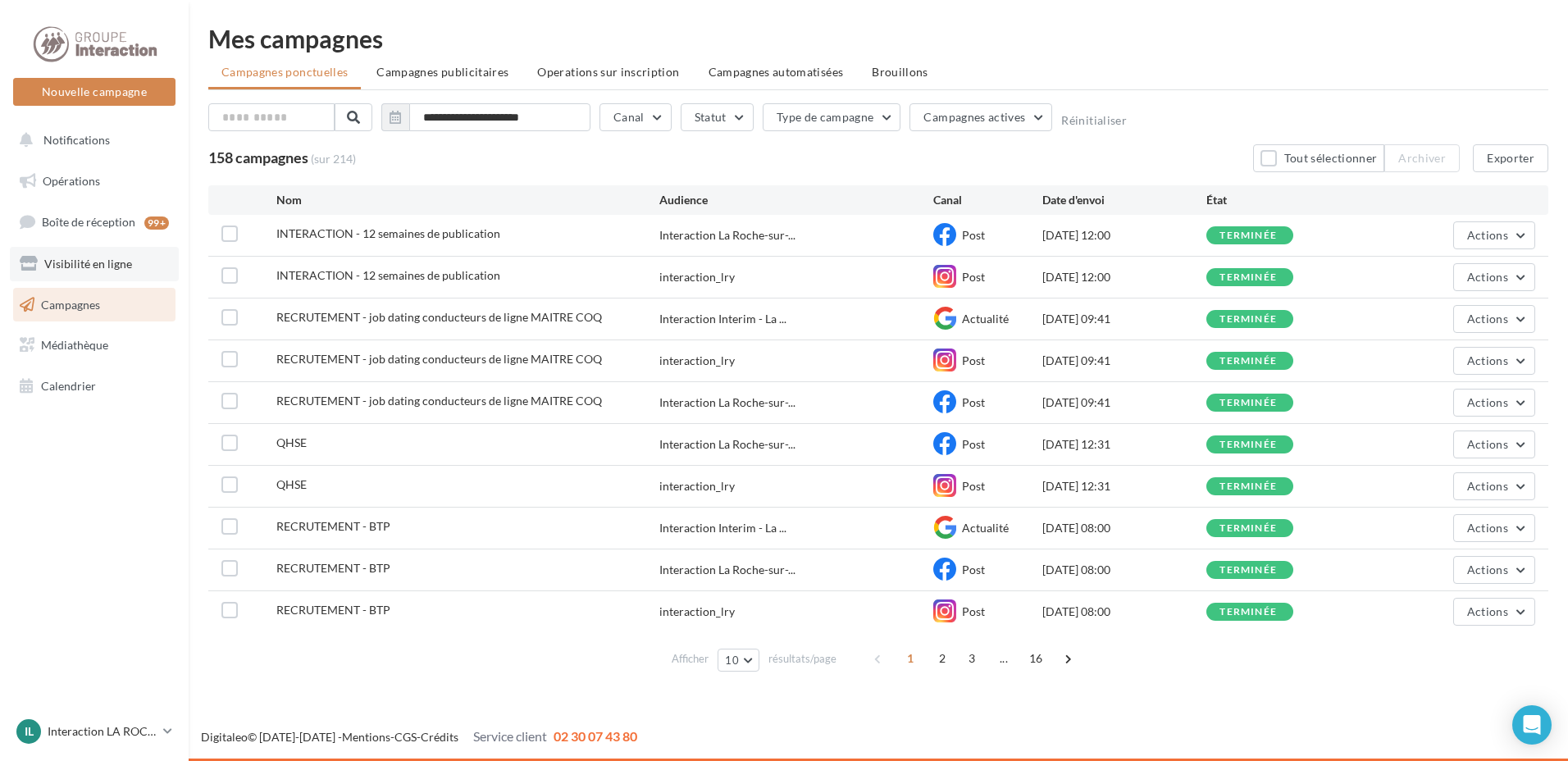
click at [64, 271] on link "Visibilité en ligne" at bounding box center [94, 264] width 169 height 34
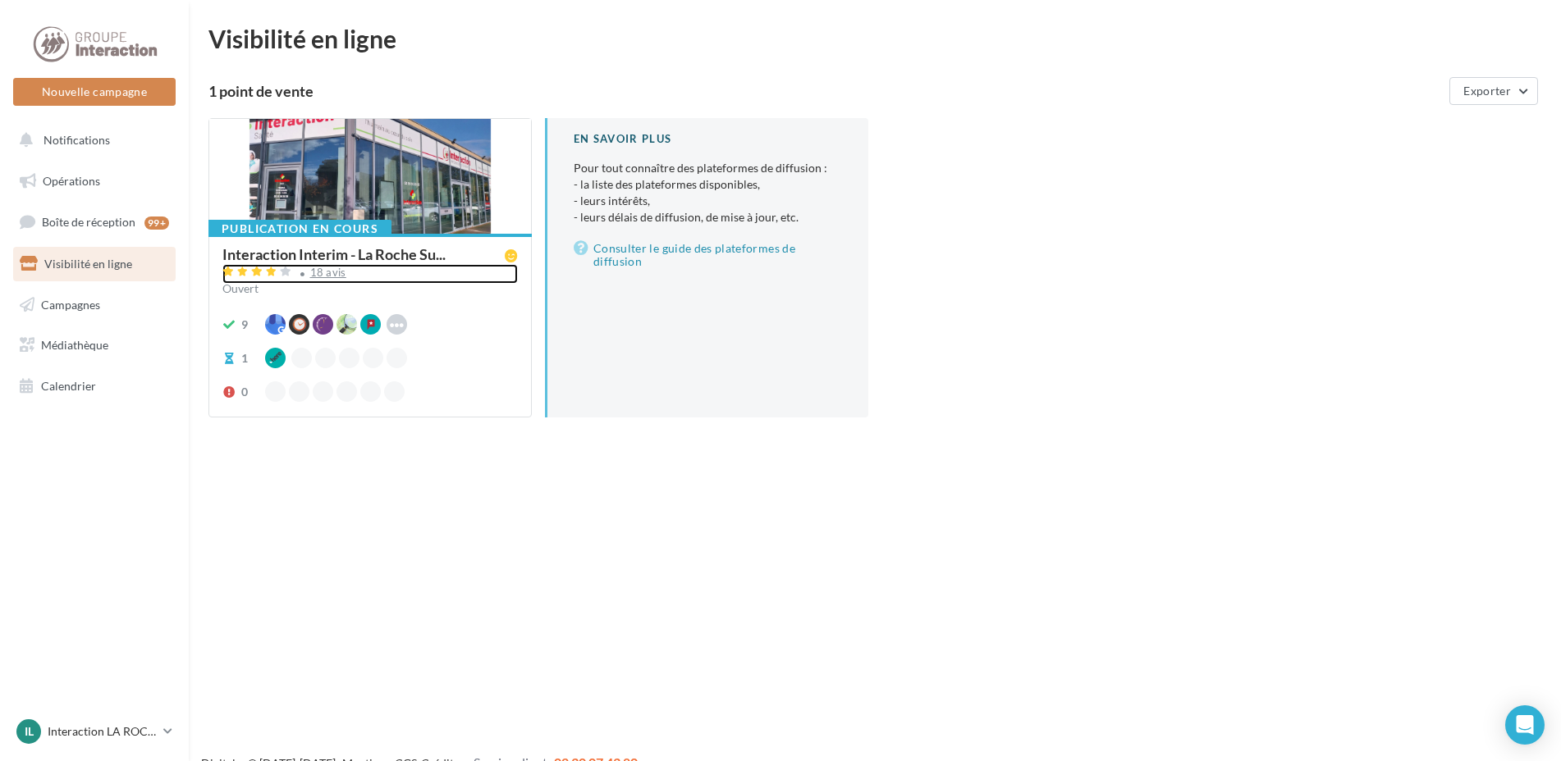
click at [323, 268] on div "18 avis" at bounding box center [328, 272] width 36 height 11
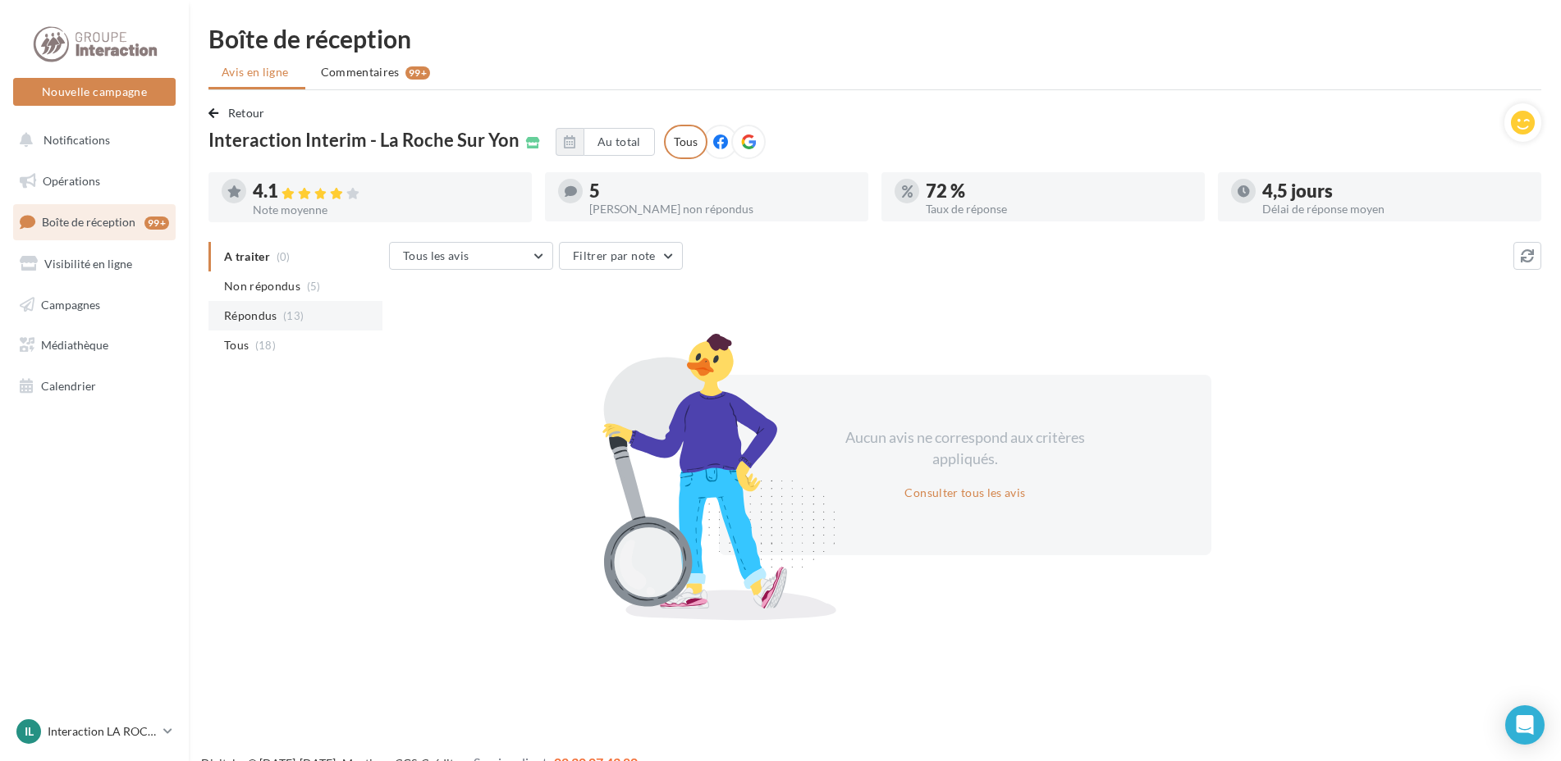
click at [235, 317] on span "Répondus" at bounding box center [250, 316] width 53 height 16
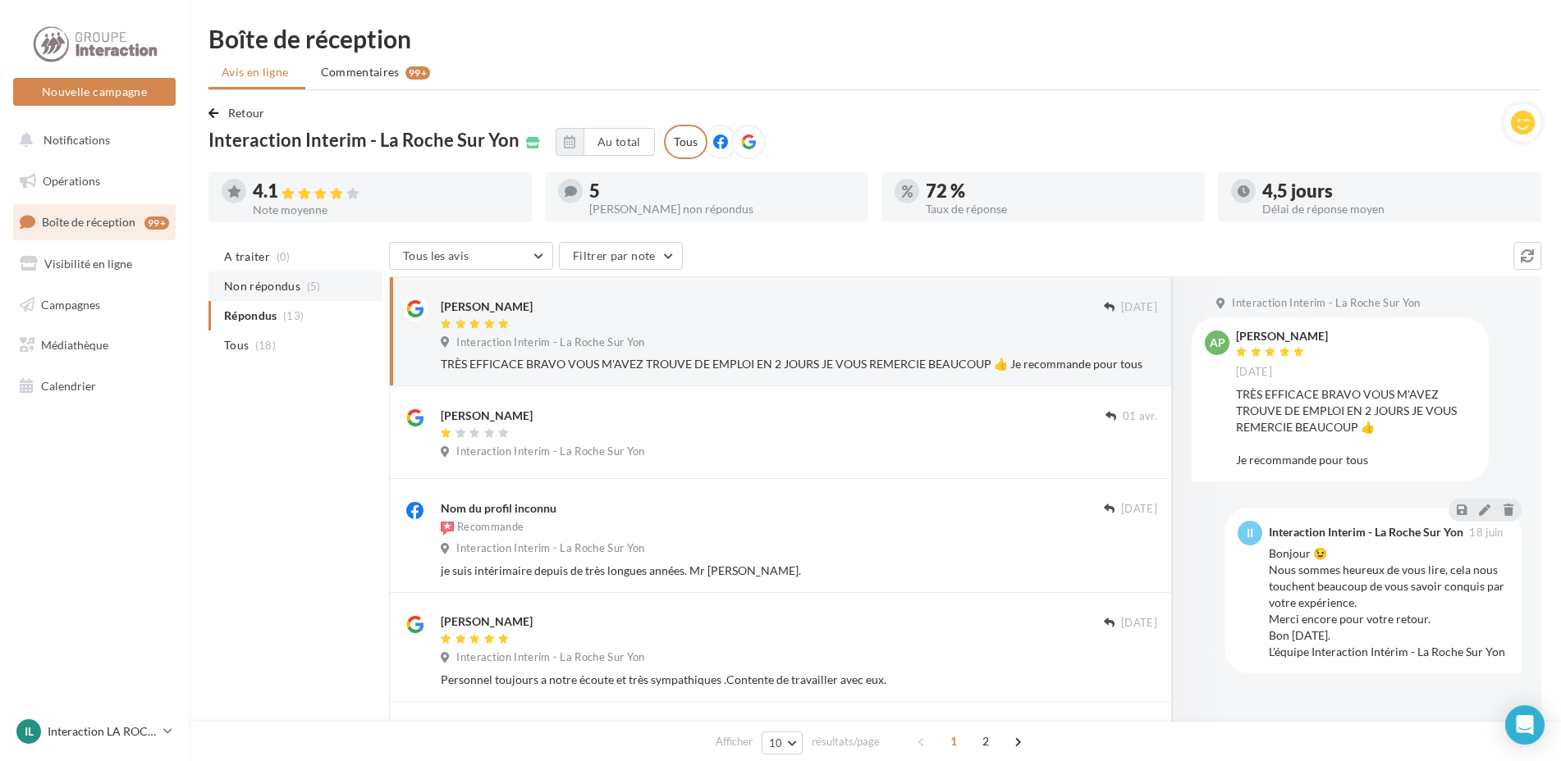
click at [248, 285] on span "Non répondus" at bounding box center [262, 286] width 76 height 16
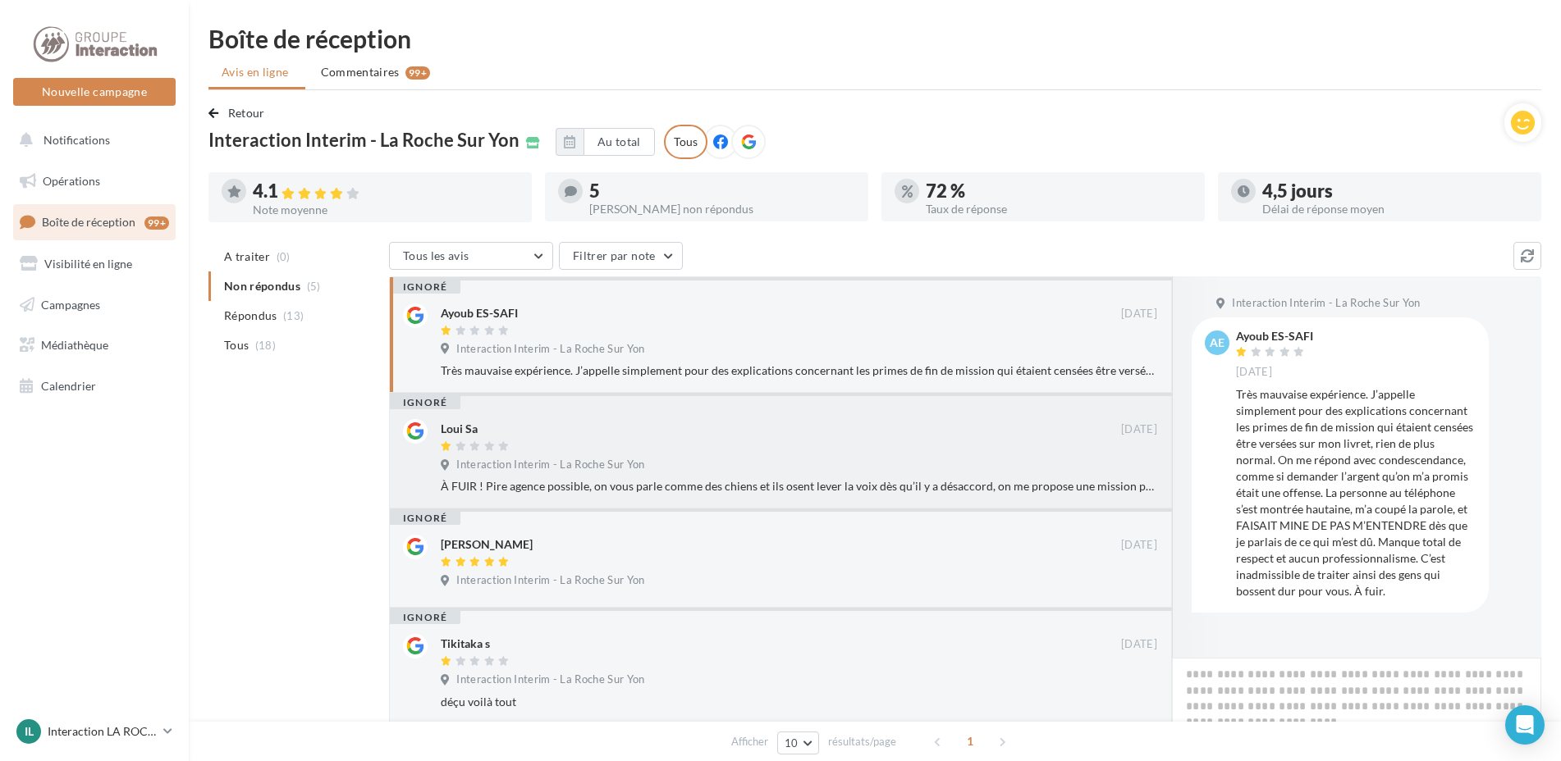
click at [450, 427] on div "Loui Sa" at bounding box center [459, 429] width 37 height 16
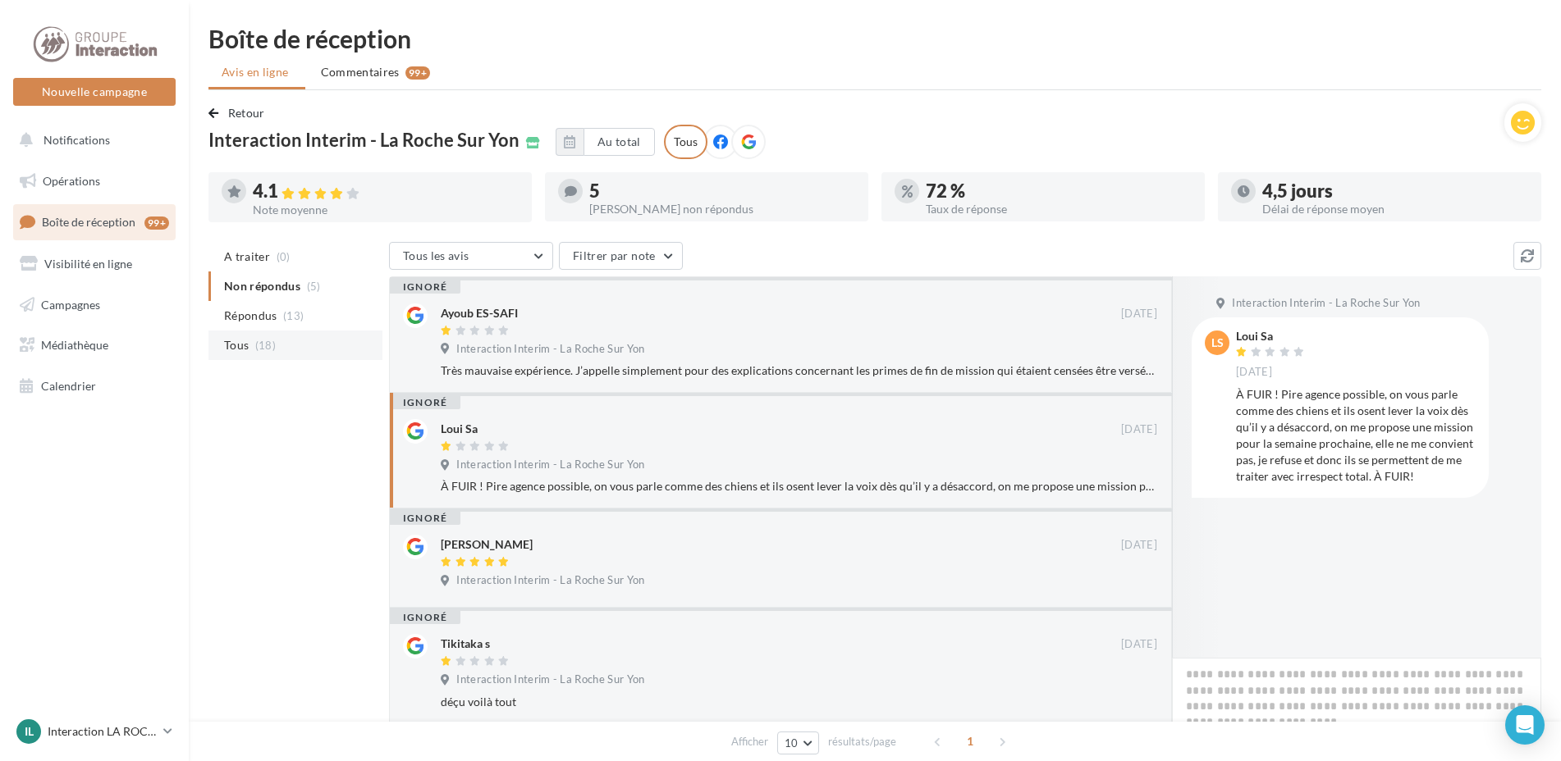
click at [224, 340] on span "Tous" at bounding box center [236, 345] width 25 height 16
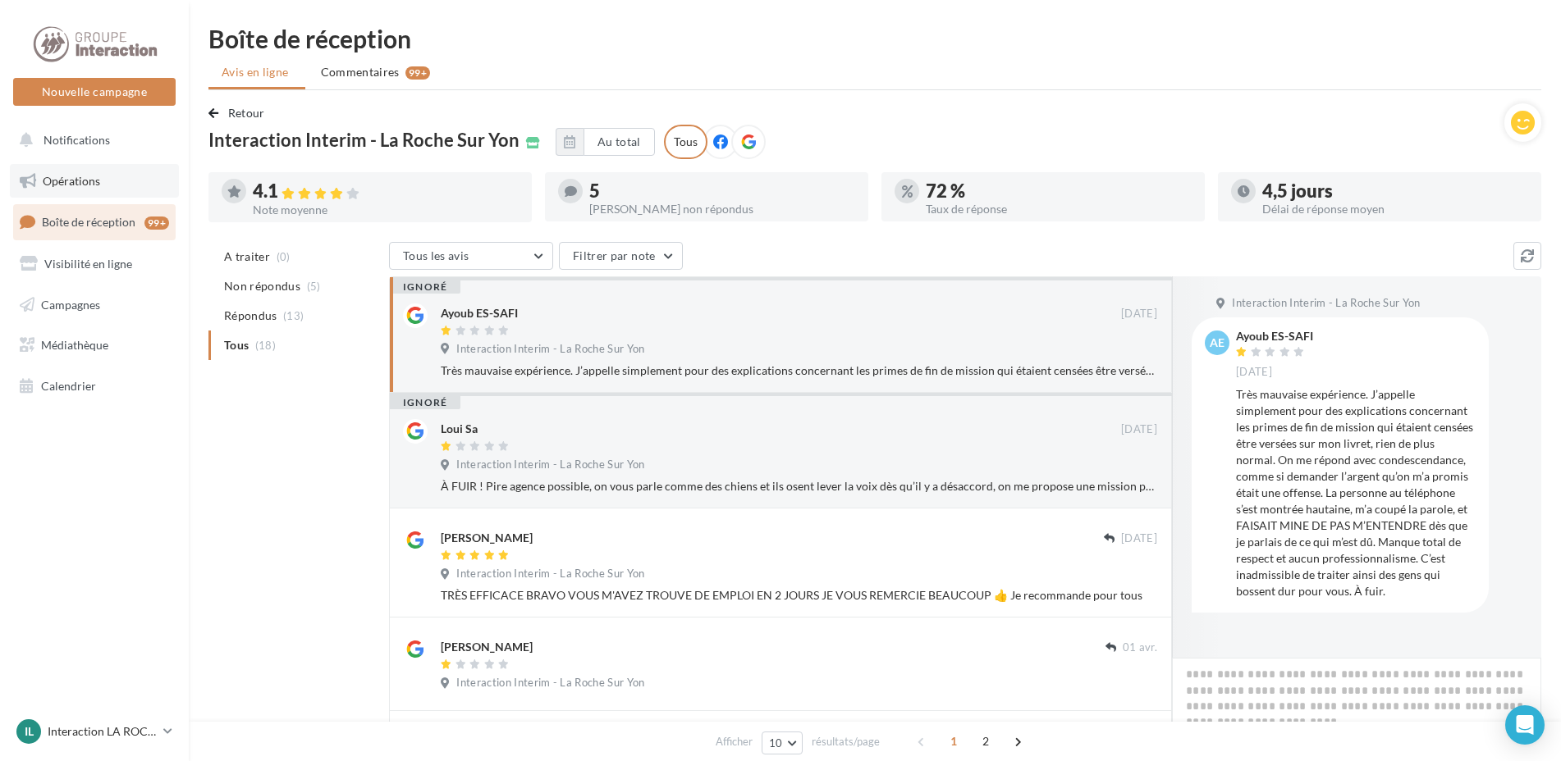
click at [65, 181] on span "Opérations" at bounding box center [71, 181] width 57 height 14
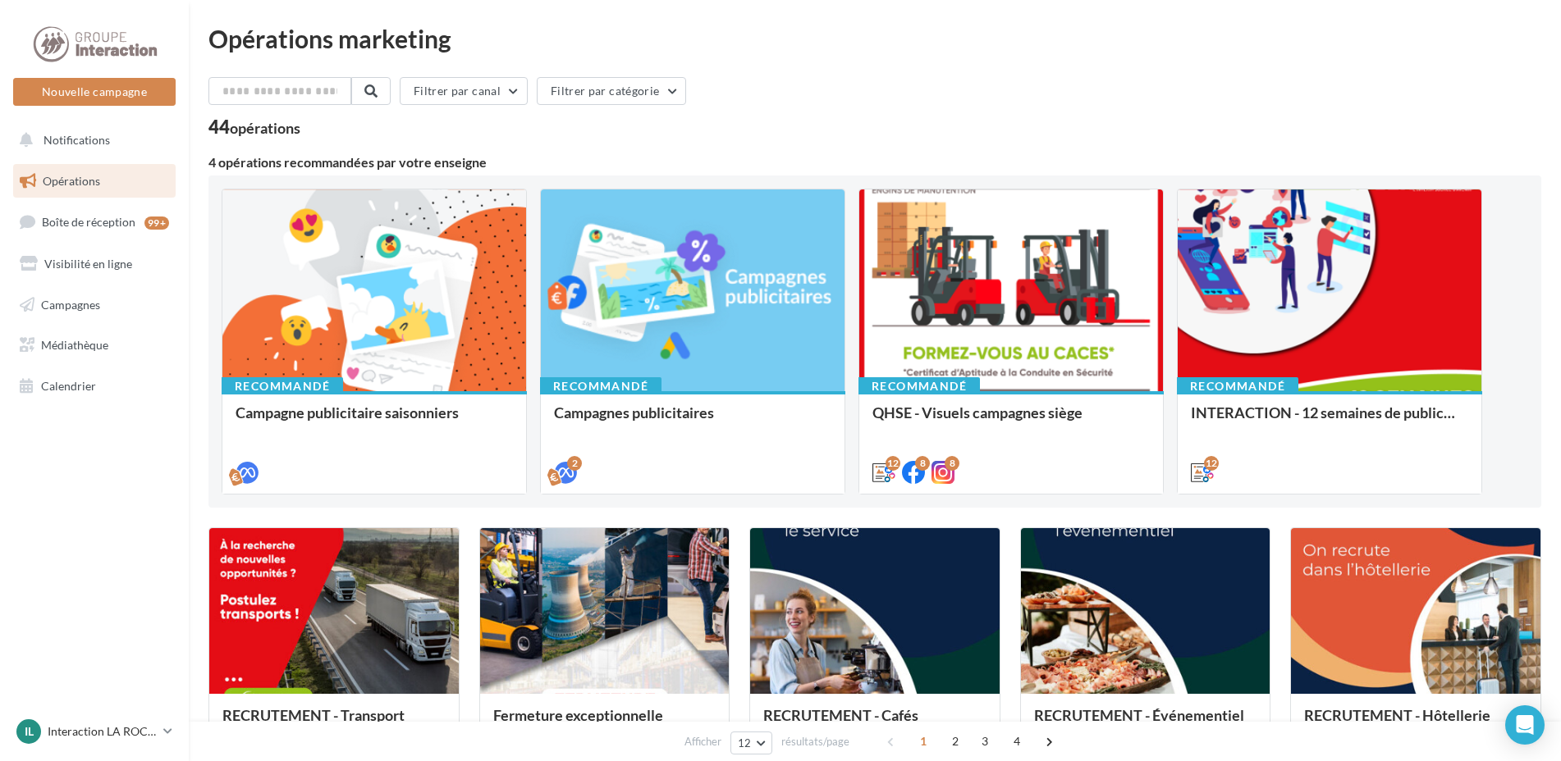
click at [75, 142] on span "Notifications" at bounding box center [76, 140] width 66 height 14
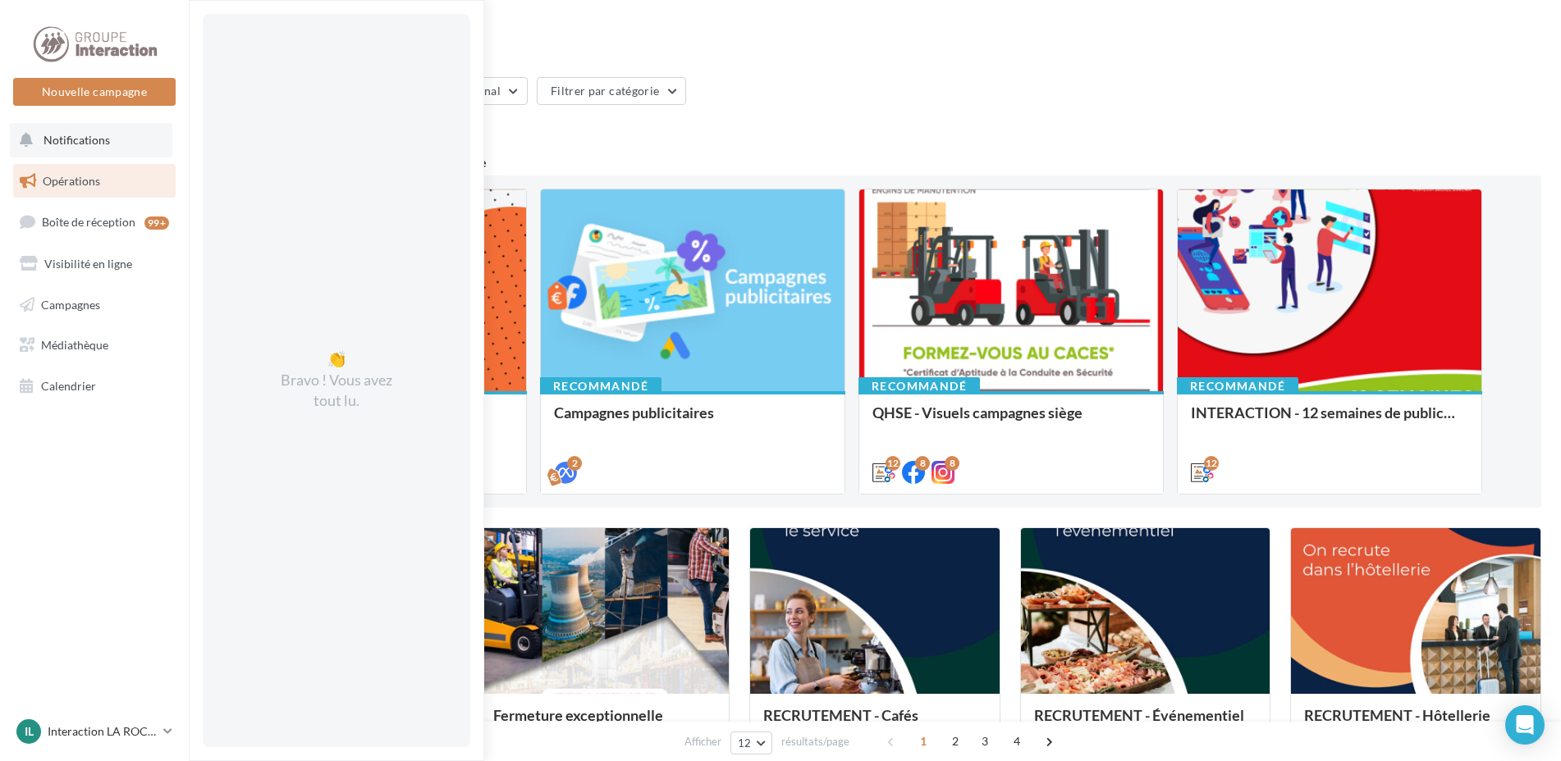
click at [49, 133] on span "Notifications" at bounding box center [76, 140] width 66 height 14
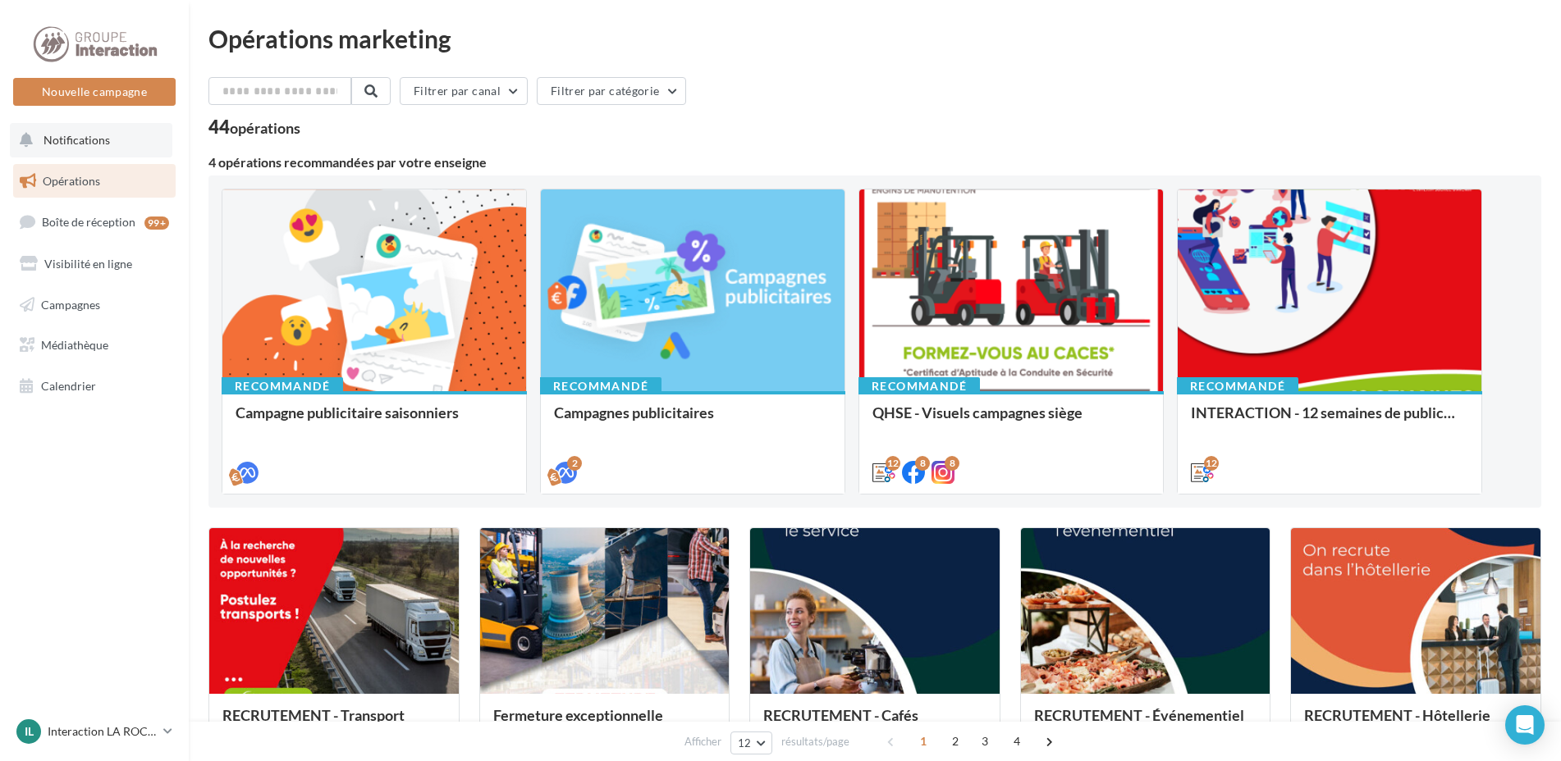
click at [49, 133] on span "Notifications" at bounding box center [76, 140] width 66 height 14
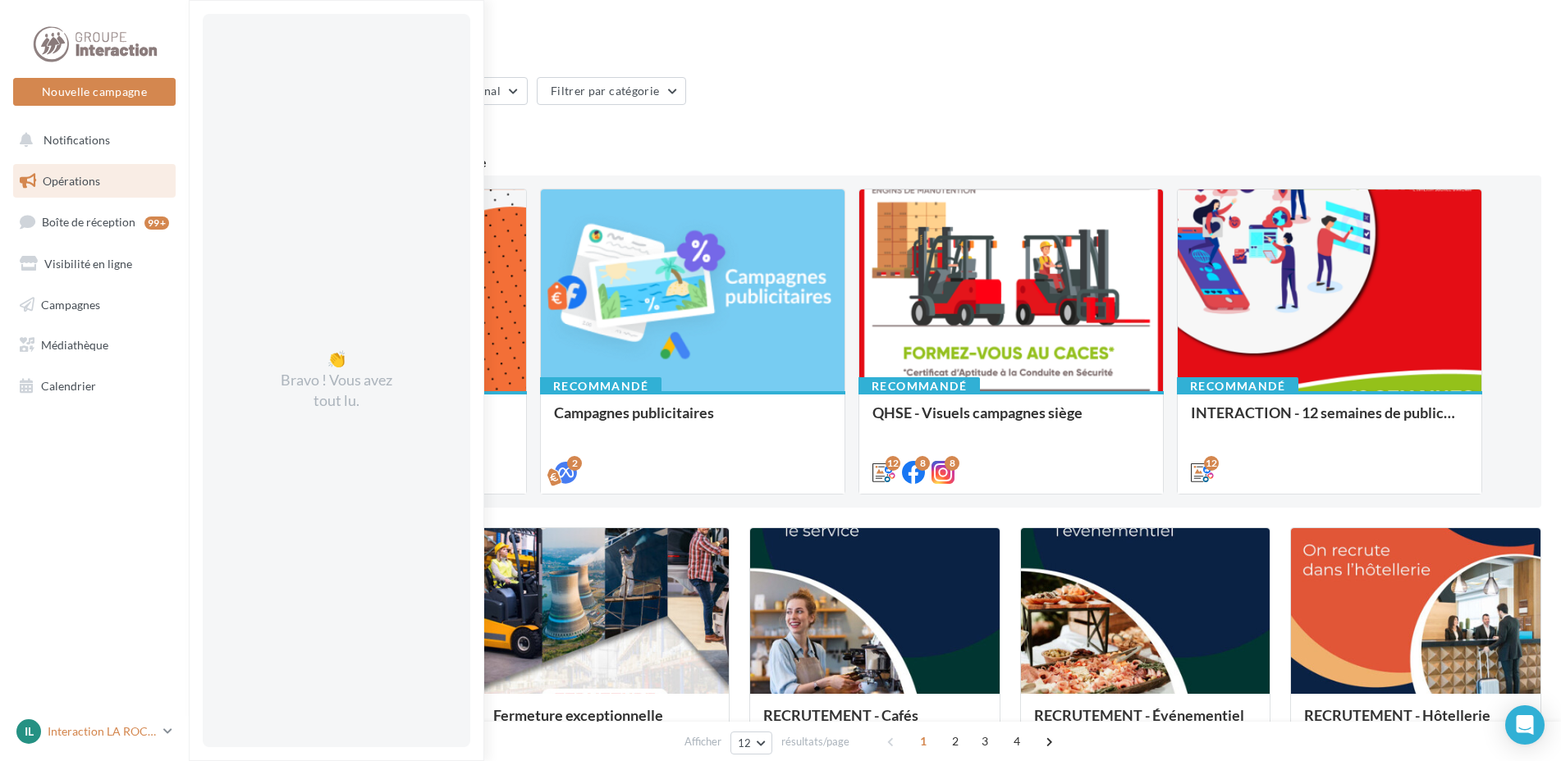
click at [66, 738] on p "Interaction LA ROCHE SUR YON" at bounding box center [102, 732] width 109 height 16
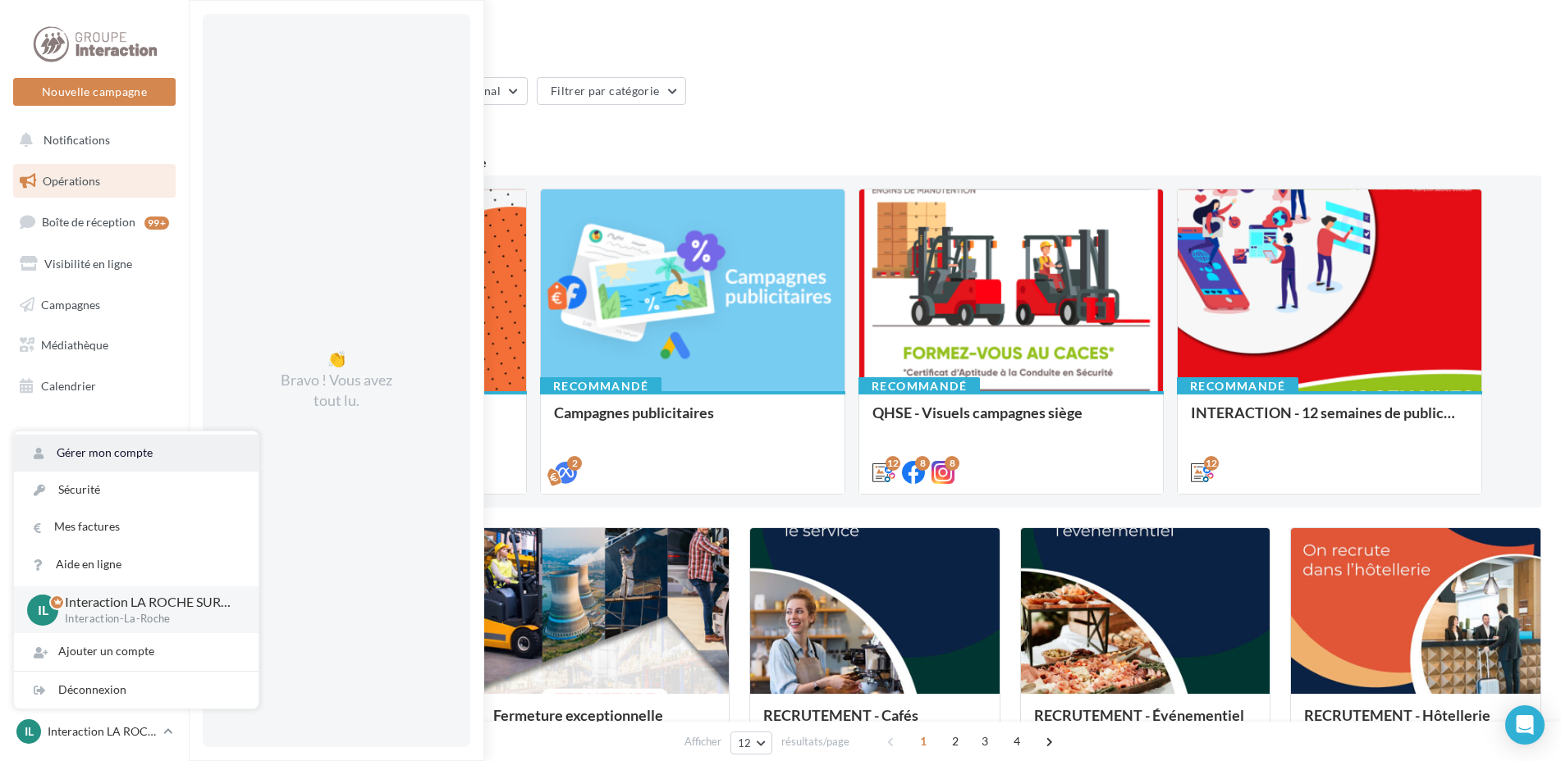
click at [85, 452] on link "Gérer mon compte" at bounding box center [136, 453] width 245 height 37
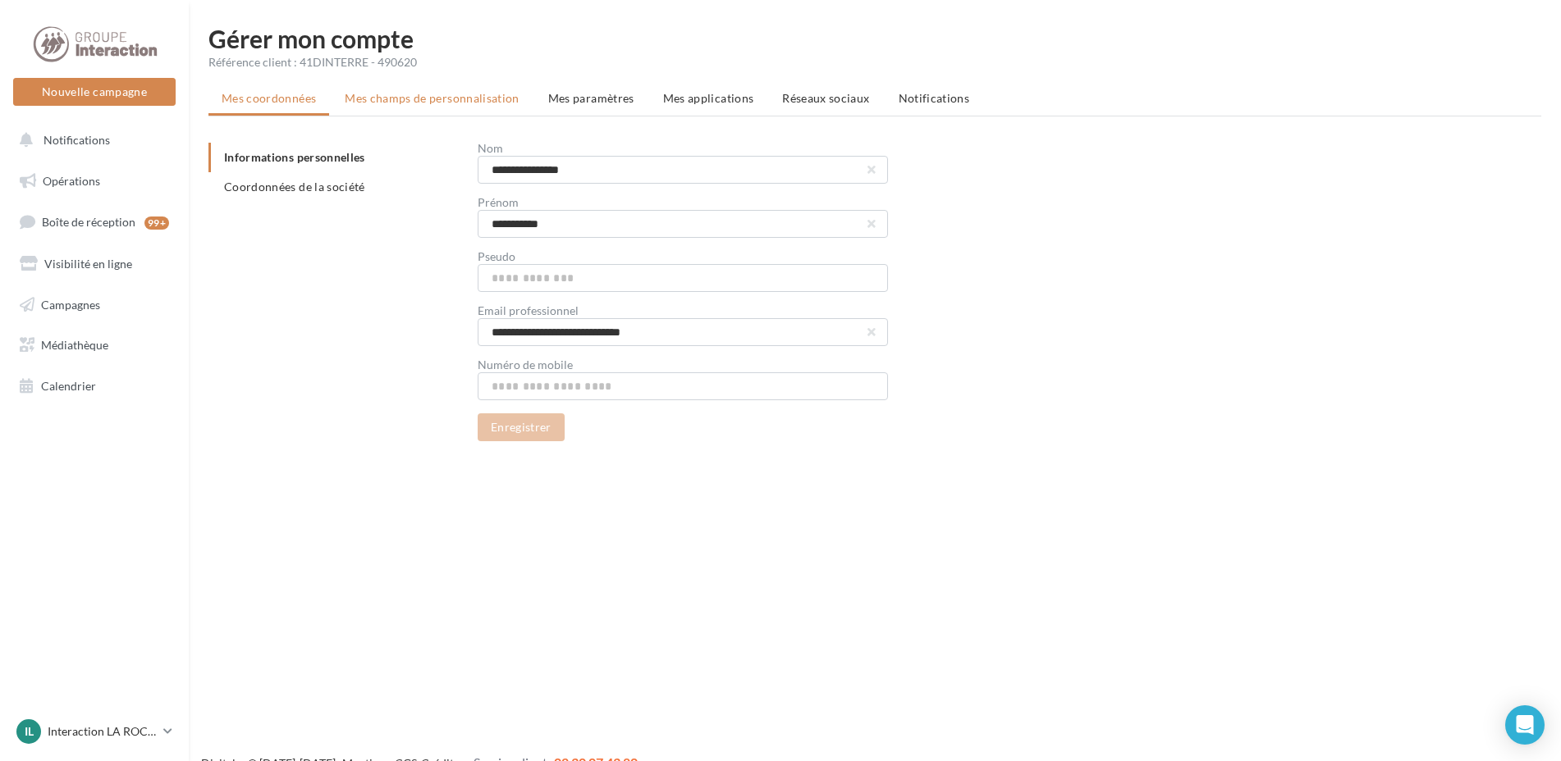
click at [397, 96] on span "Mes champs de personnalisation" at bounding box center [432, 98] width 175 height 14
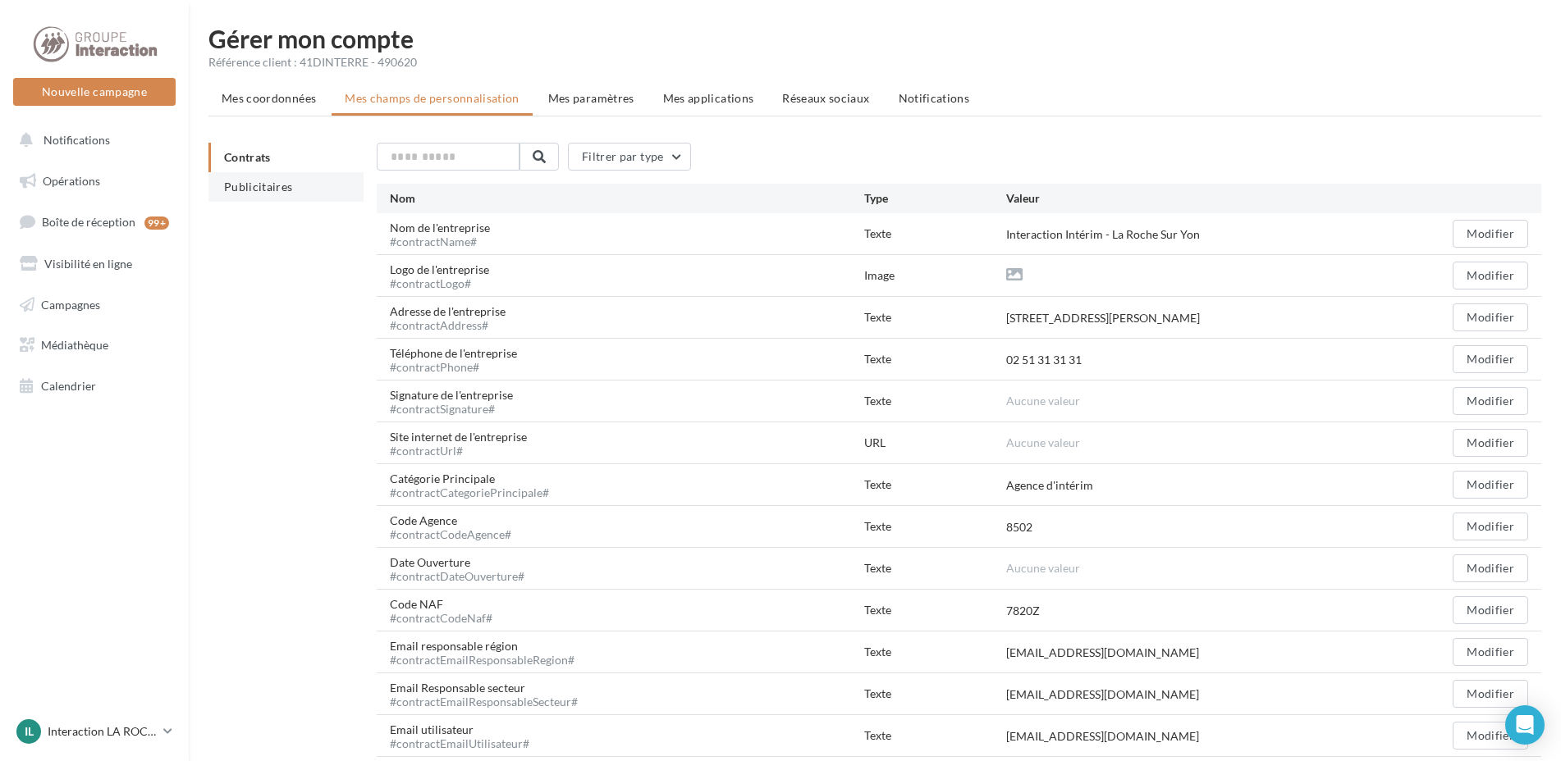
click at [231, 192] on span "Publicitaires" at bounding box center [258, 187] width 69 height 14
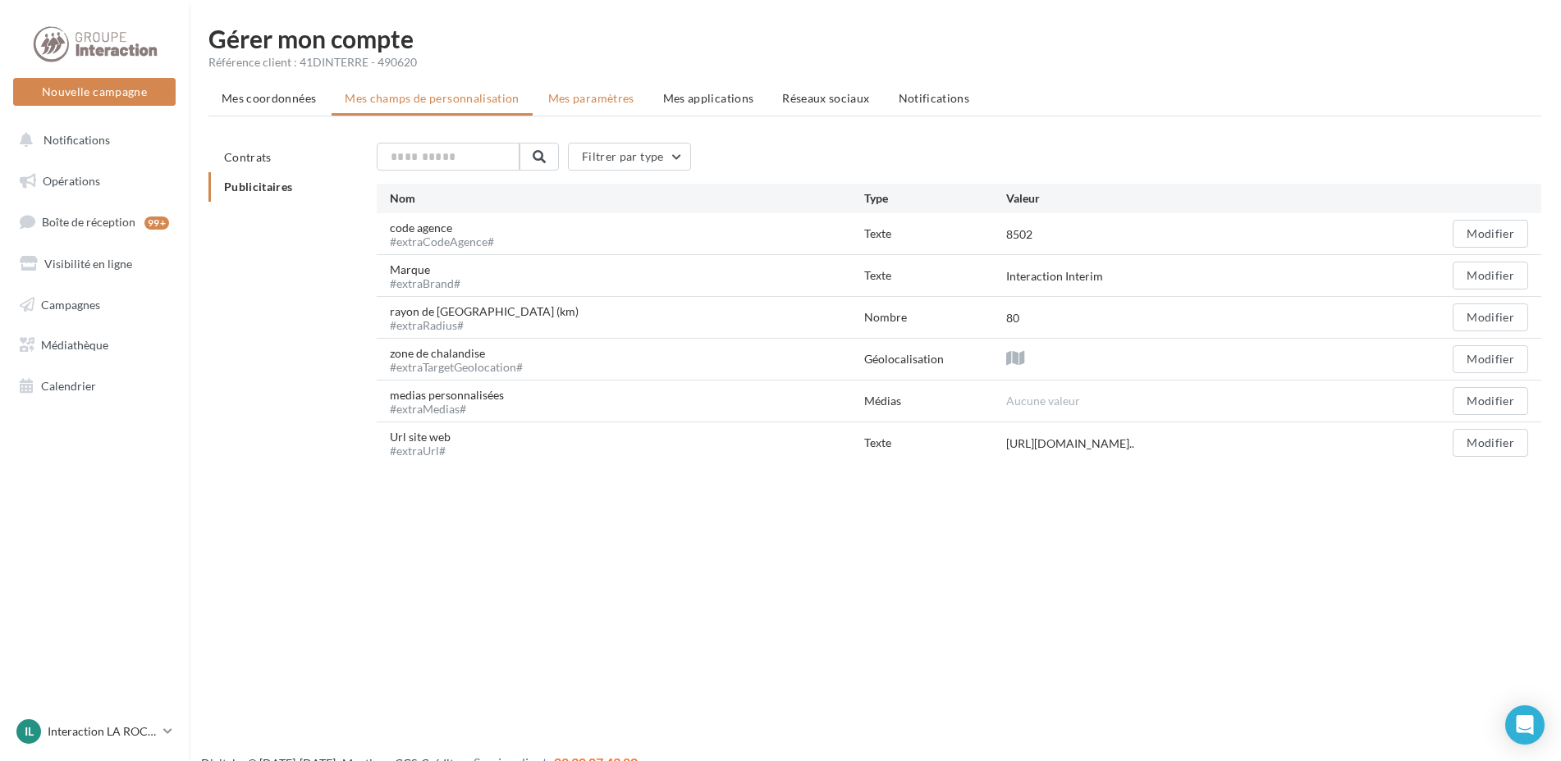
click at [582, 104] on span "Mes paramètres" at bounding box center [591, 98] width 86 height 14
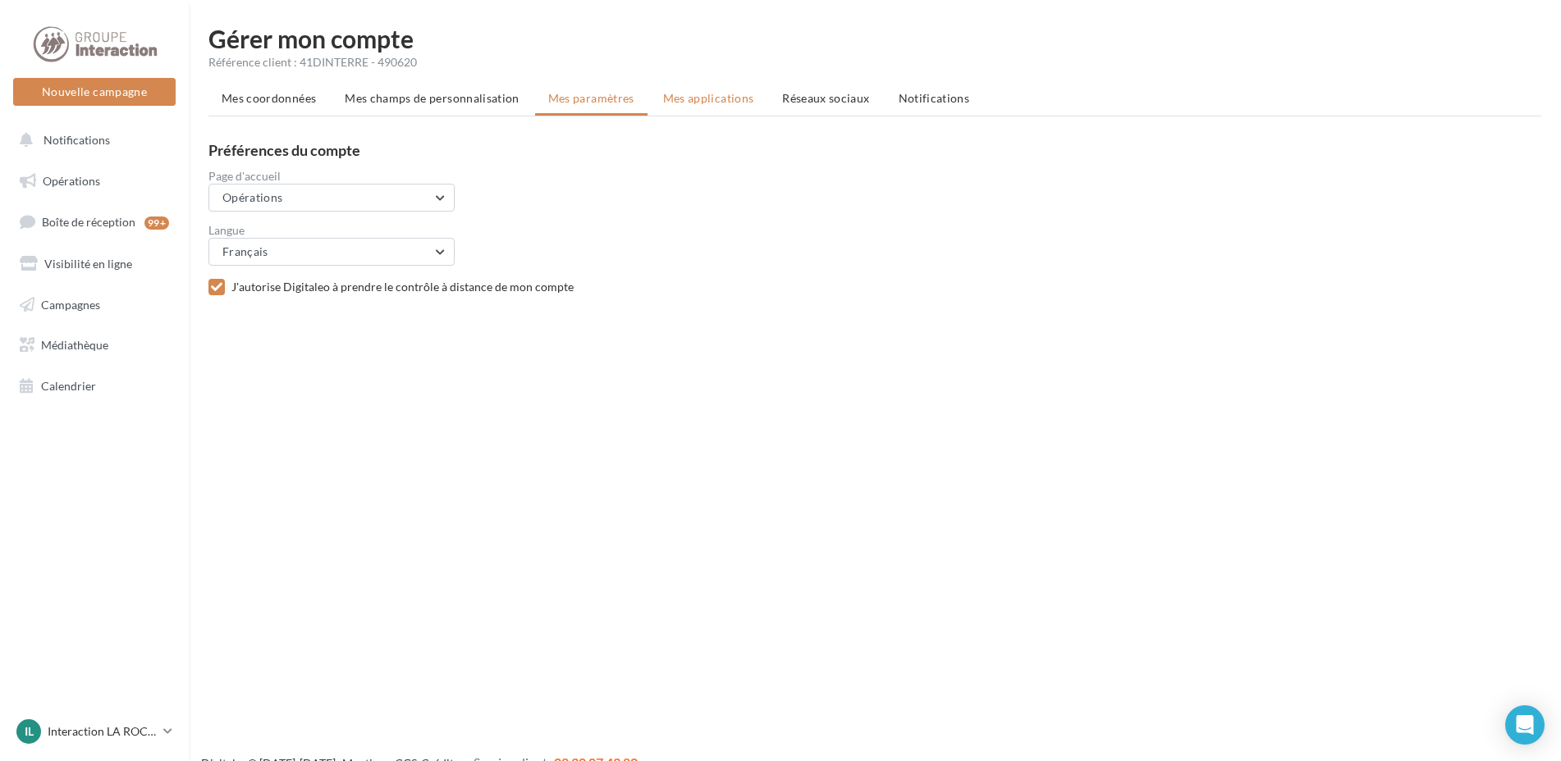
click at [683, 99] on span "Mes applications" at bounding box center [708, 98] width 91 height 14
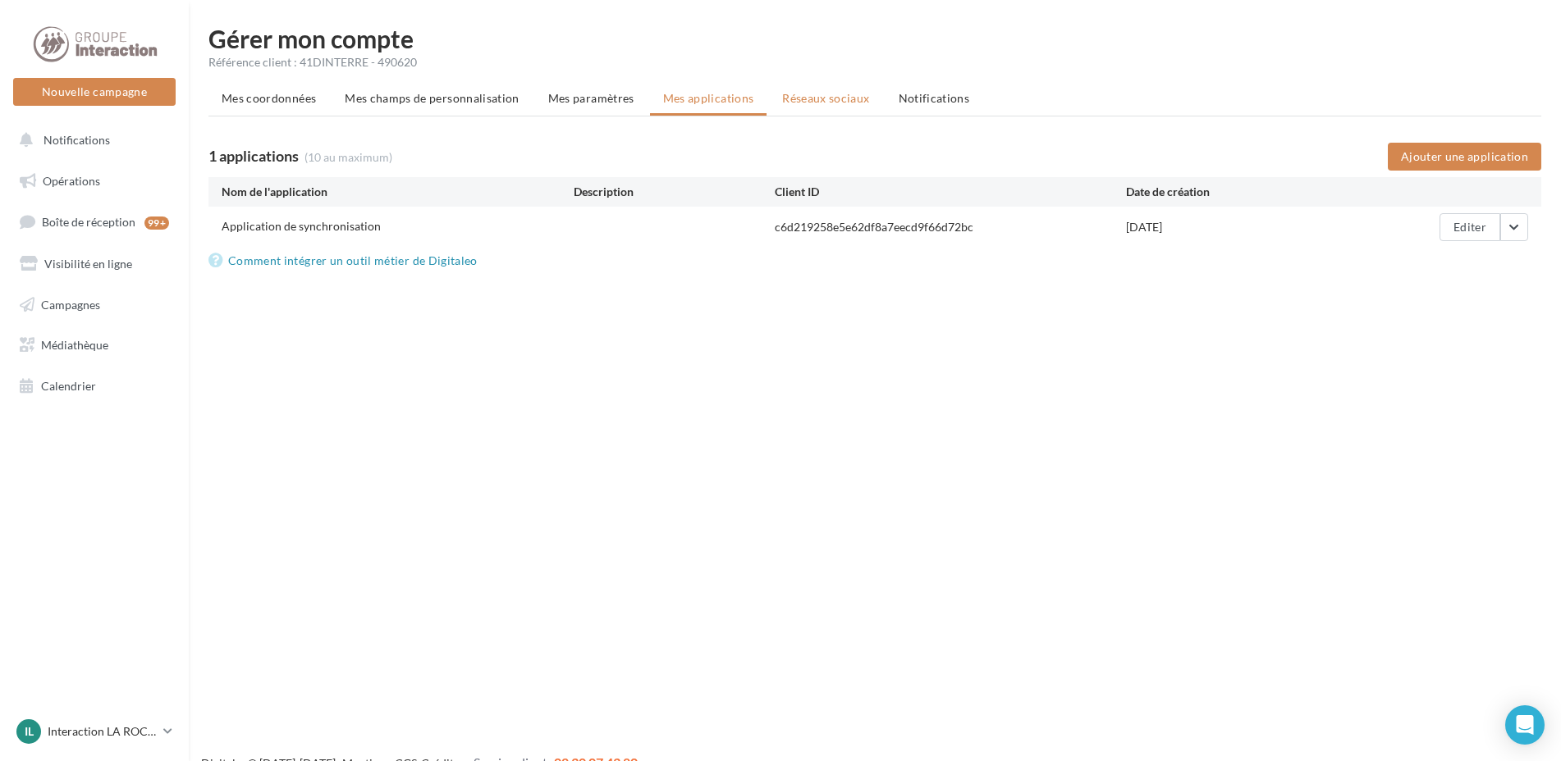
click at [789, 103] on span "Réseaux sociaux" at bounding box center [825, 98] width 87 height 14
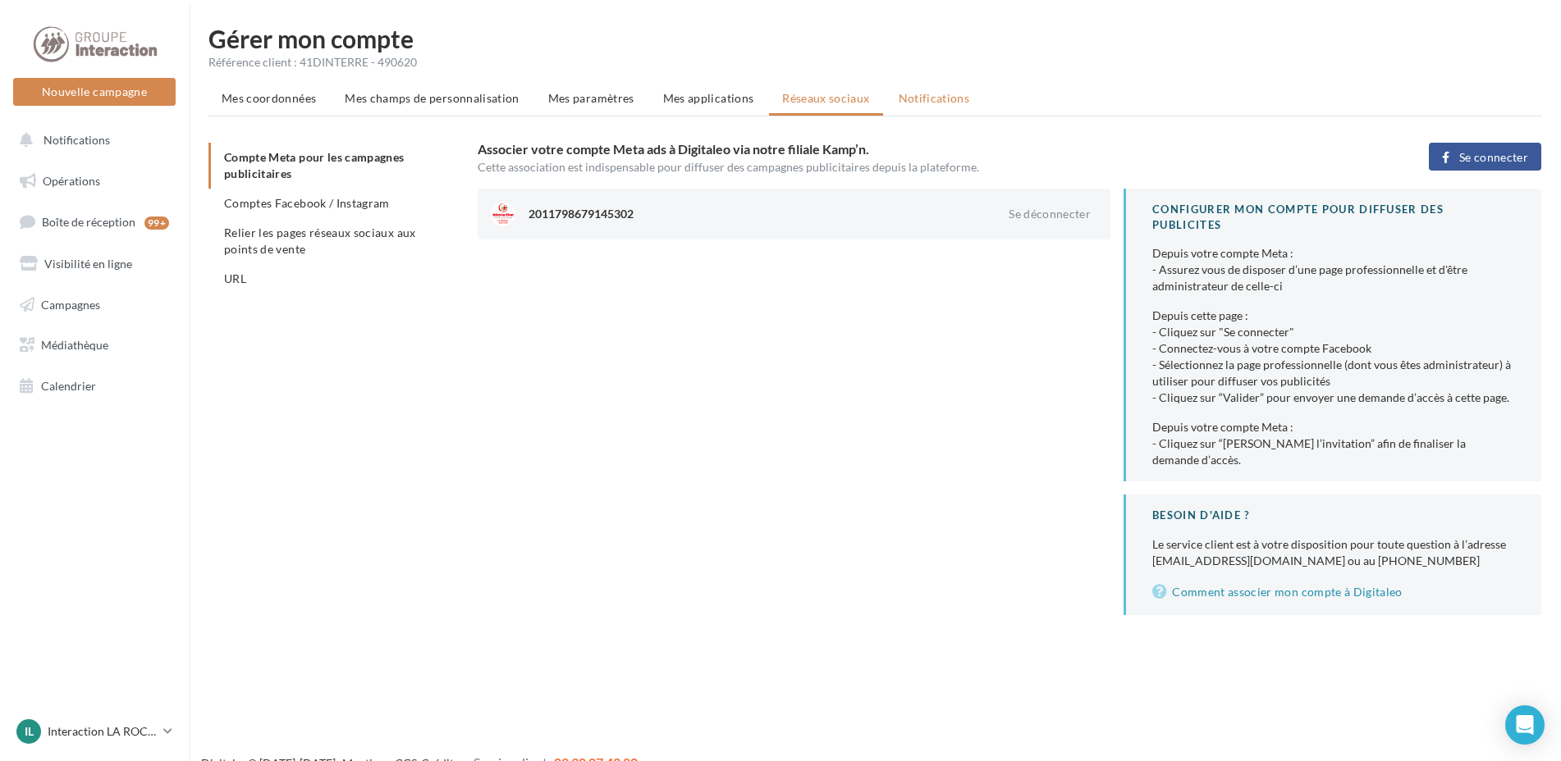
click at [930, 103] on span "Notifications" at bounding box center [933, 98] width 71 height 14
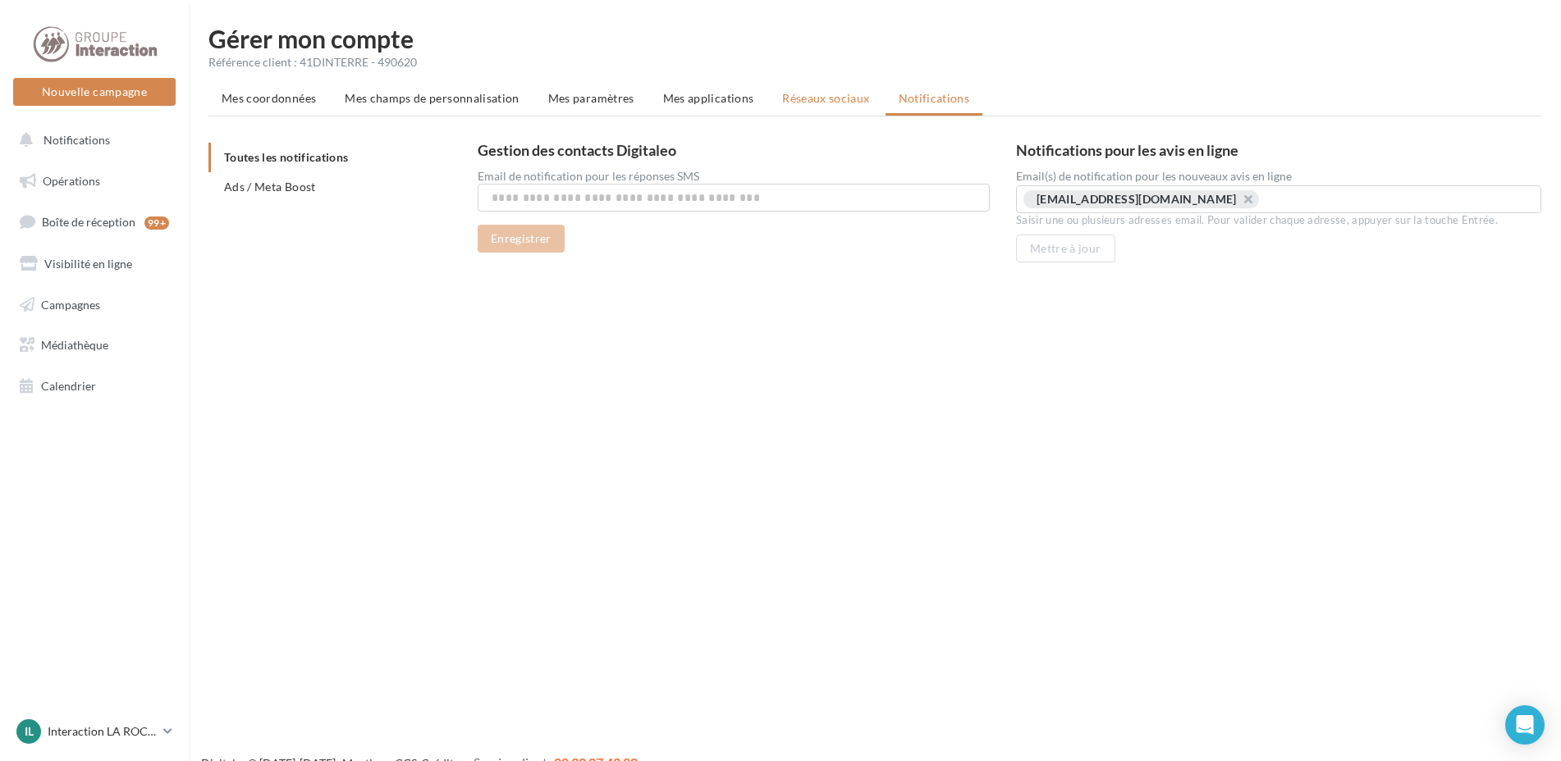
click at [821, 93] on span "Réseaux sociaux" at bounding box center [825, 98] width 87 height 14
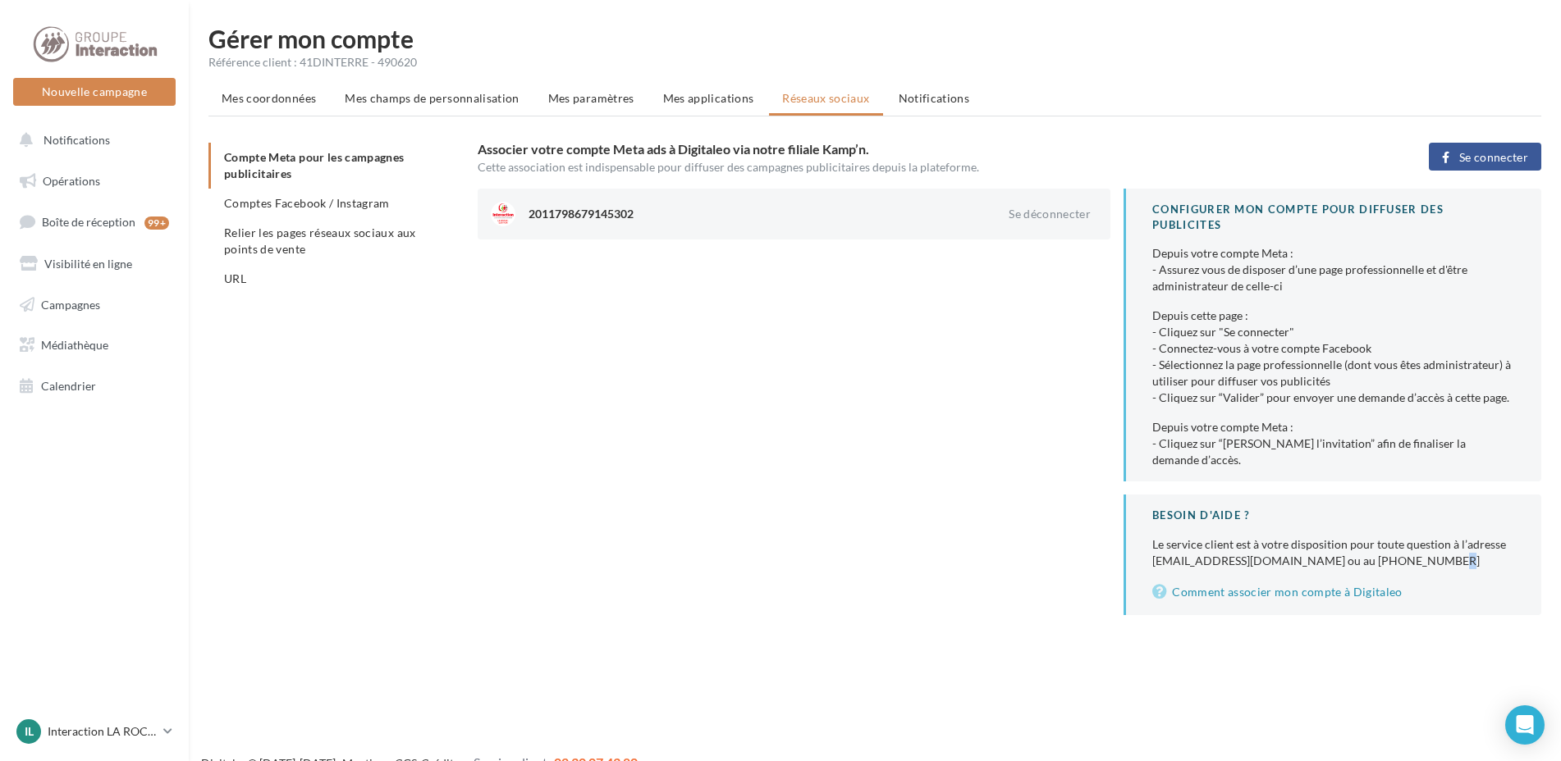
click at [1287, 546] on div "Le service client est à votre disposition pour toute question à l’adresse [EMAI…" at bounding box center [1333, 553] width 363 height 33
click at [64, 304] on span "Campagnes" at bounding box center [70, 304] width 59 height 14
